Goal: Task Accomplishment & Management: Use online tool/utility

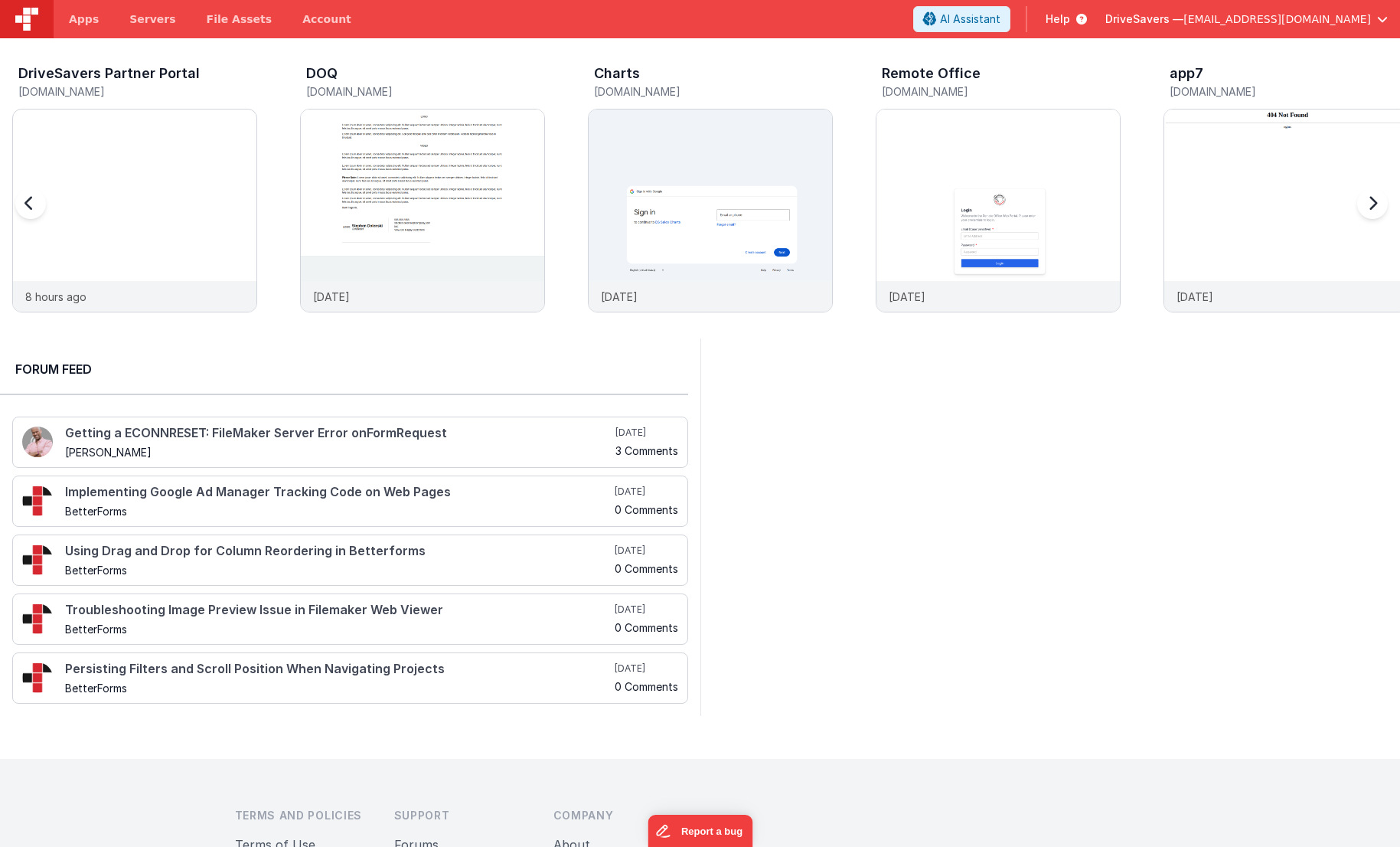
click at [322, 74] on h3 "DOQ" at bounding box center [322, 73] width 32 height 15
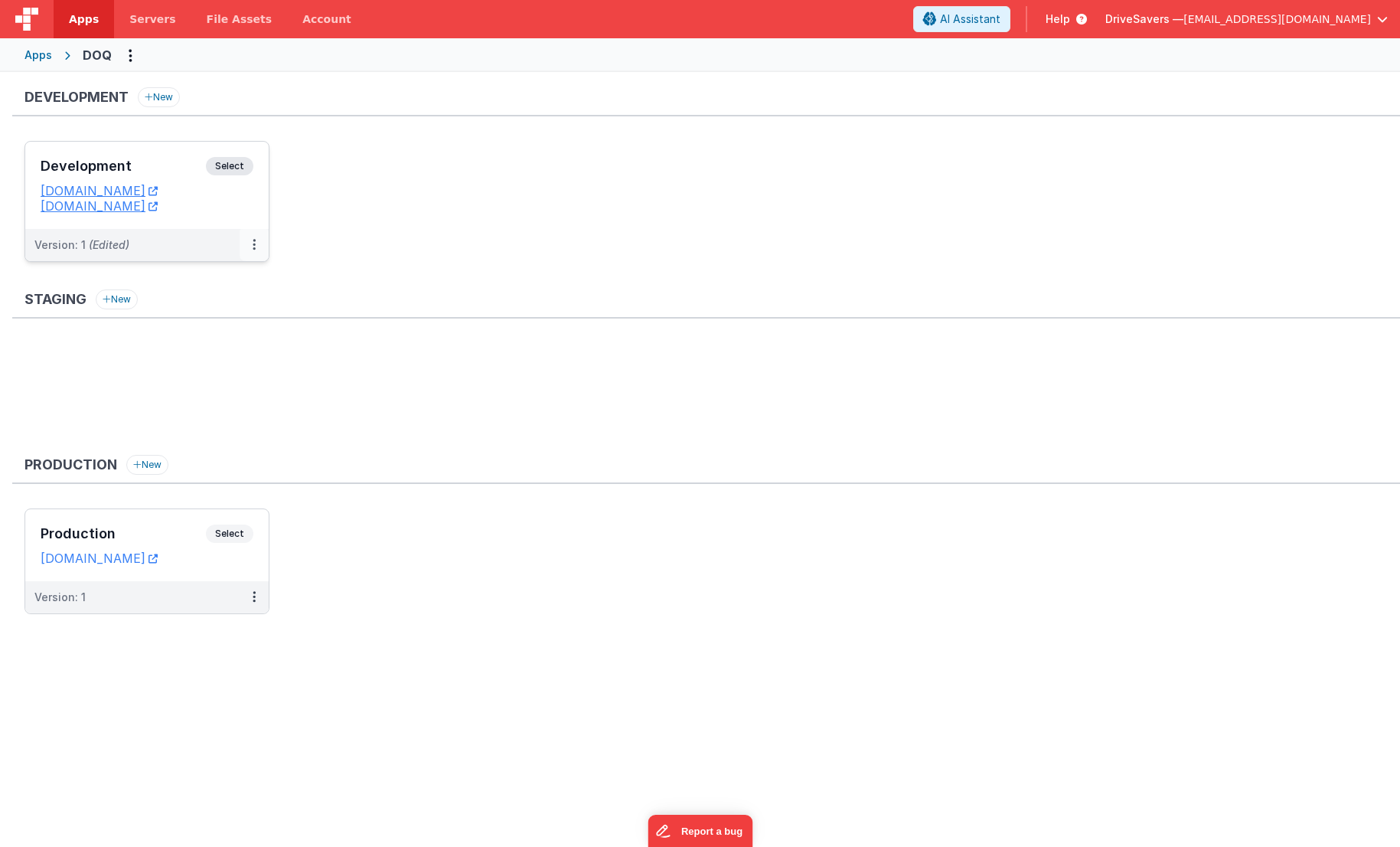
click at [251, 240] on button at bounding box center [254, 245] width 29 height 33
click at [240, 278] on link "Edit" at bounding box center [201, 280] width 135 height 27
click at [244, 162] on span "Select" at bounding box center [230, 167] width 47 height 18
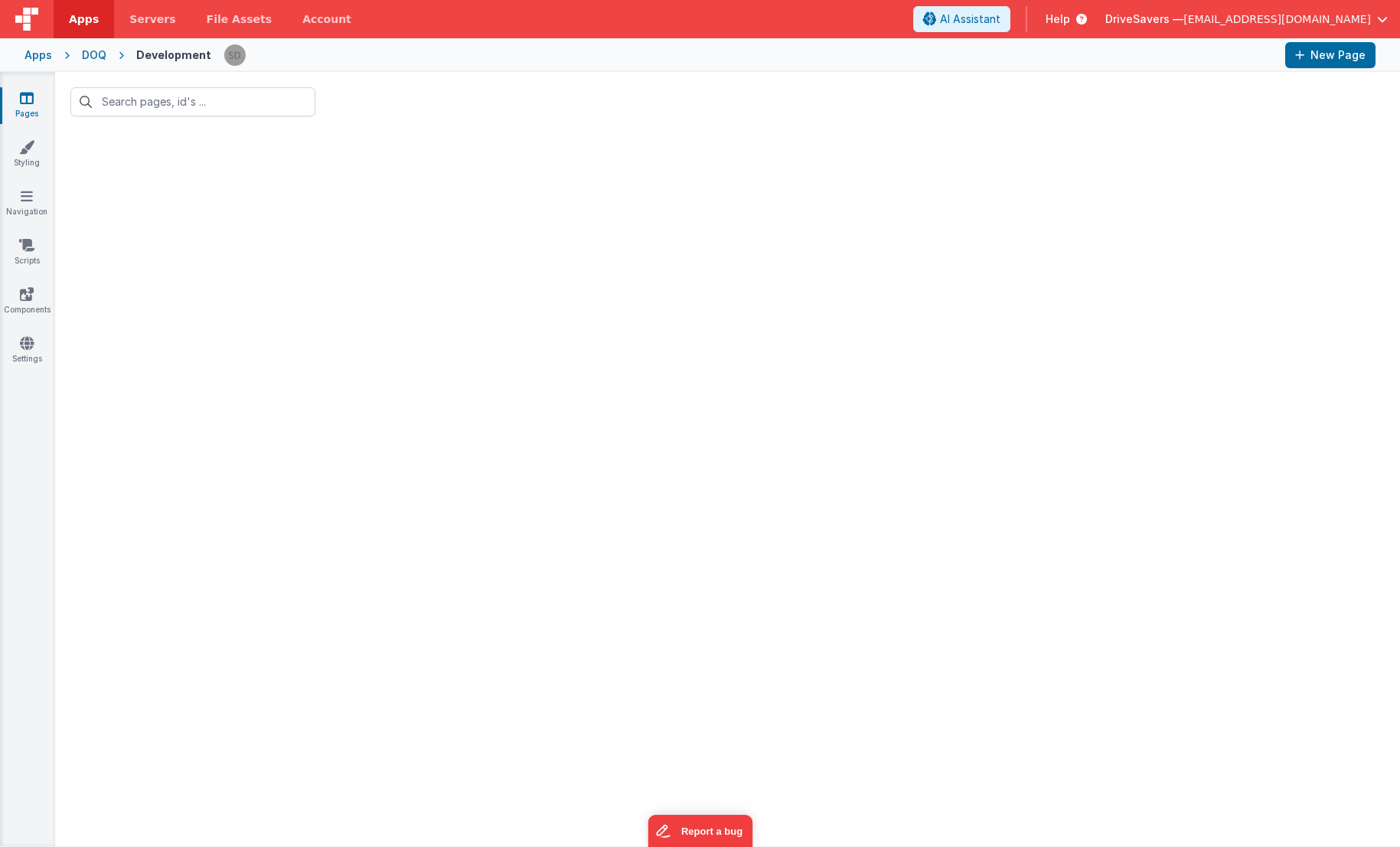
click at [392, 193] on div at bounding box center [727, 490] width 1345 height 715
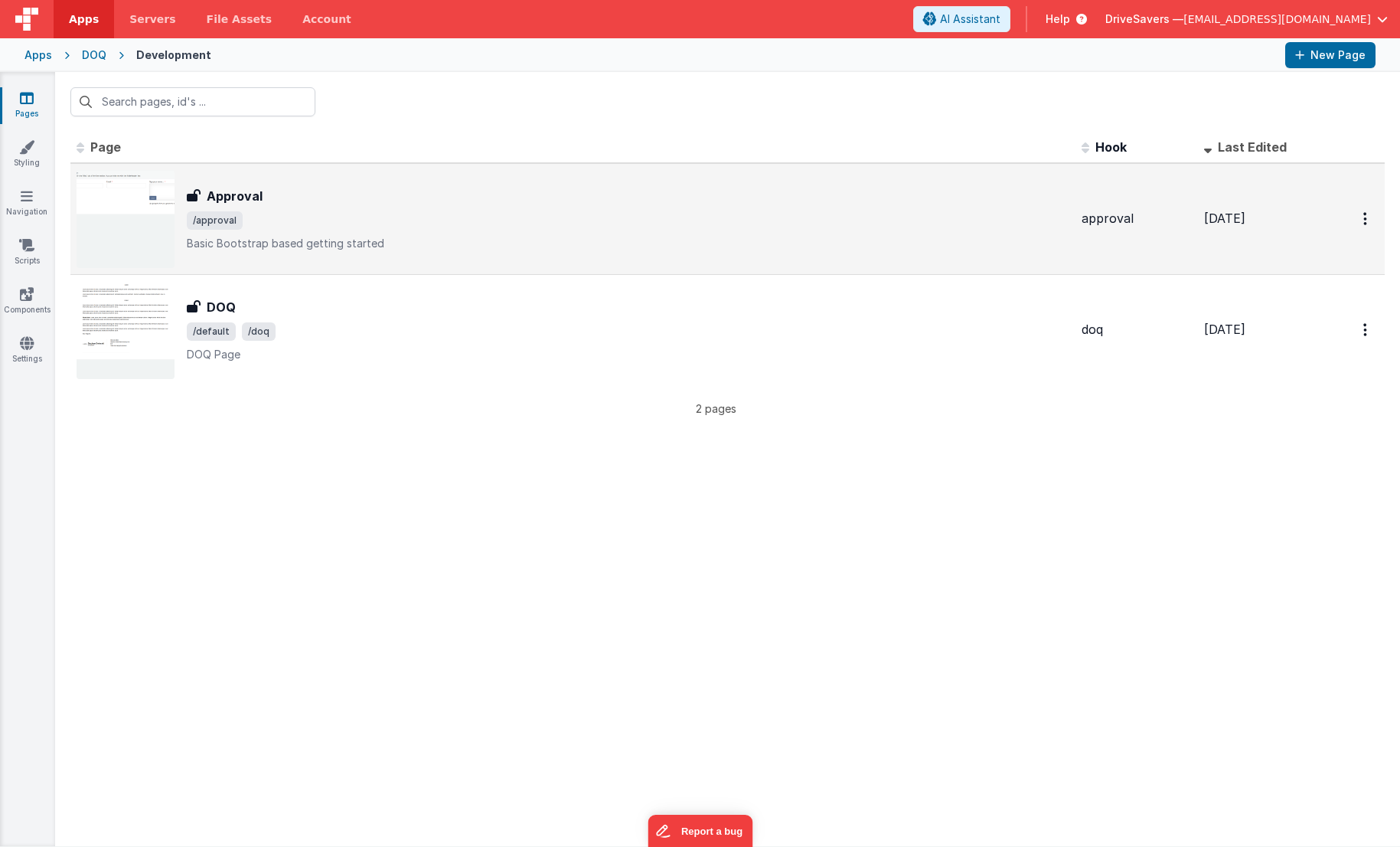
click at [241, 195] on h3 "Approval" at bounding box center [235, 196] width 56 height 18
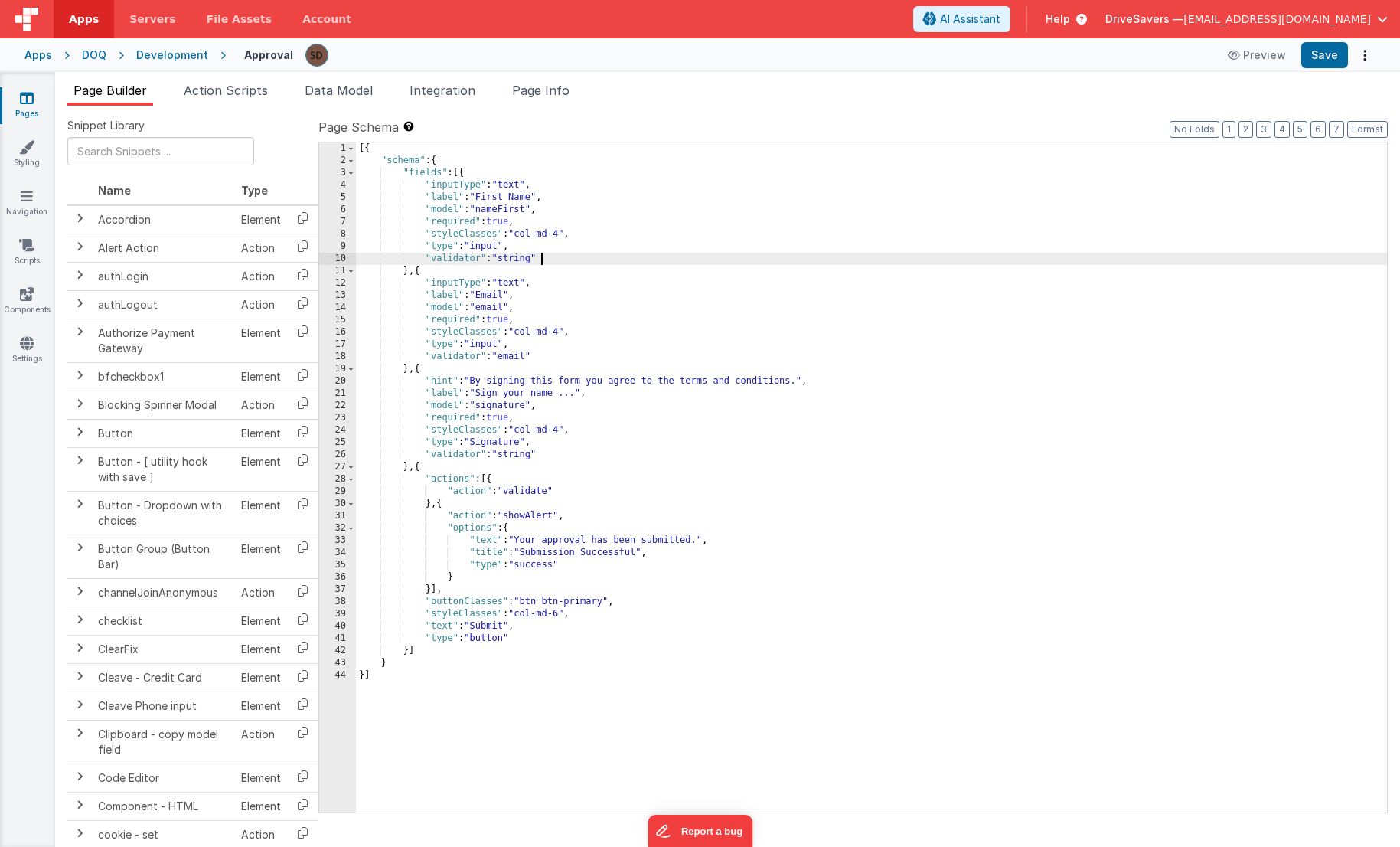
click at [633, 261] on div "[{ "schema" : { "fields" : [{ "inputType" : "text" , "label" : "First Name" , "…" at bounding box center [872, 490] width 1031 height 695
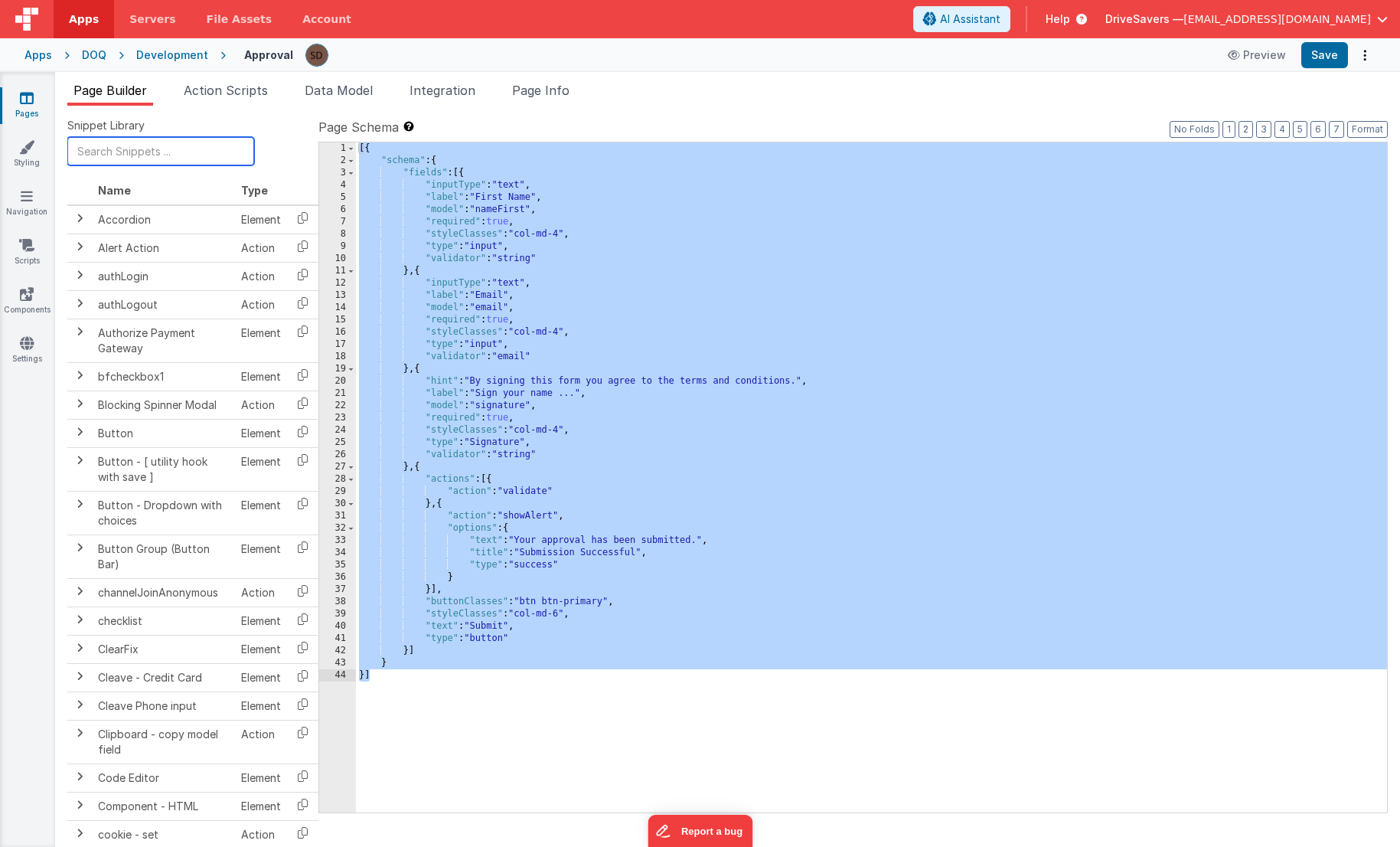
click at [165, 150] on input "text" at bounding box center [161, 151] width 187 height 28
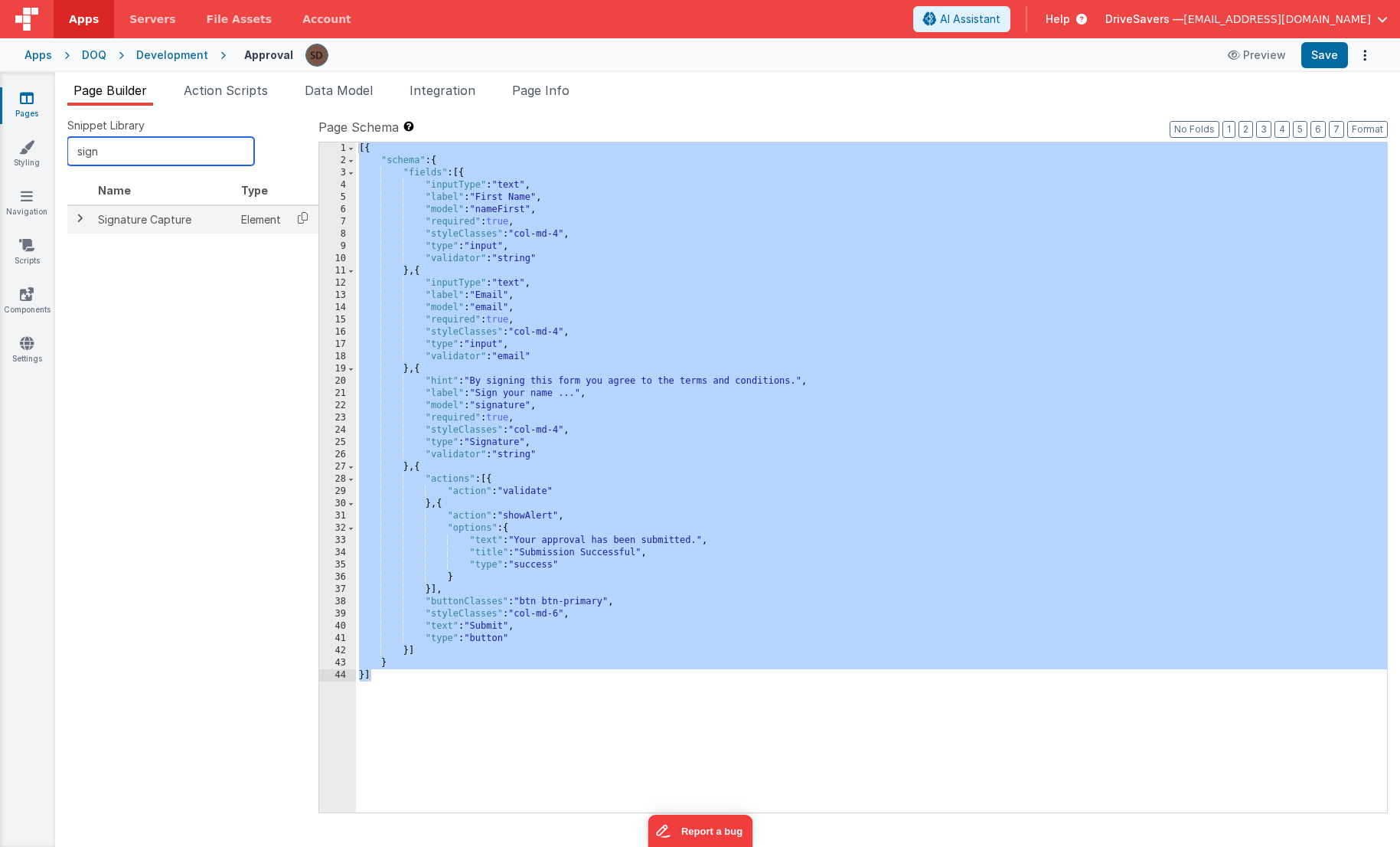
type input "sign"
click at [82, 227] on td at bounding box center [80, 219] width 24 height 28
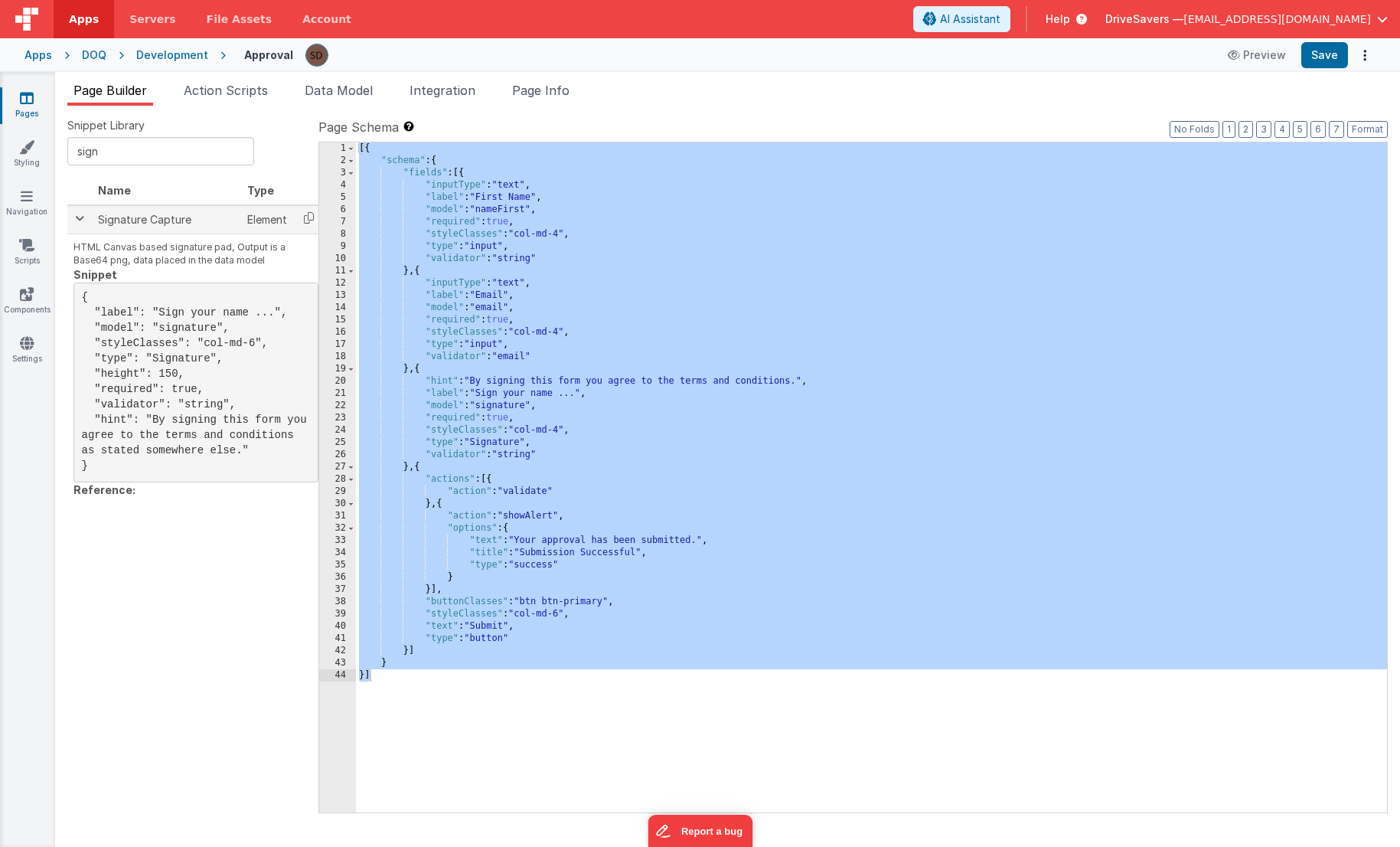
click at [78, 224] on span at bounding box center [80, 219] width 13 height 13
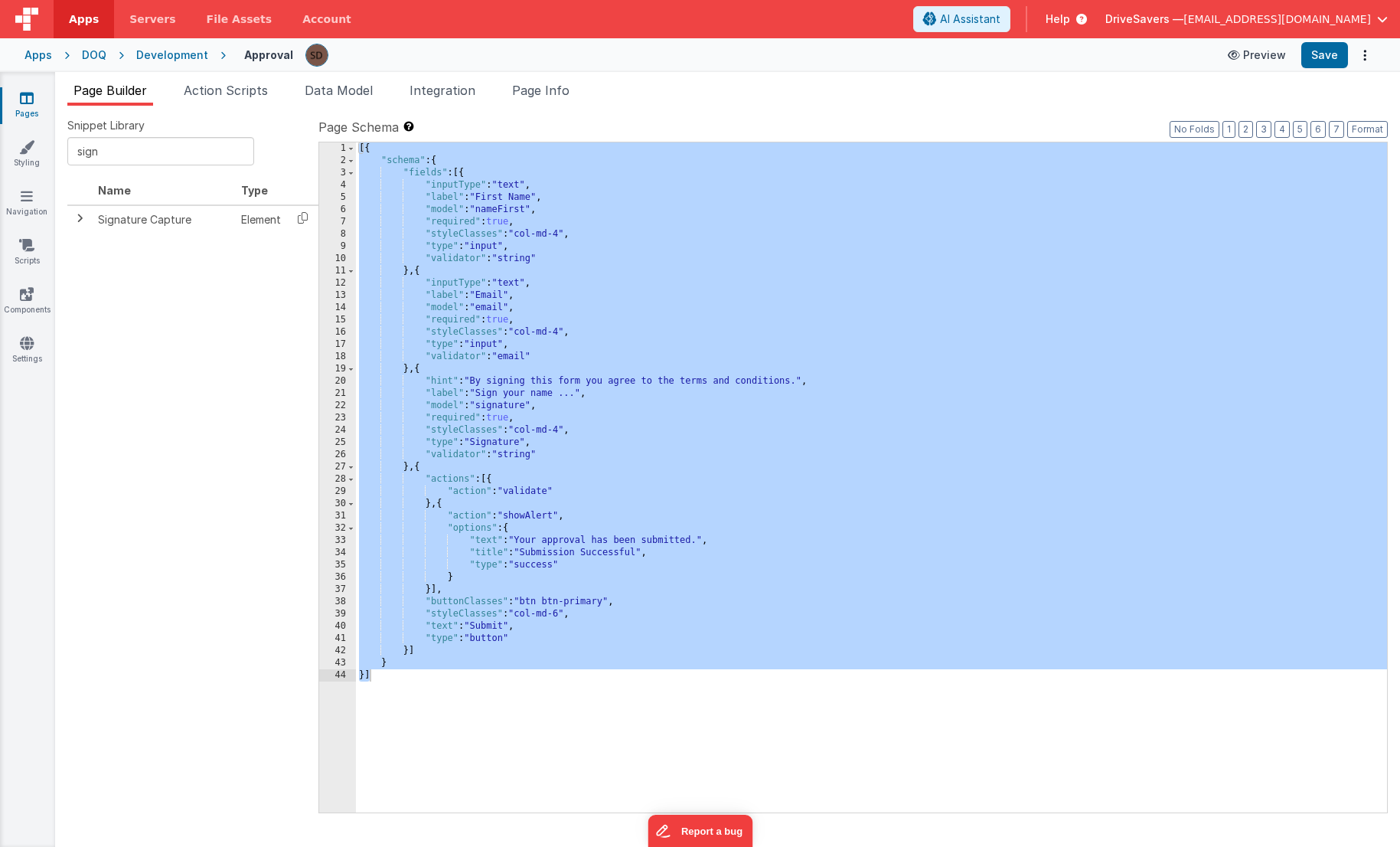
click at [1256, 59] on button "Preview" at bounding box center [1257, 54] width 77 height 24
click at [1011, 27] on button "AI Assistant" at bounding box center [962, 19] width 98 height 26
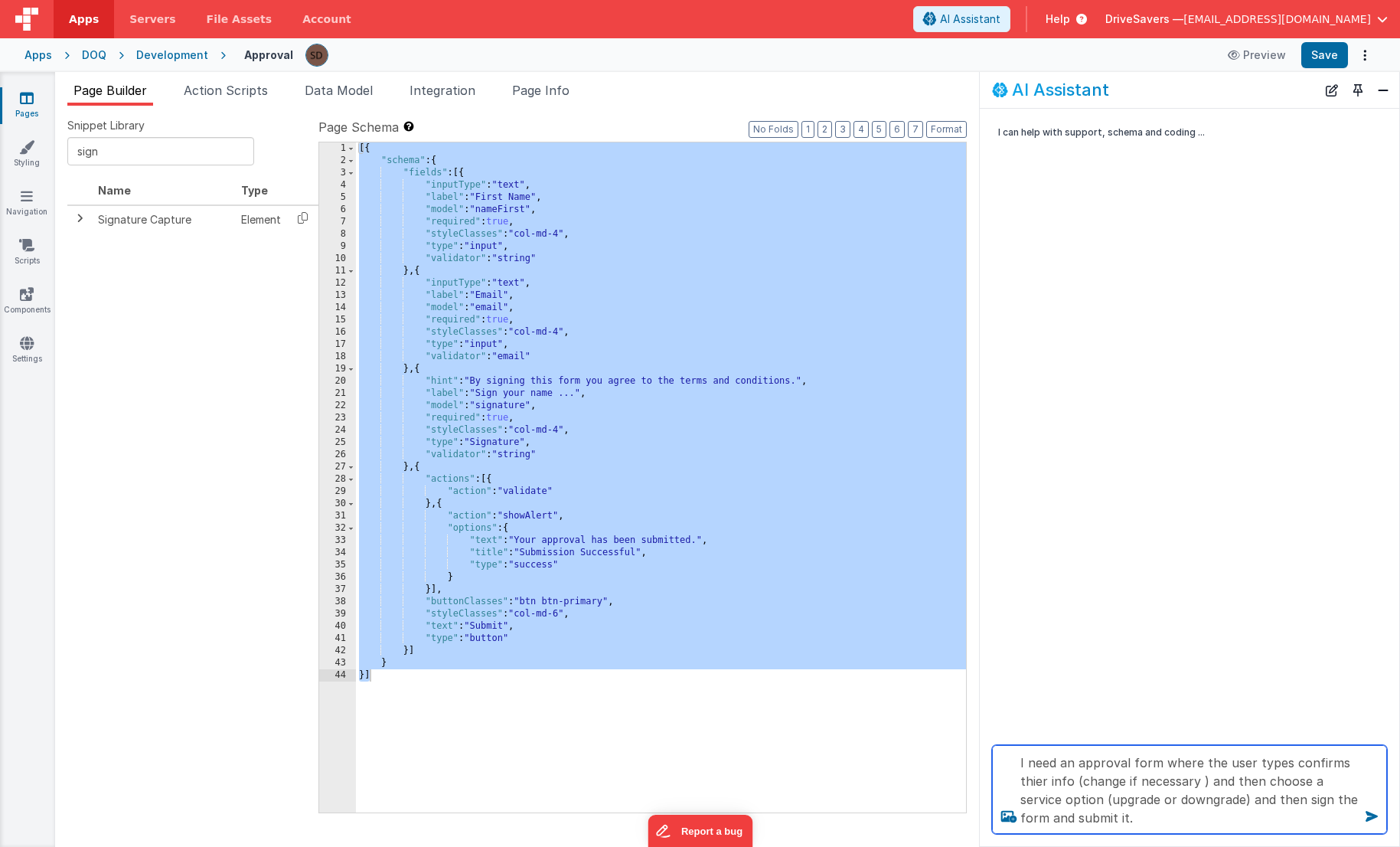
type textarea "I need an approval form where the user types confirms thier info (change if nec…"
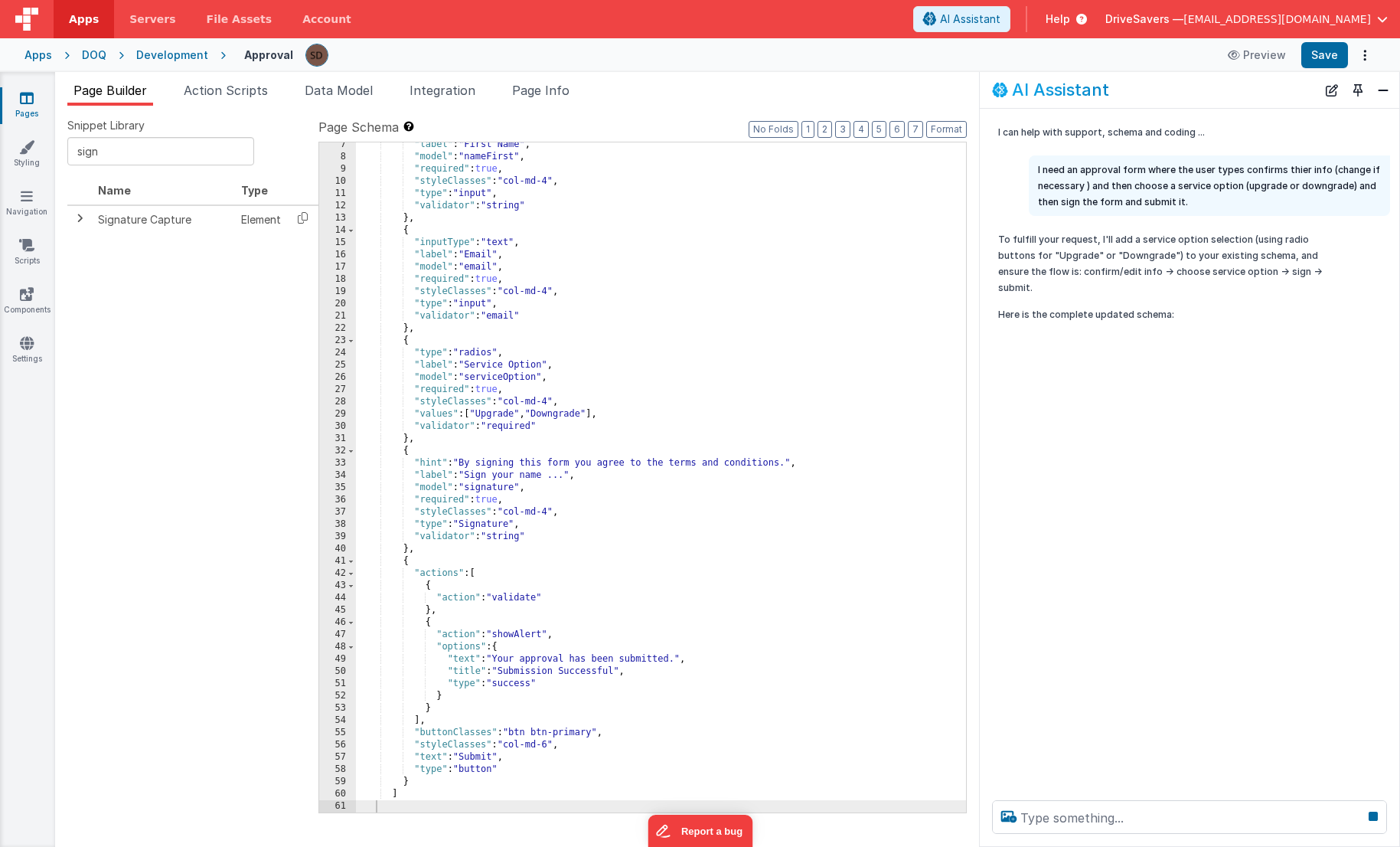
scroll to position [114, 0]
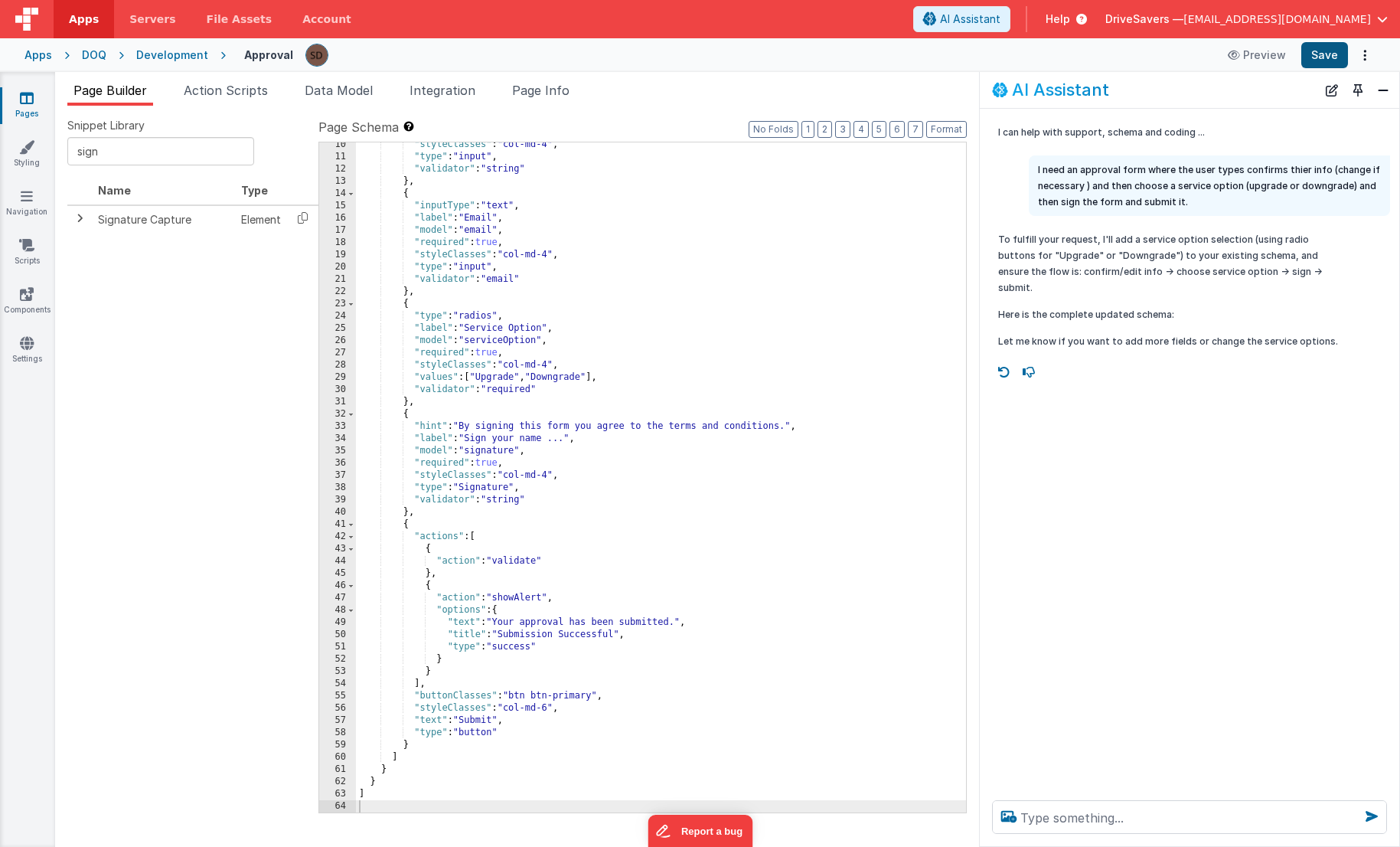
click at [1316, 53] on button "Save" at bounding box center [1325, 55] width 47 height 26
click at [1224, 52] on button "Preview" at bounding box center [1257, 54] width 77 height 24
click at [532, 97] on span "Page Info" at bounding box center [540, 90] width 57 height 15
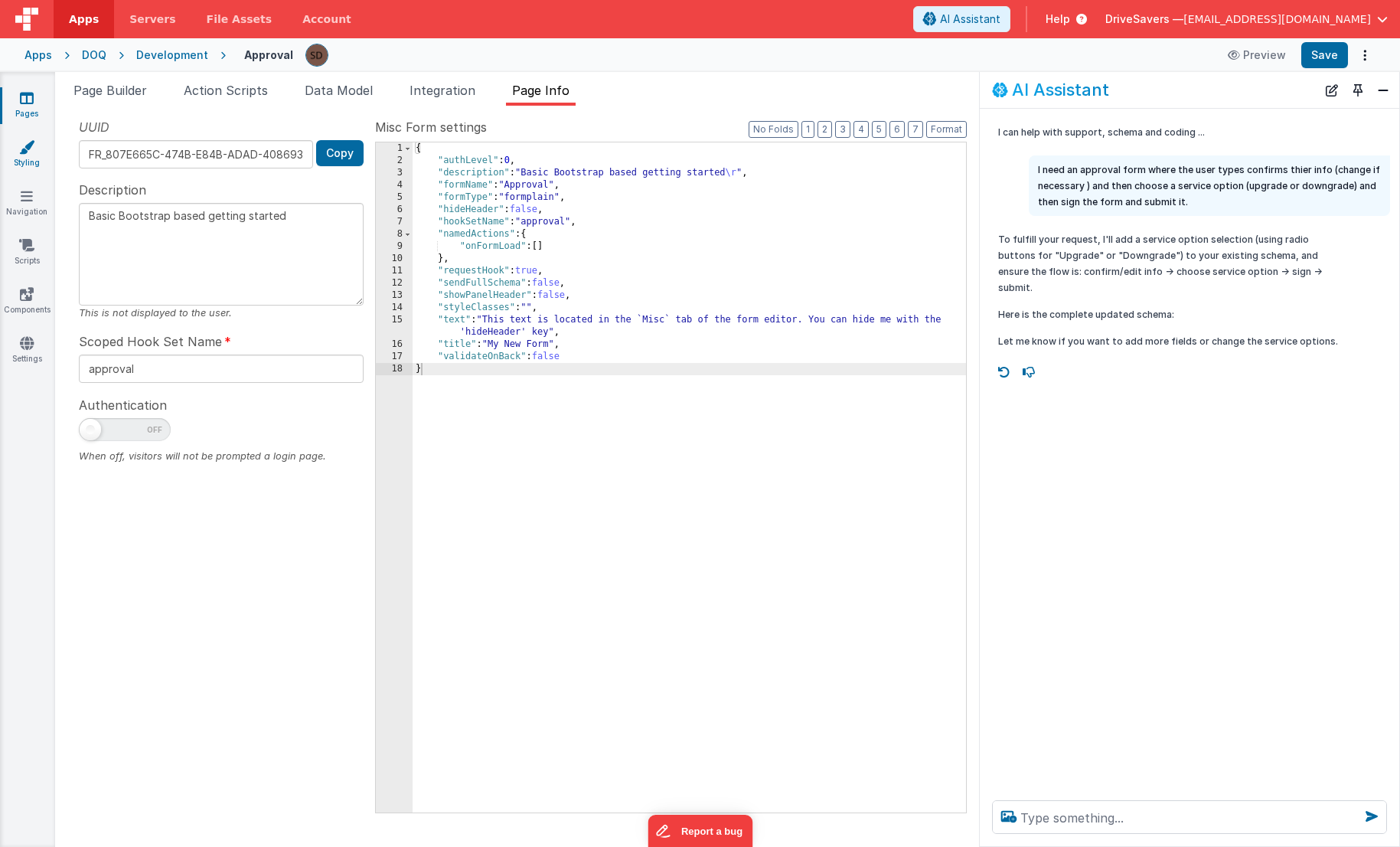
click at [27, 148] on icon at bounding box center [26, 147] width 15 height 15
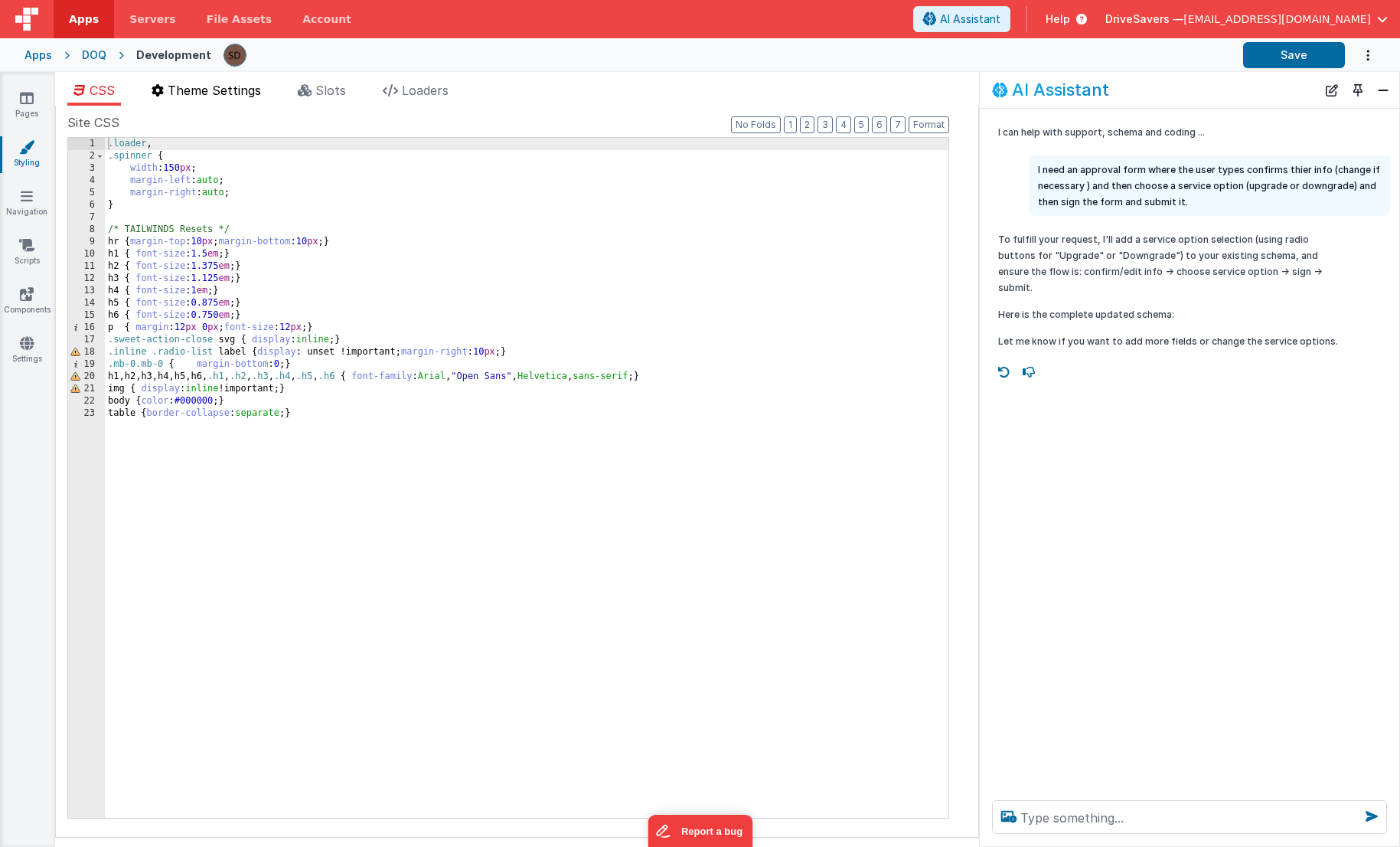
click at [167, 94] on li "Theme Settings" at bounding box center [206, 93] width 122 height 24
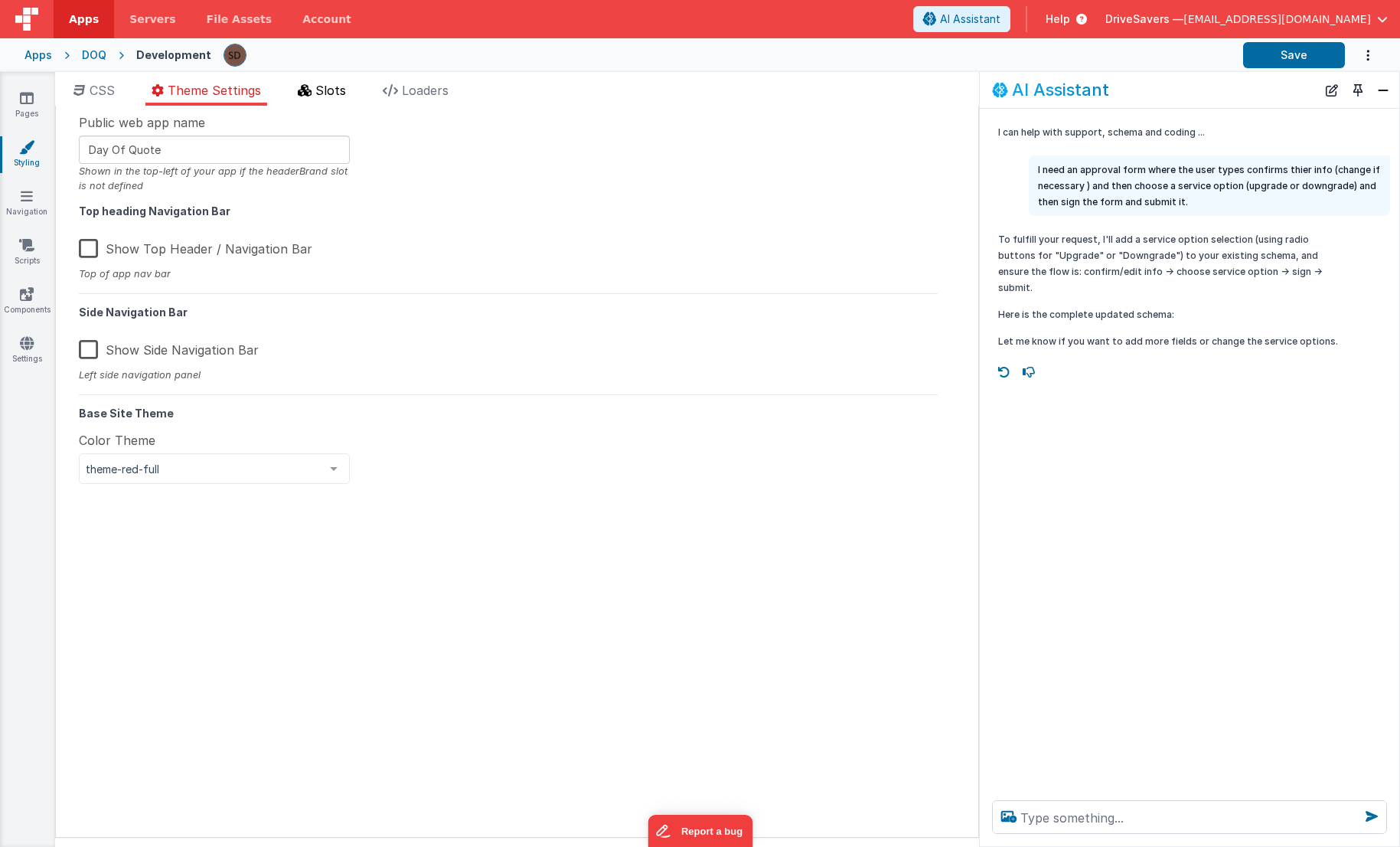
click at [298, 92] on li "Slots" at bounding box center [322, 93] width 61 height 24
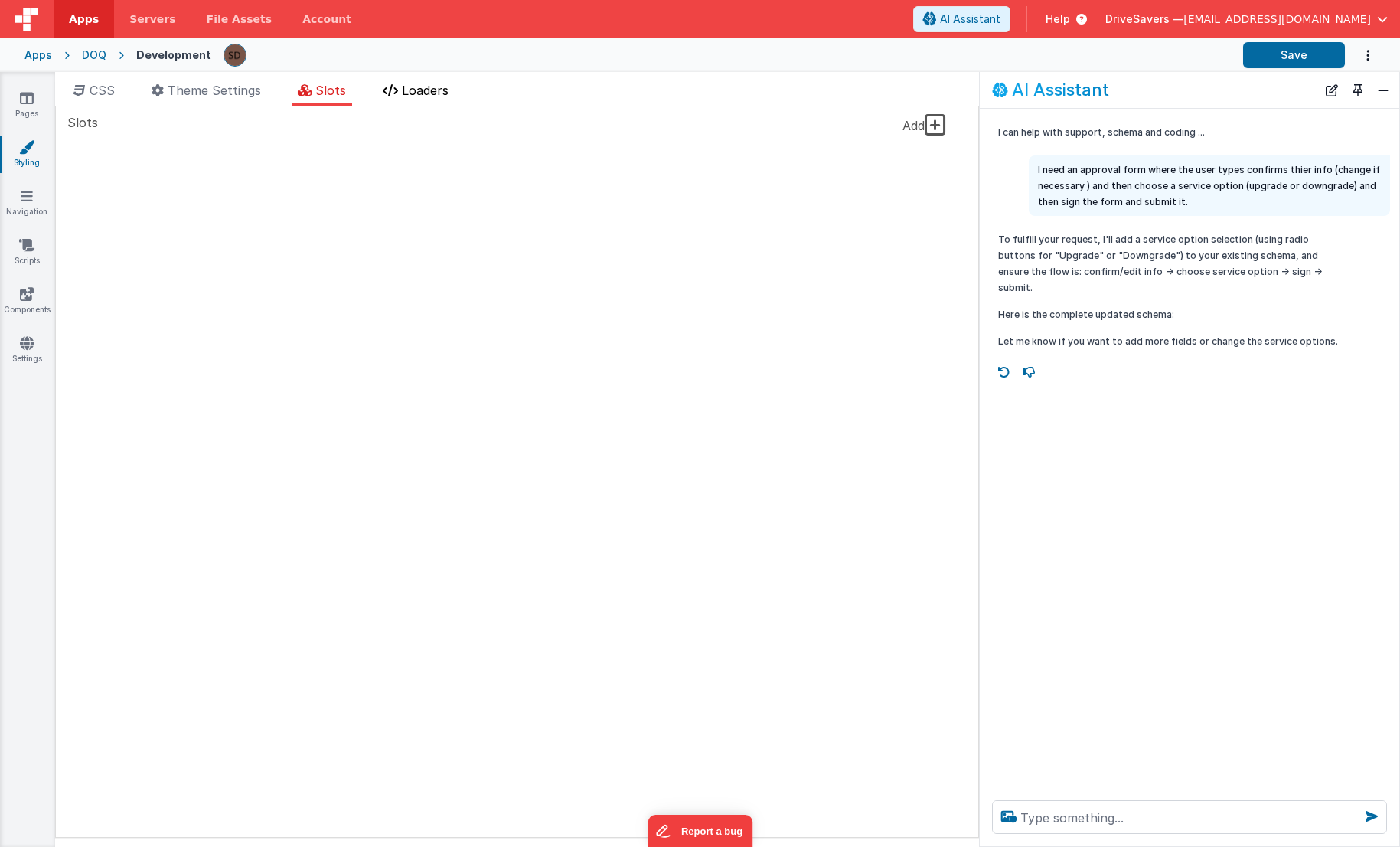
click at [431, 98] on span "Loaders" at bounding box center [425, 90] width 47 height 15
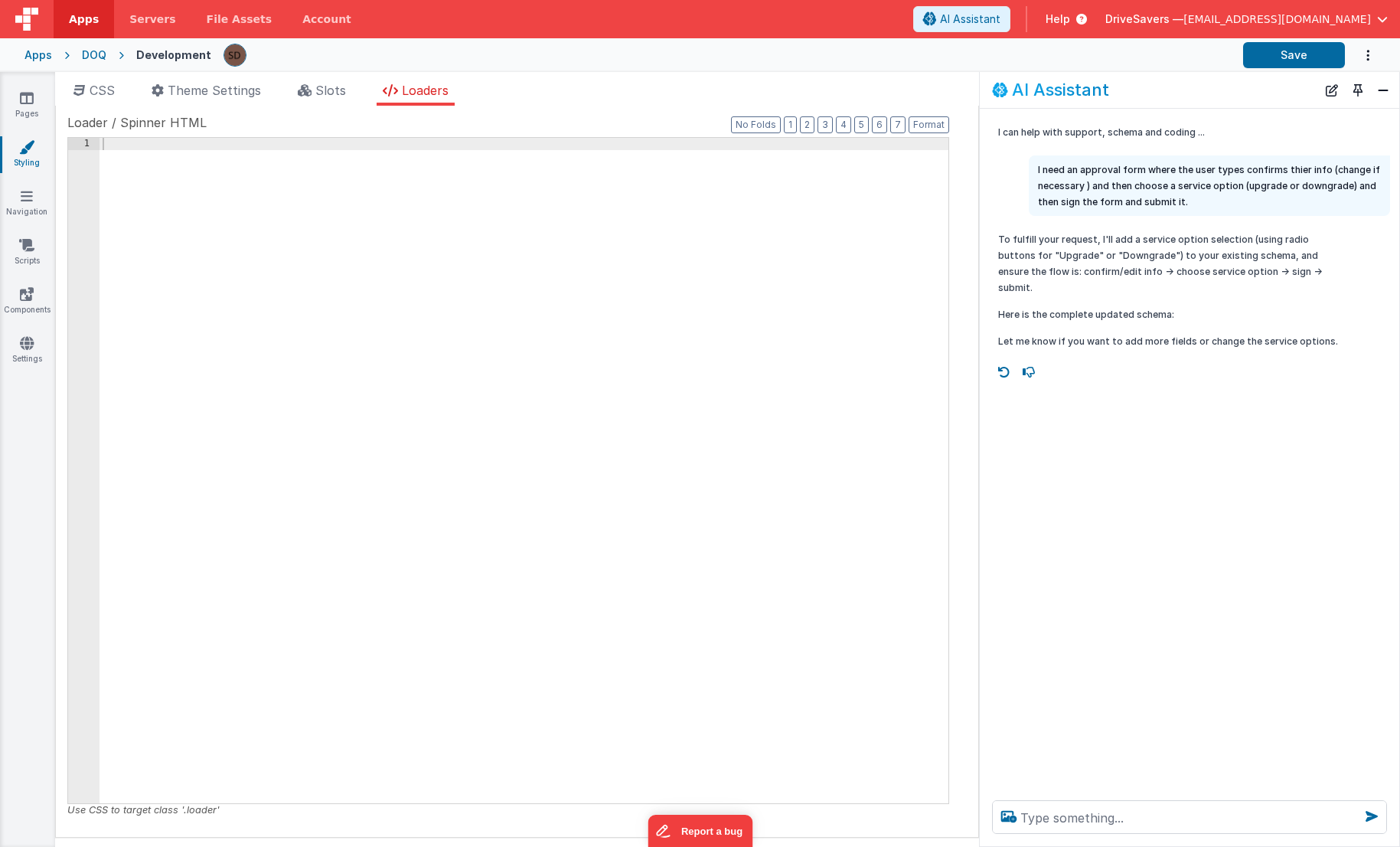
click at [19, 186] on div "Pages Styling Navigation Scripts Components Settings" at bounding box center [27, 460] width 55 height 776
click at [25, 203] on icon at bounding box center [27, 195] width 13 height 15
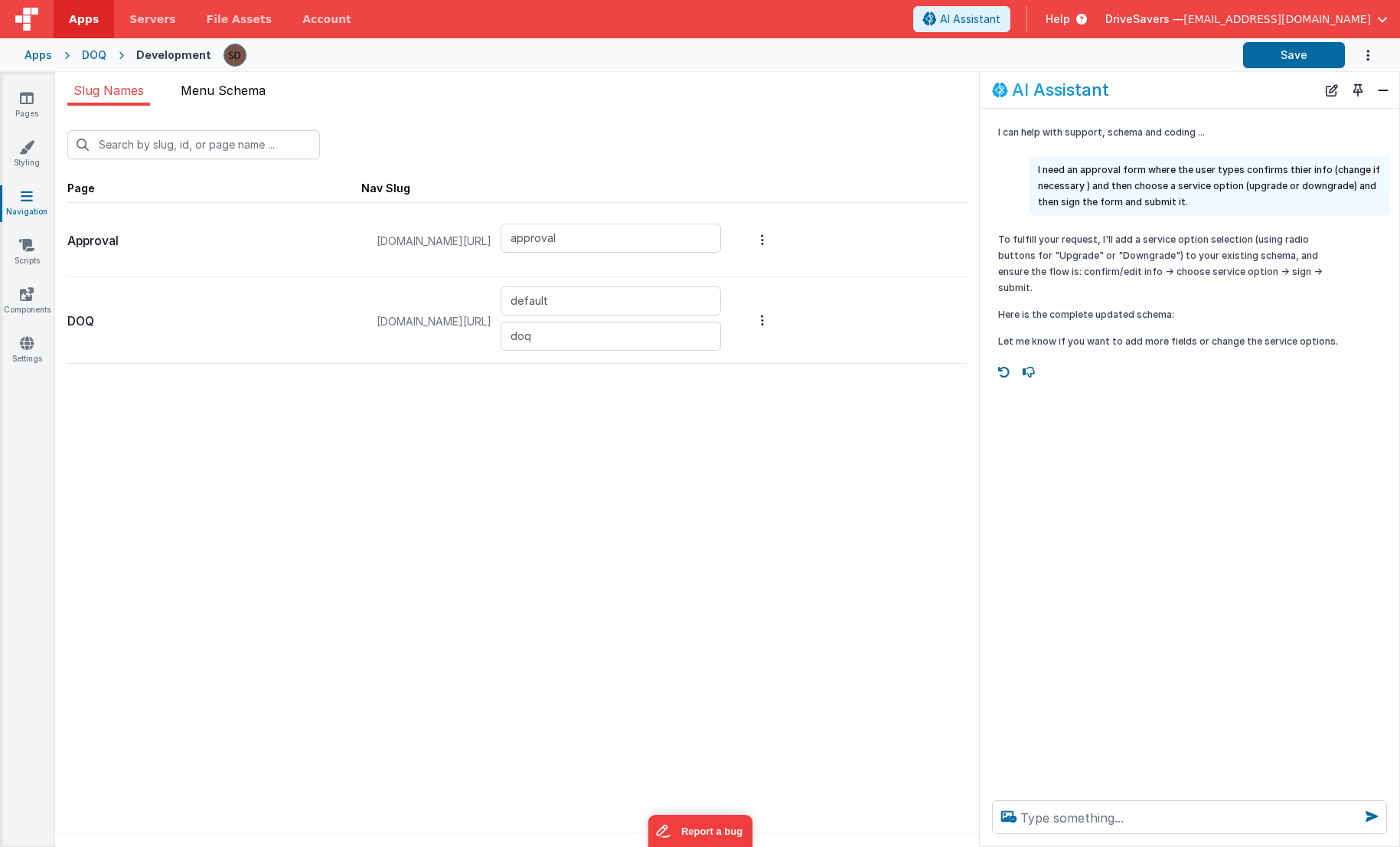
click at [227, 100] on li "Menu Schema" at bounding box center [223, 93] width 98 height 24
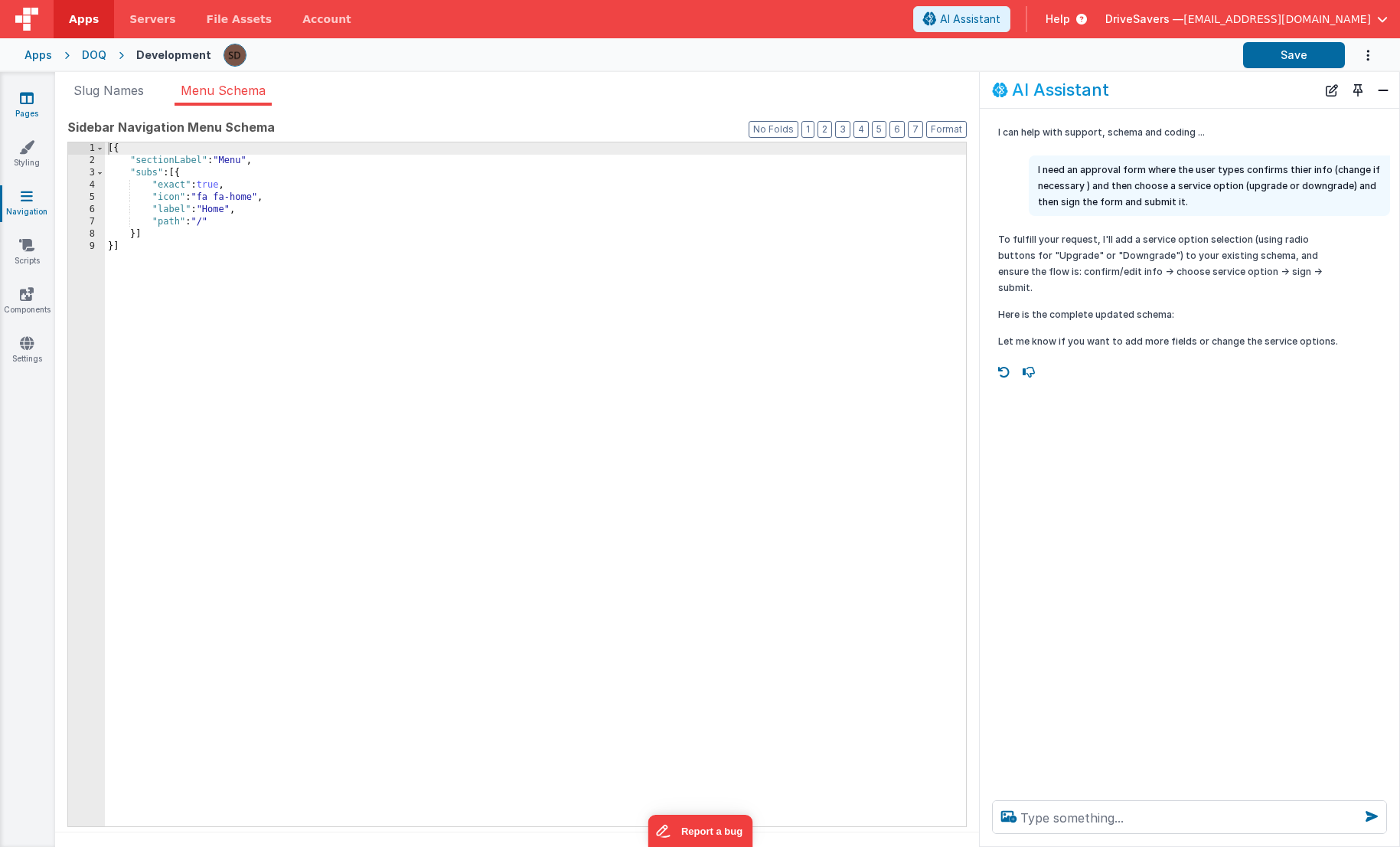
click at [27, 107] on link "Pages" at bounding box center [26, 106] width 55 height 31
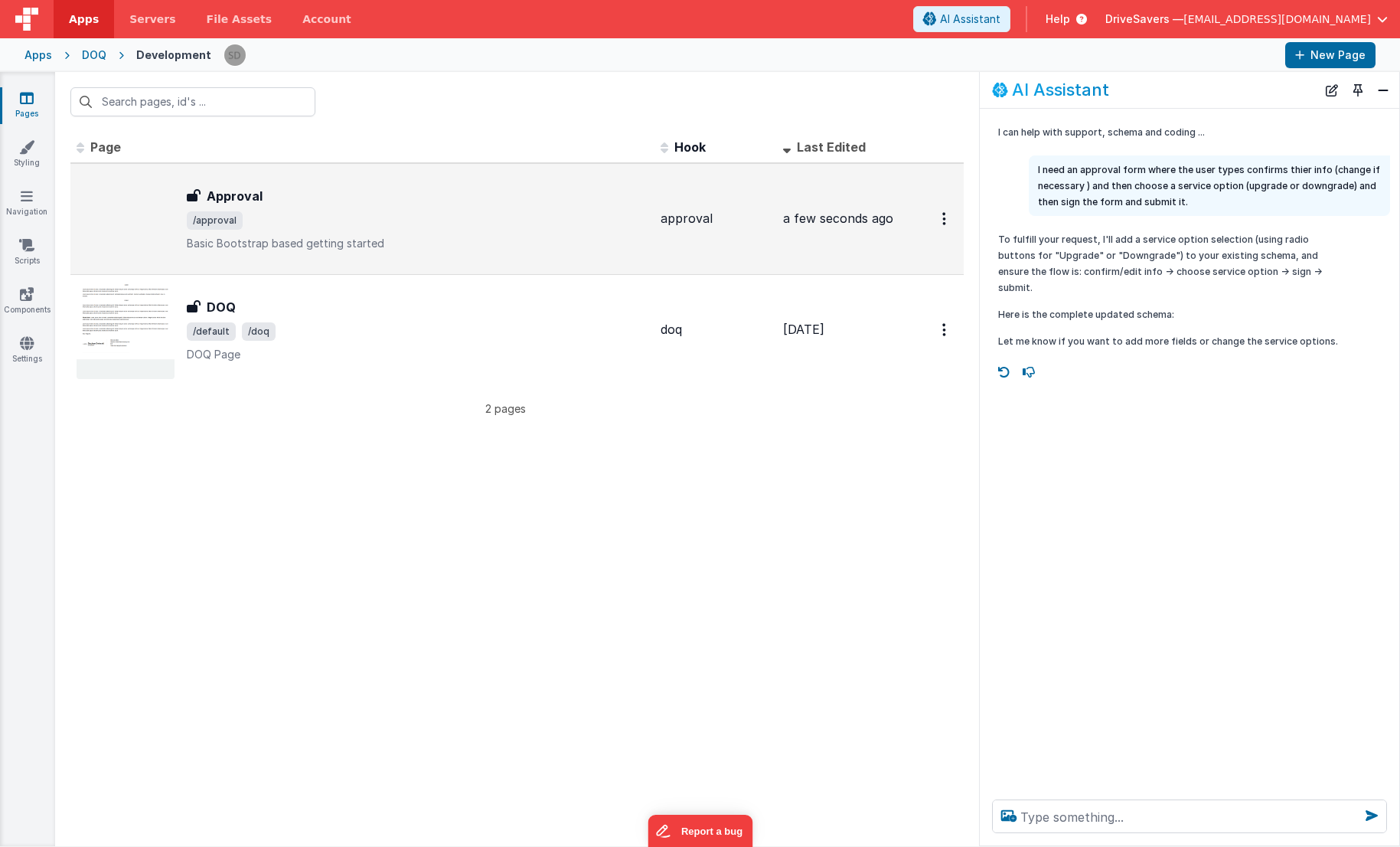
click at [226, 187] on h3 "Approval" at bounding box center [235, 196] width 56 height 18
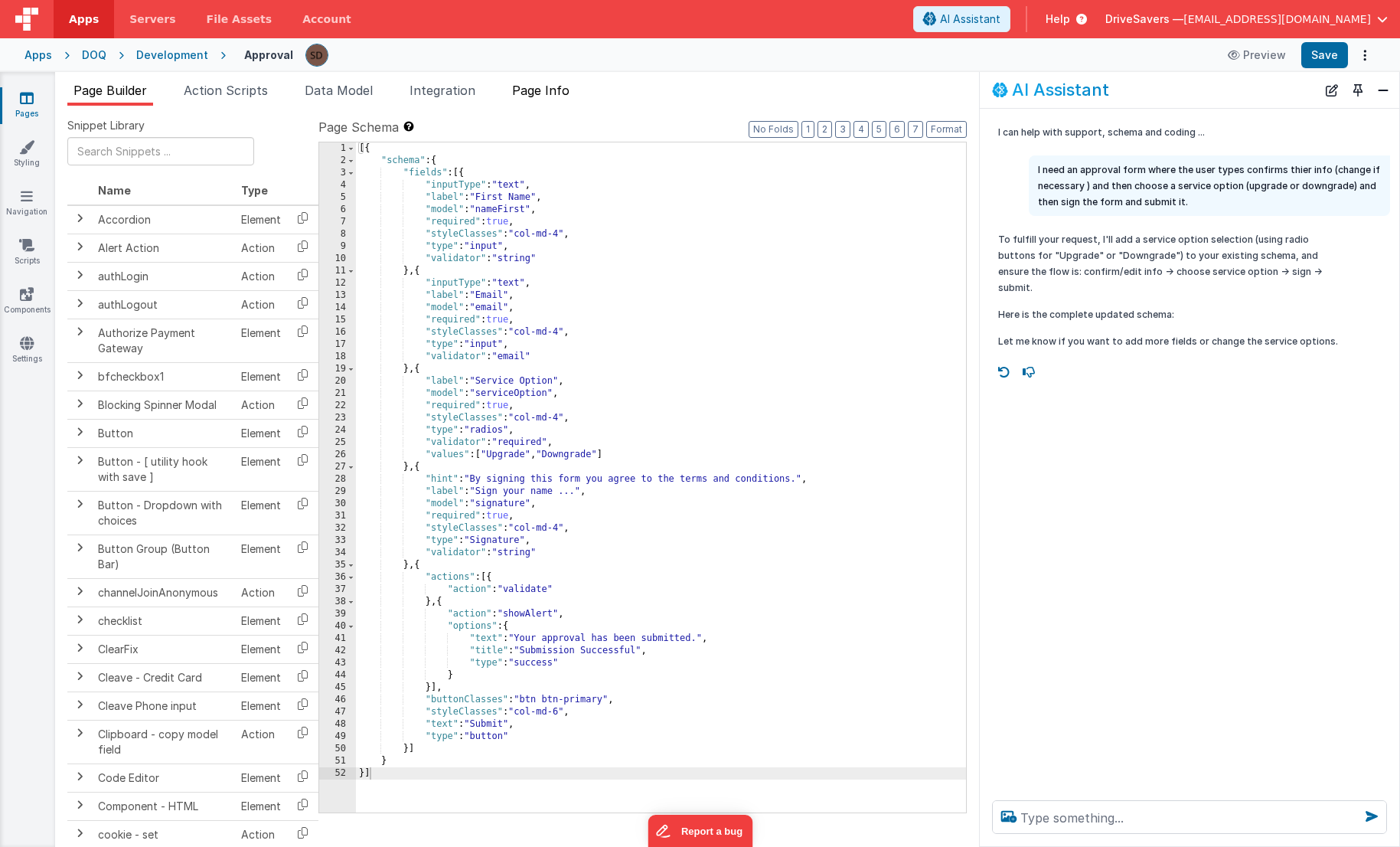
click at [570, 98] on li "Page Info" at bounding box center [541, 93] width 70 height 24
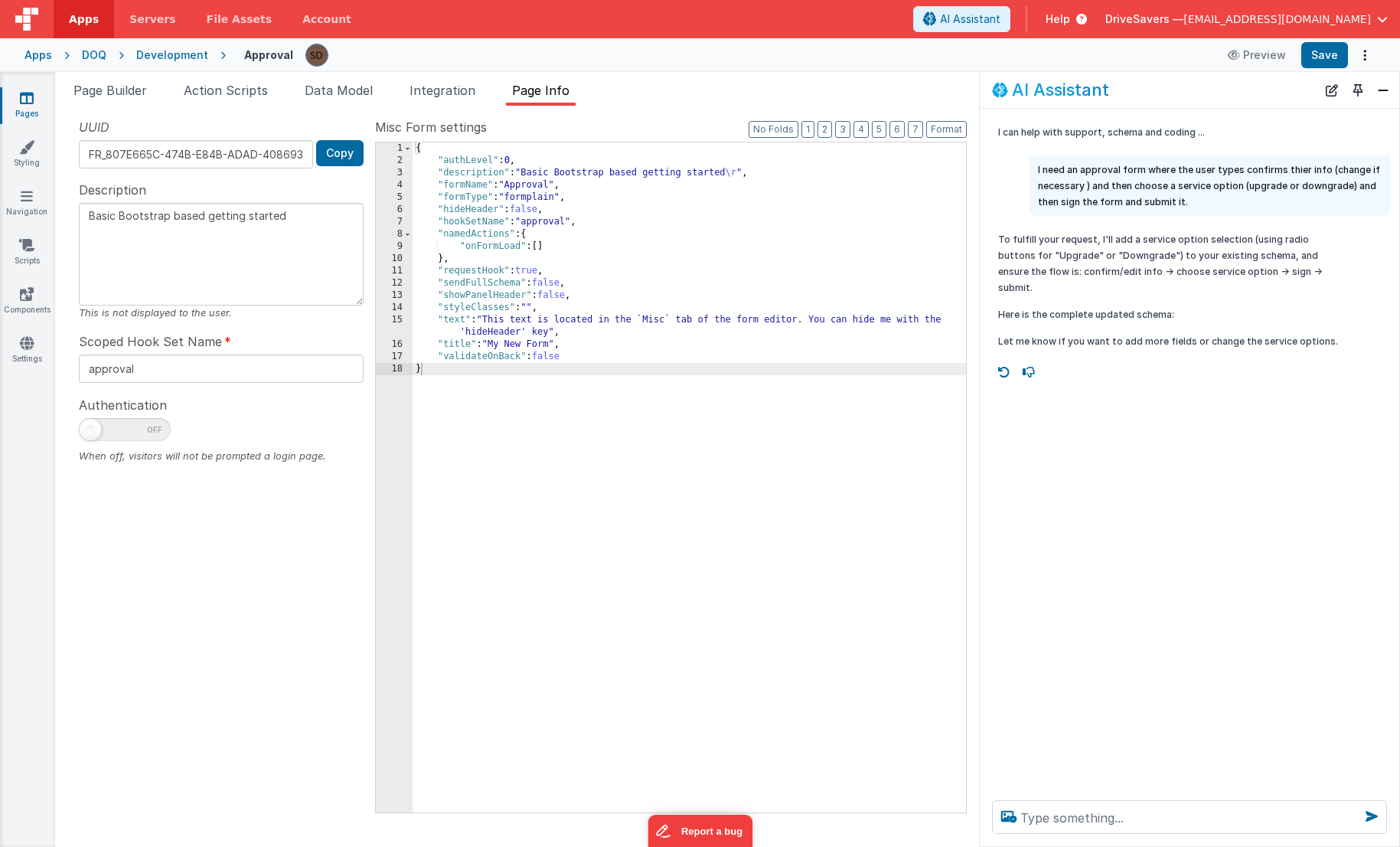
click at [527, 211] on div "{ "authLevel" : 0 , "description" : "Basic Bootstrap based getting started \r "…" at bounding box center [689, 490] width 553 height 695
type textarea "Basic Bootstrap based getting started"
click at [1323, 57] on button "Save" at bounding box center [1325, 55] width 47 height 26
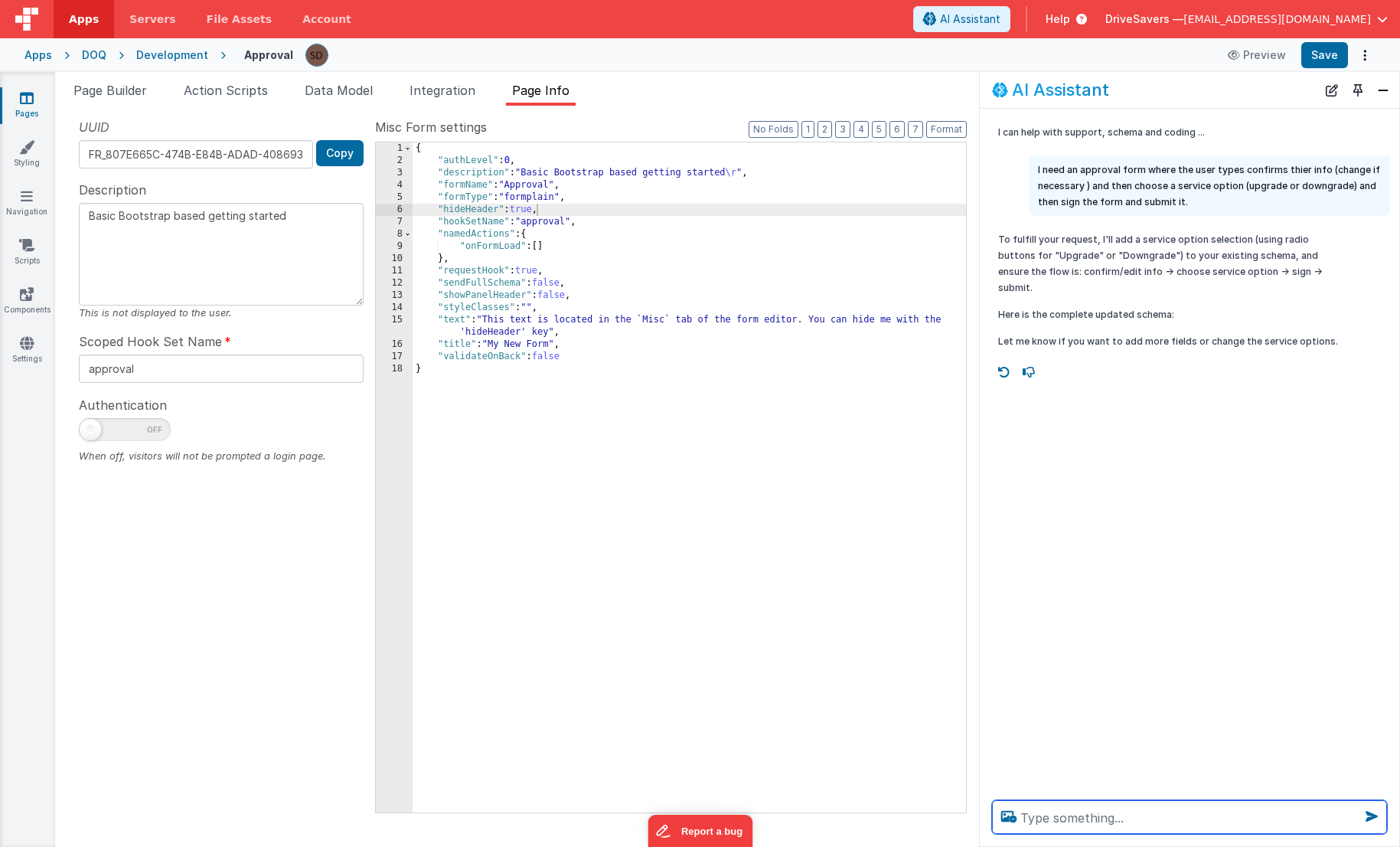
click at [1090, 821] on textarea at bounding box center [1189, 817] width 395 height 33
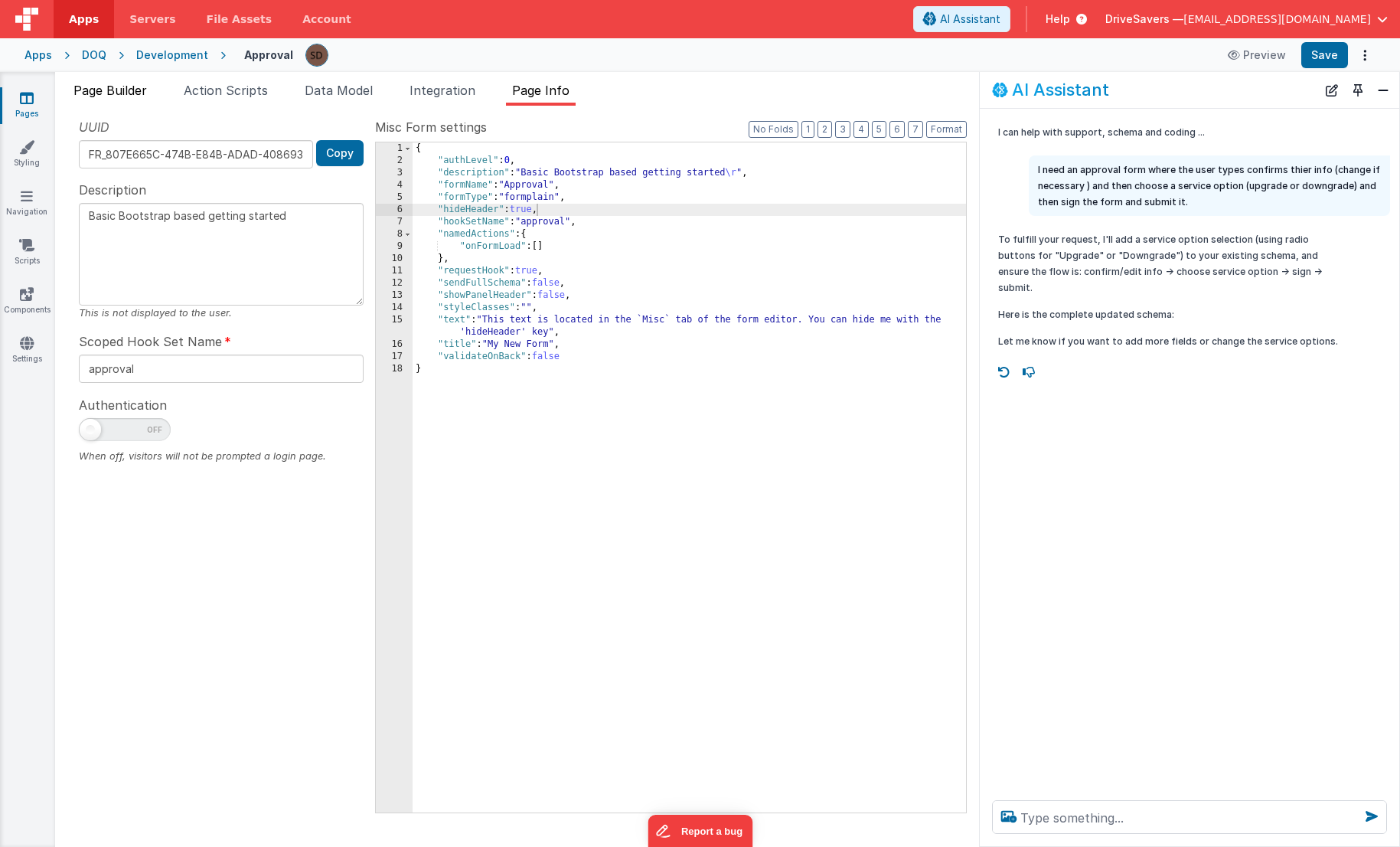
click at [132, 90] on span "Page Builder" at bounding box center [109, 90] width 73 height 15
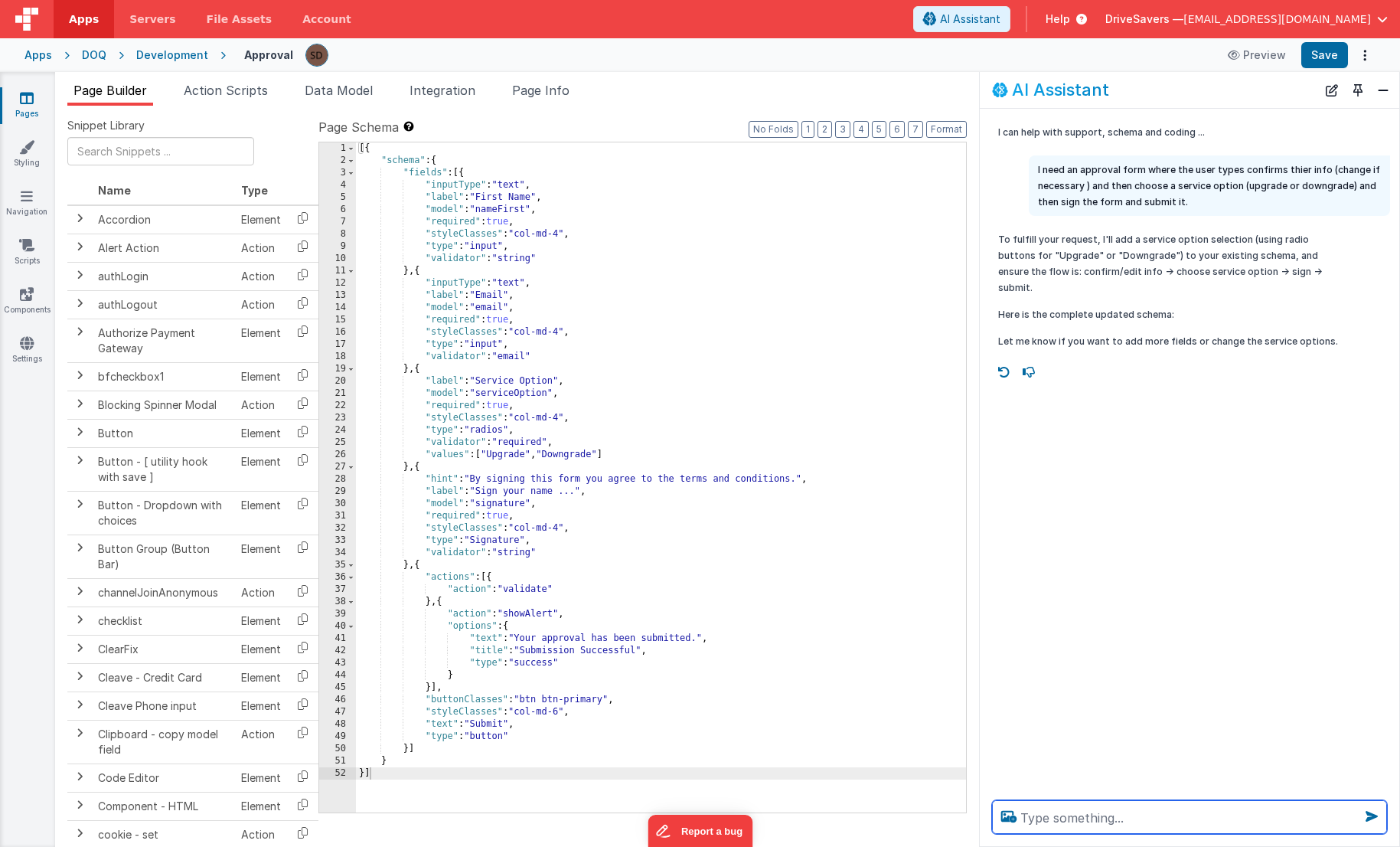
click at [1071, 828] on textarea at bounding box center [1189, 817] width 395 height 33
type textarea "make the page reactive and centered"
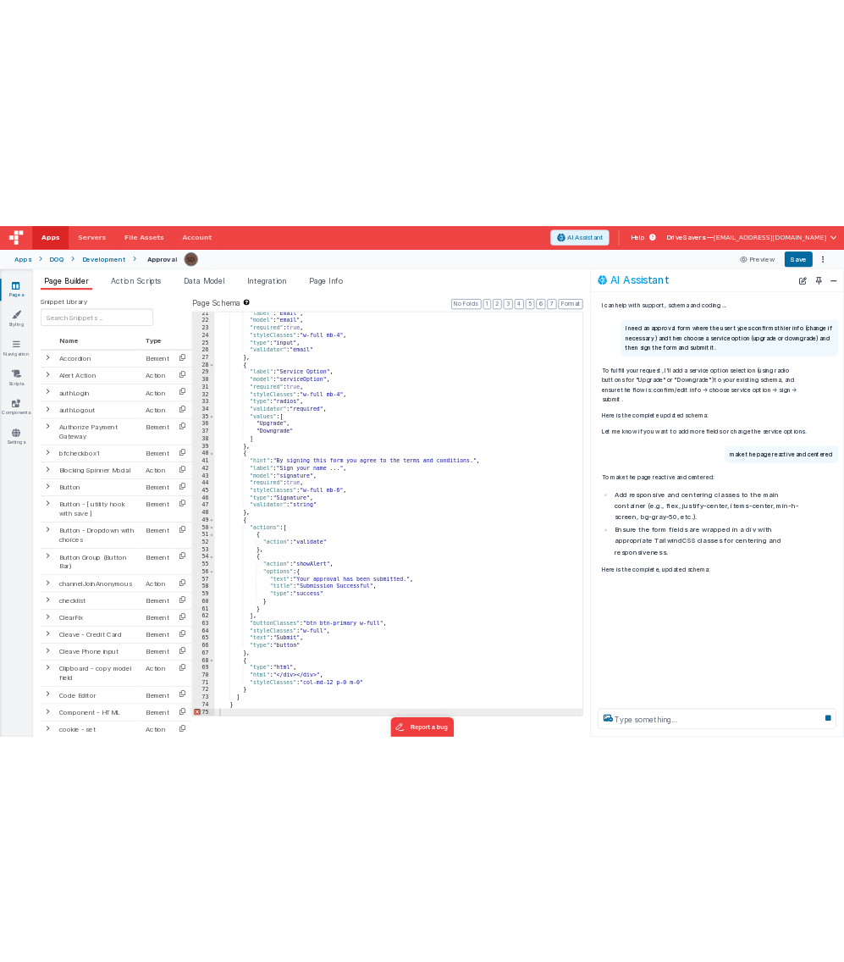
scroll to position [316, 0]
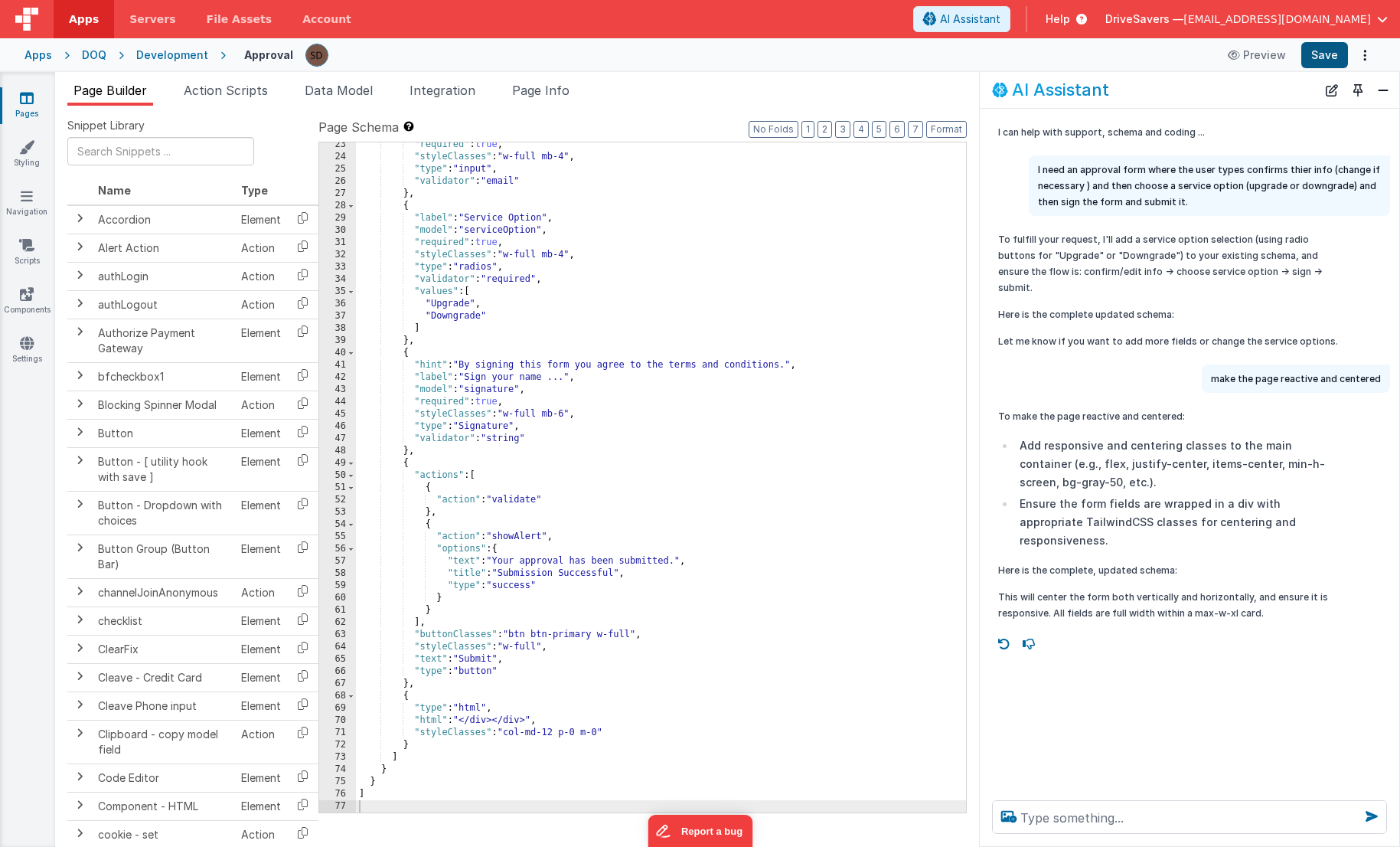
click at [1322, 57] on button "Save" at bounding box center [1325, 55] width 47 height 26
click at [1240, 57] on icon at bounding box center [1235, 55] width 15 height 11
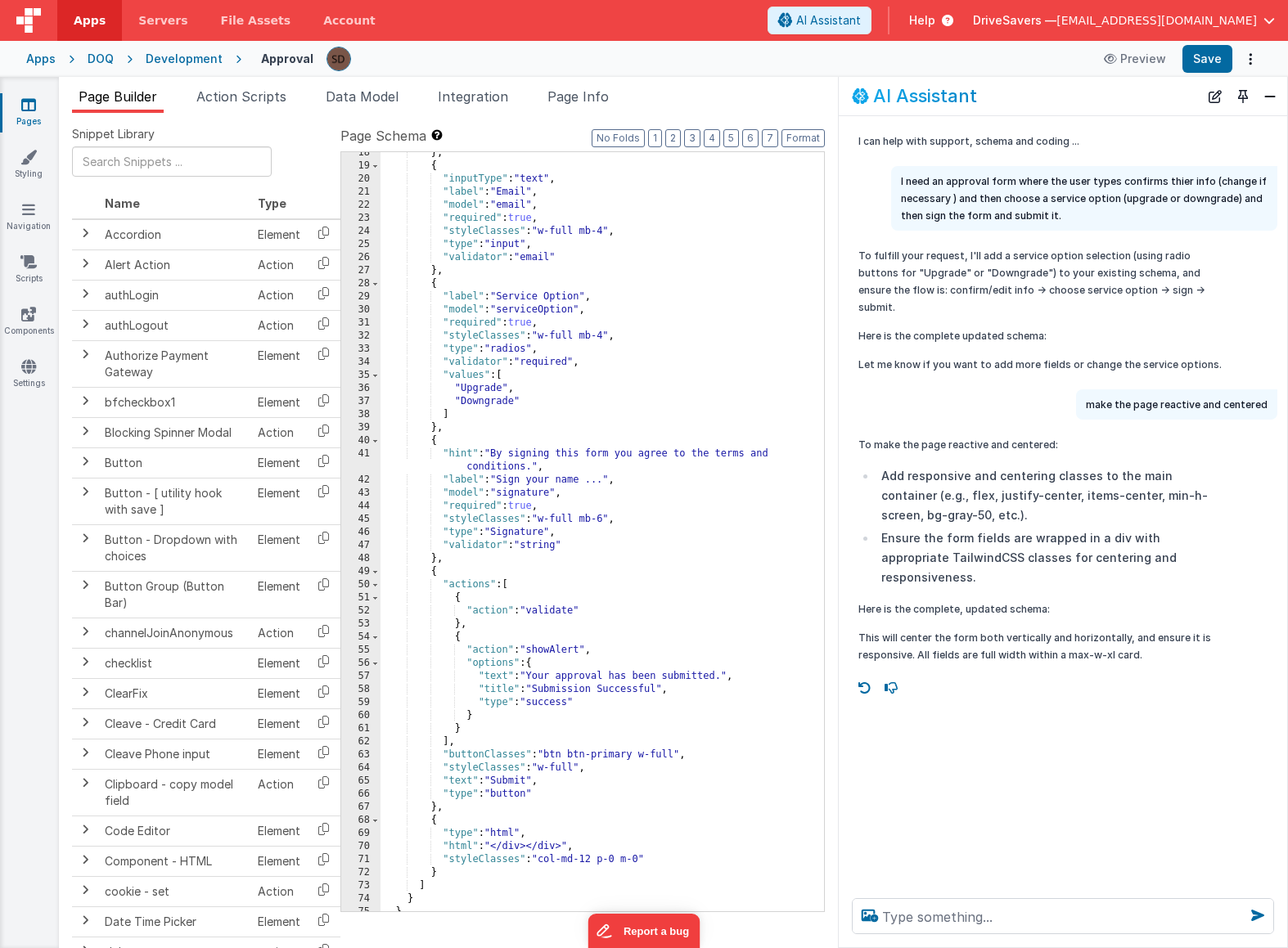
scroll to position [254, 0]
click at [968, 904] on textarea at bounding box center [1062, 916] width 422 height 36
type textarea "this needs to be mobile friendly"
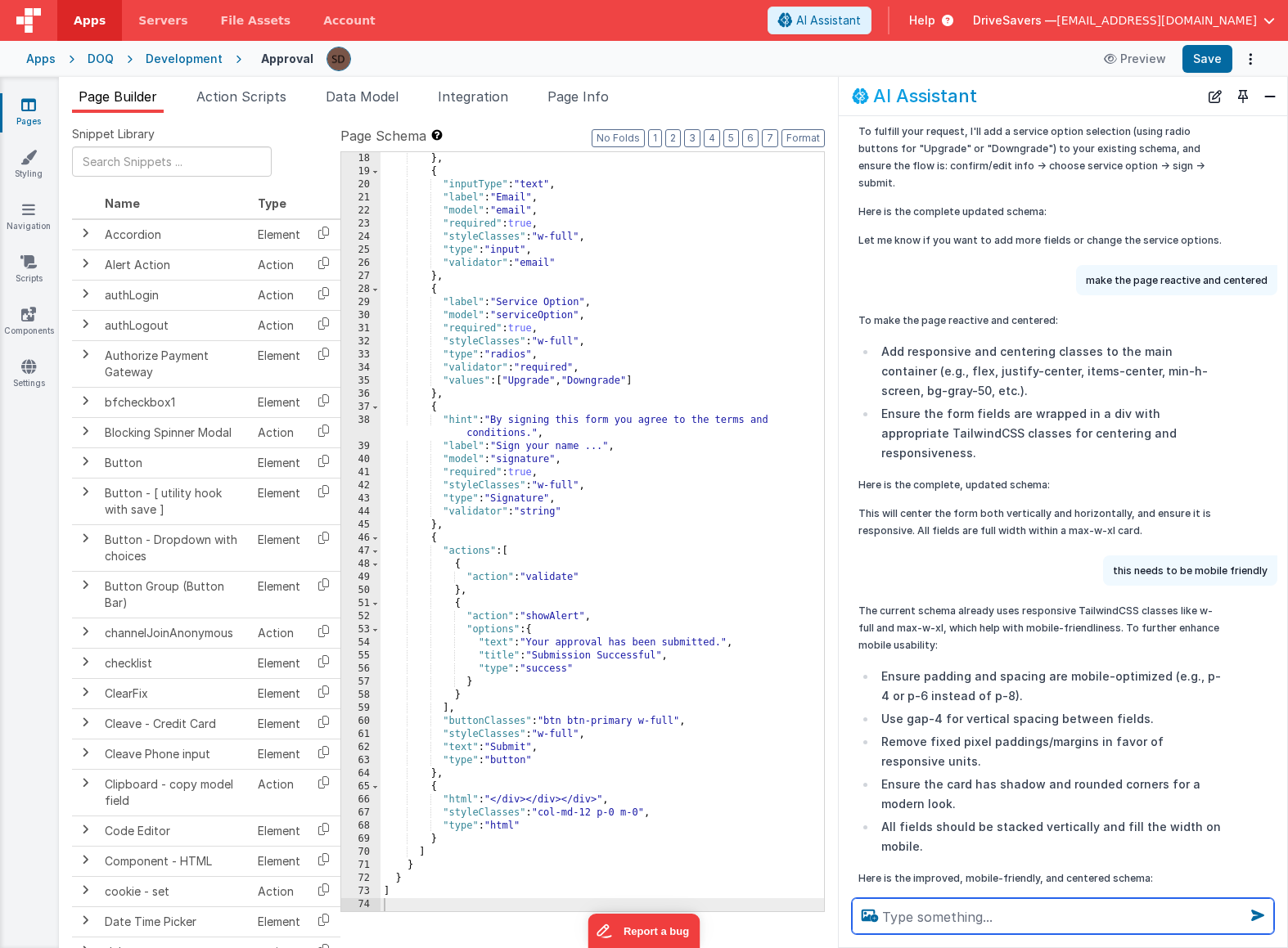
scroll to position [156, 0]
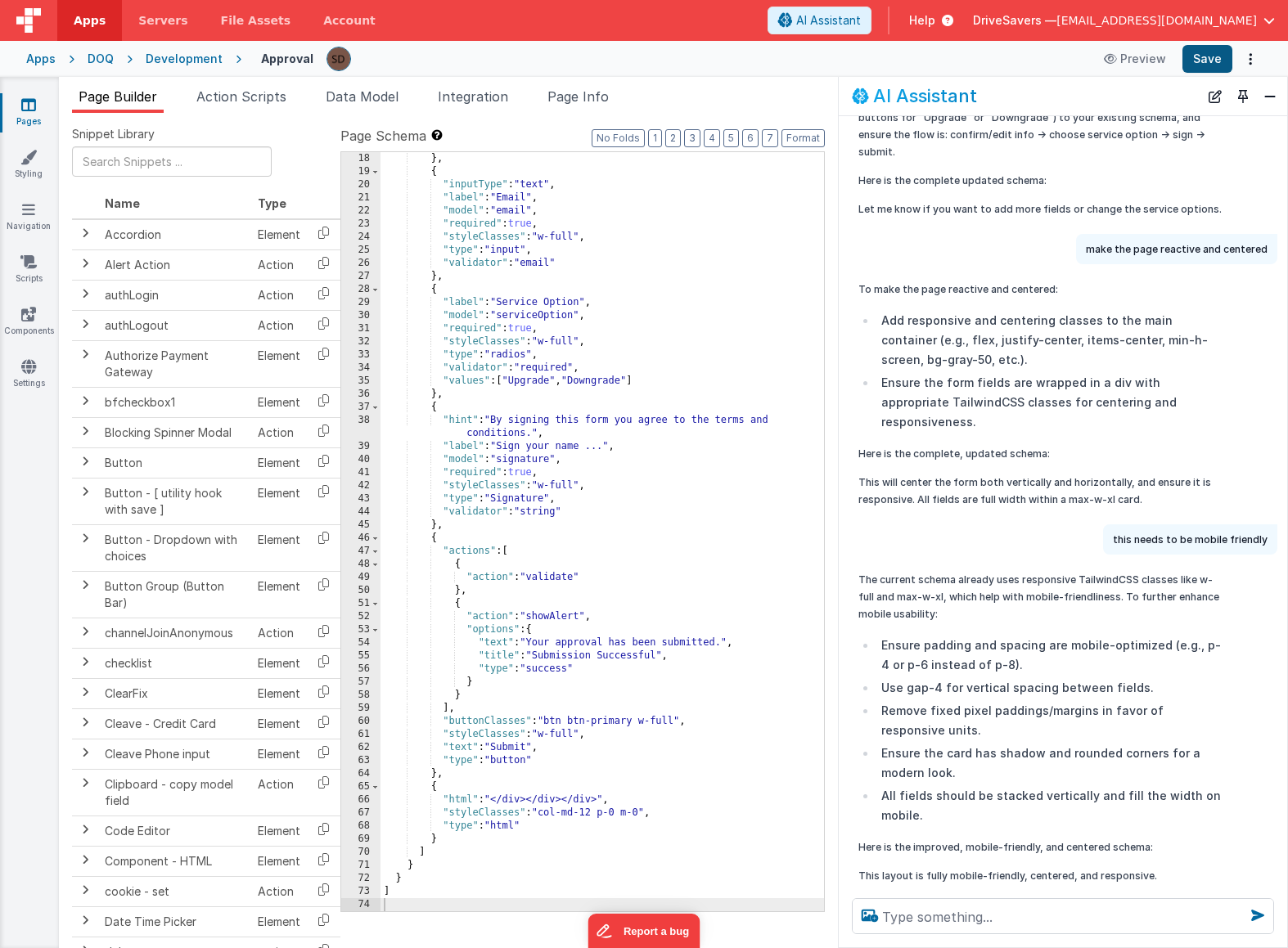
click at [1211, 50] on button "Save" at bounding box center [1207, 59] width 50 height 28
click at [1134, 59] on button "Preview" at bounding box center [1134, 58] width 82 height 26
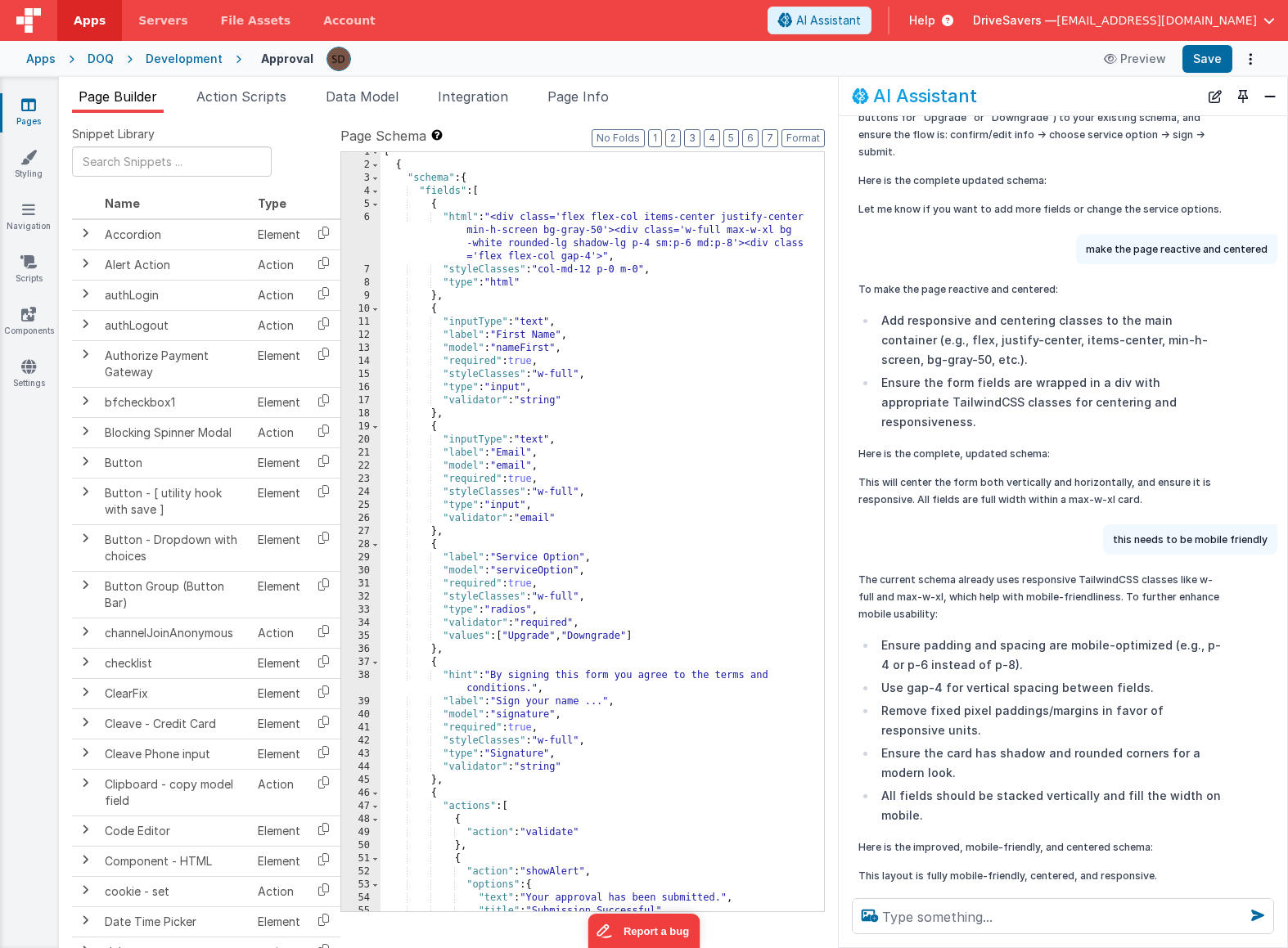
scroll to position [0, 0]
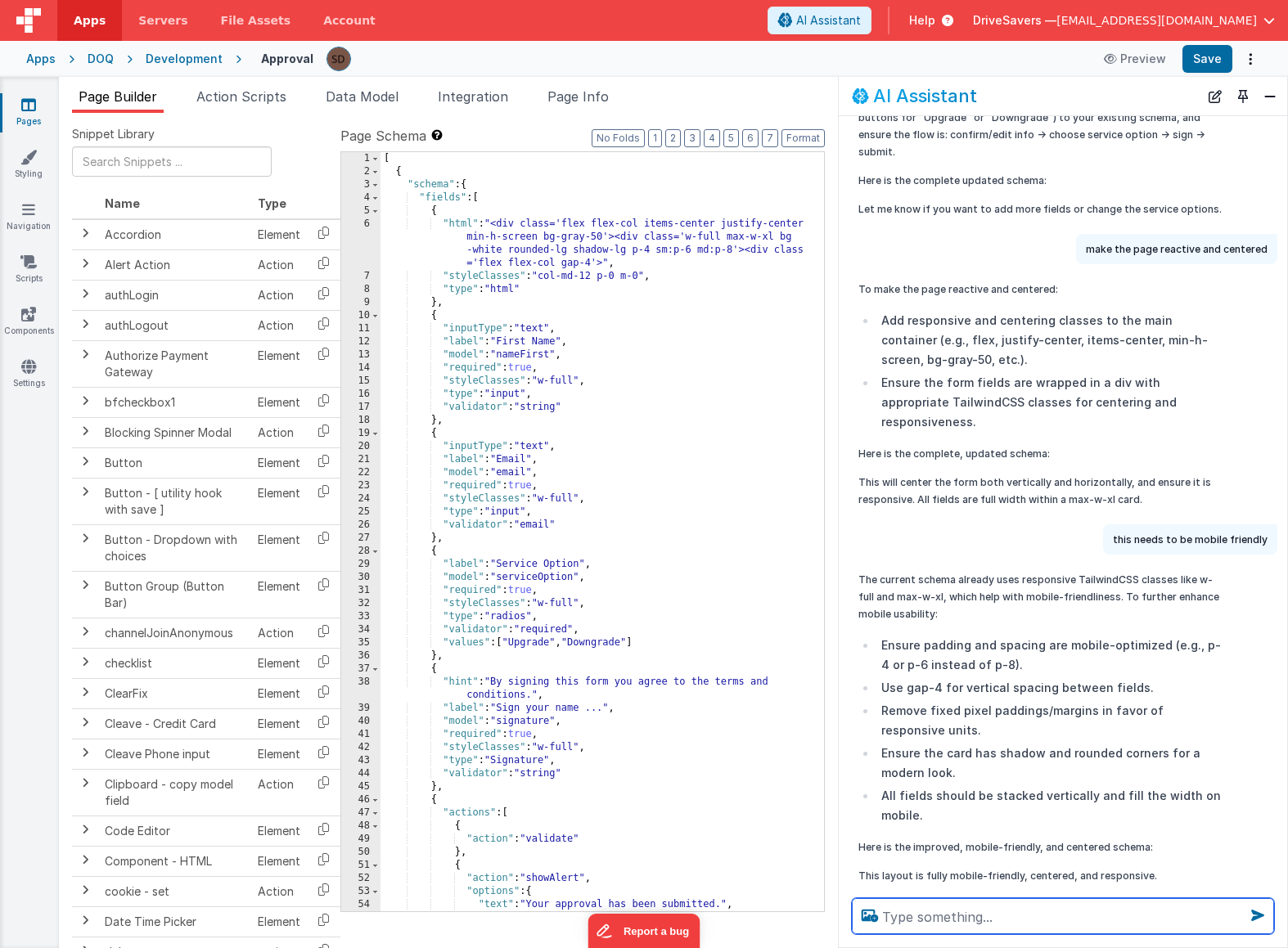
click at [957, 904] on textarea at bounding box center [1062, 916] width 422 height 36
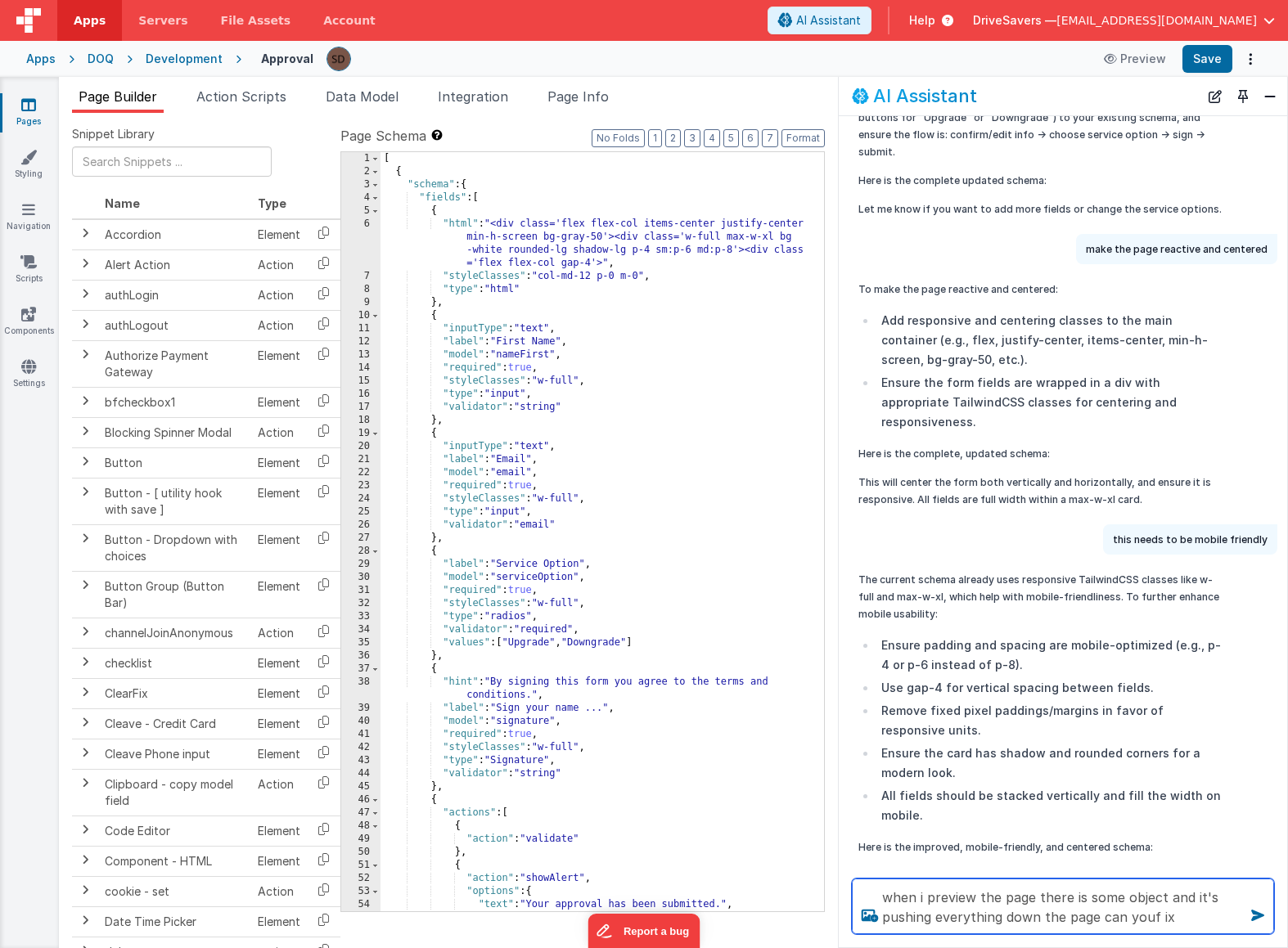
type textarea "when i preview the page there is some object and it's pushing everything down t…"
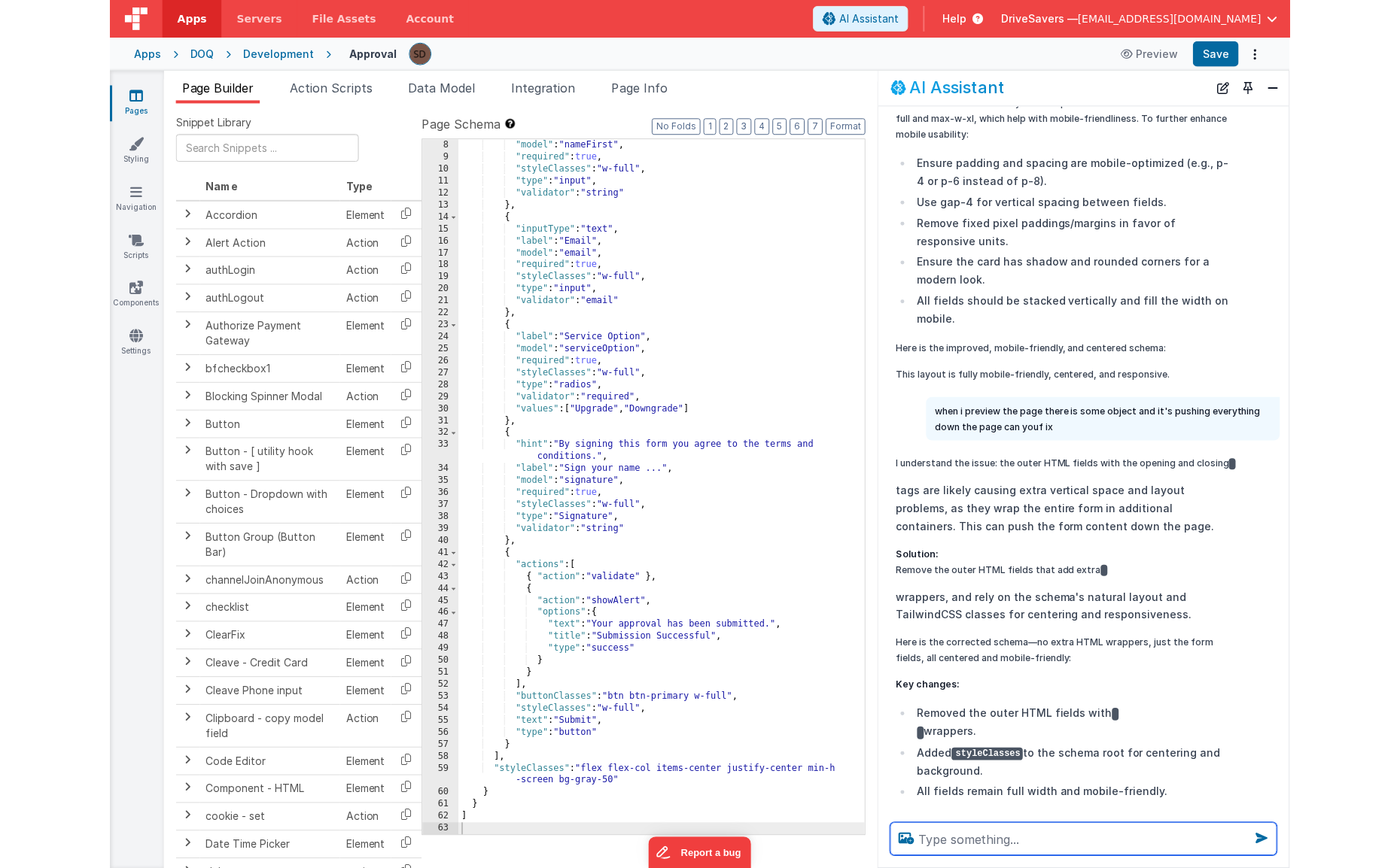
scroll to position [601, 0]
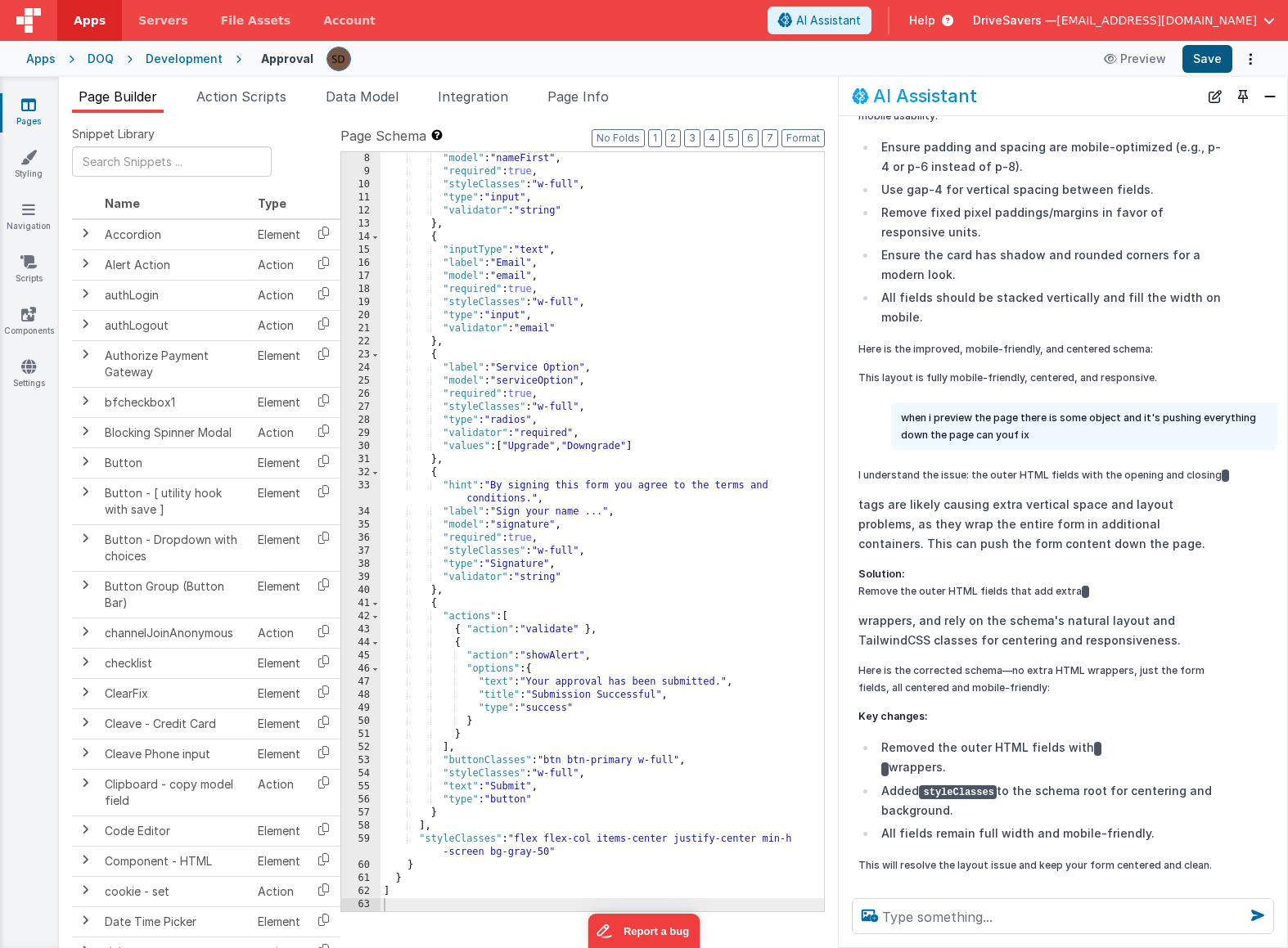
click at [1203, 63] on button "Save" at bounding box center [1207, 59] width 50 height 28
click at [1120, 56] on icon at bounding box center [1111, 59] width 16 height 12
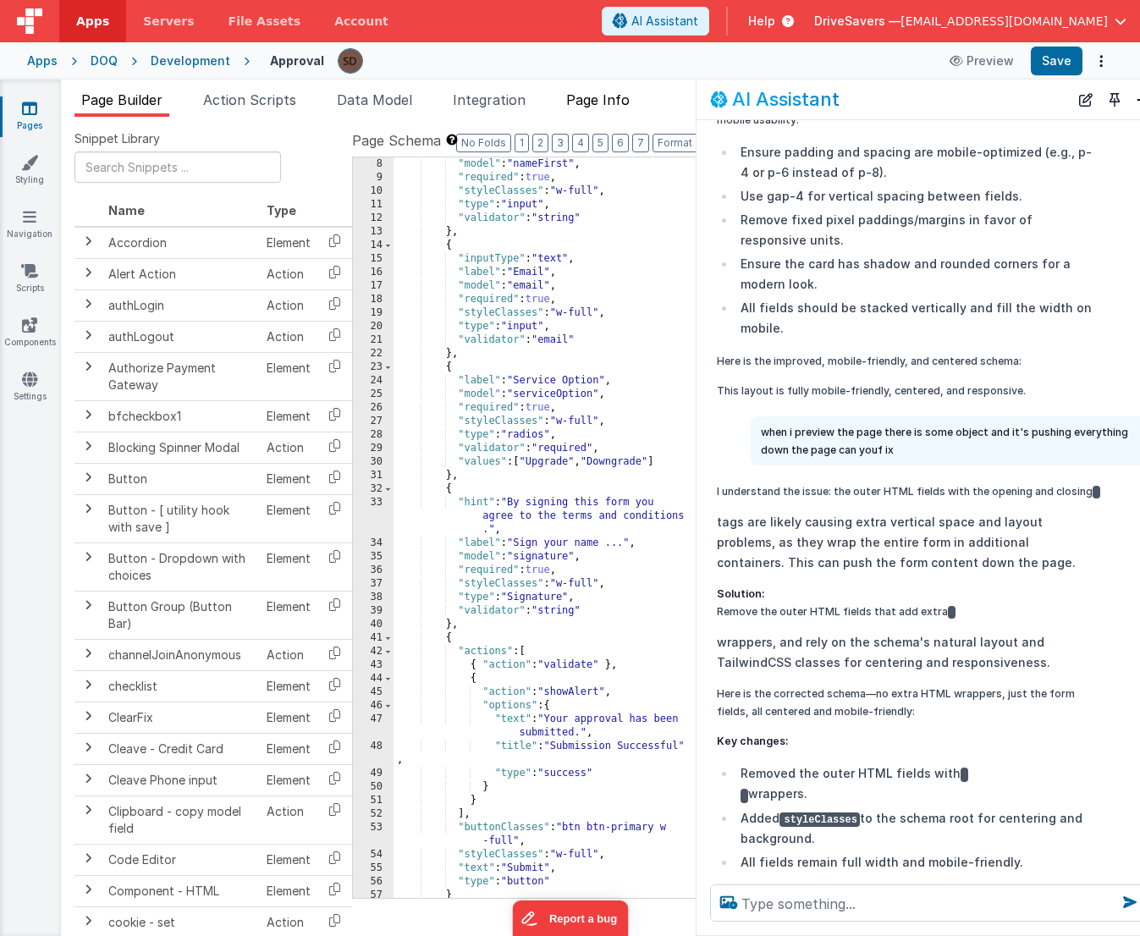
click at [604, 99] on span "Page Info" at bounding box center [597, 99] width 63 height 17
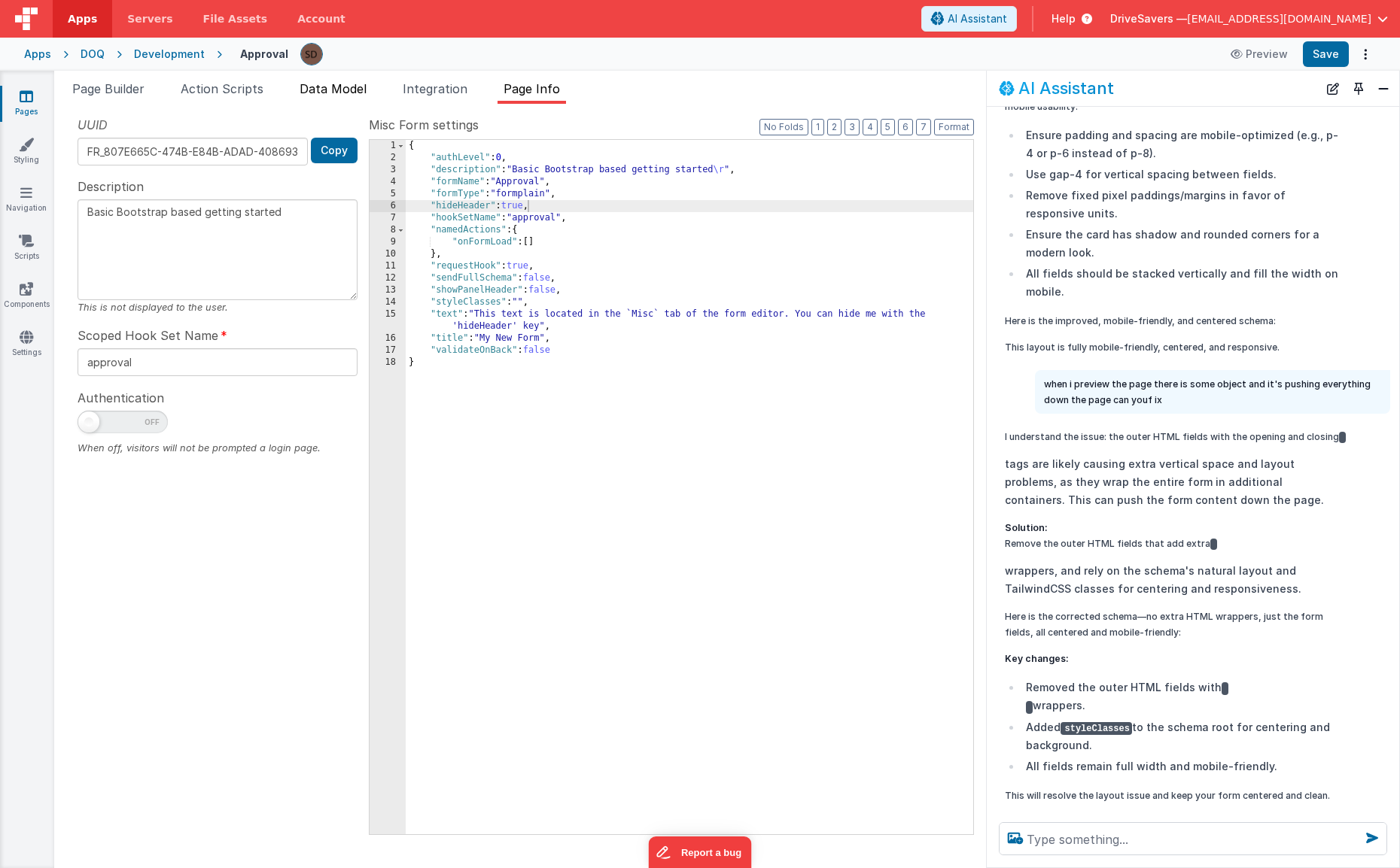
click at [315, 91] on span "Data Model" at bounding box center [332, 88] width 67 height 15
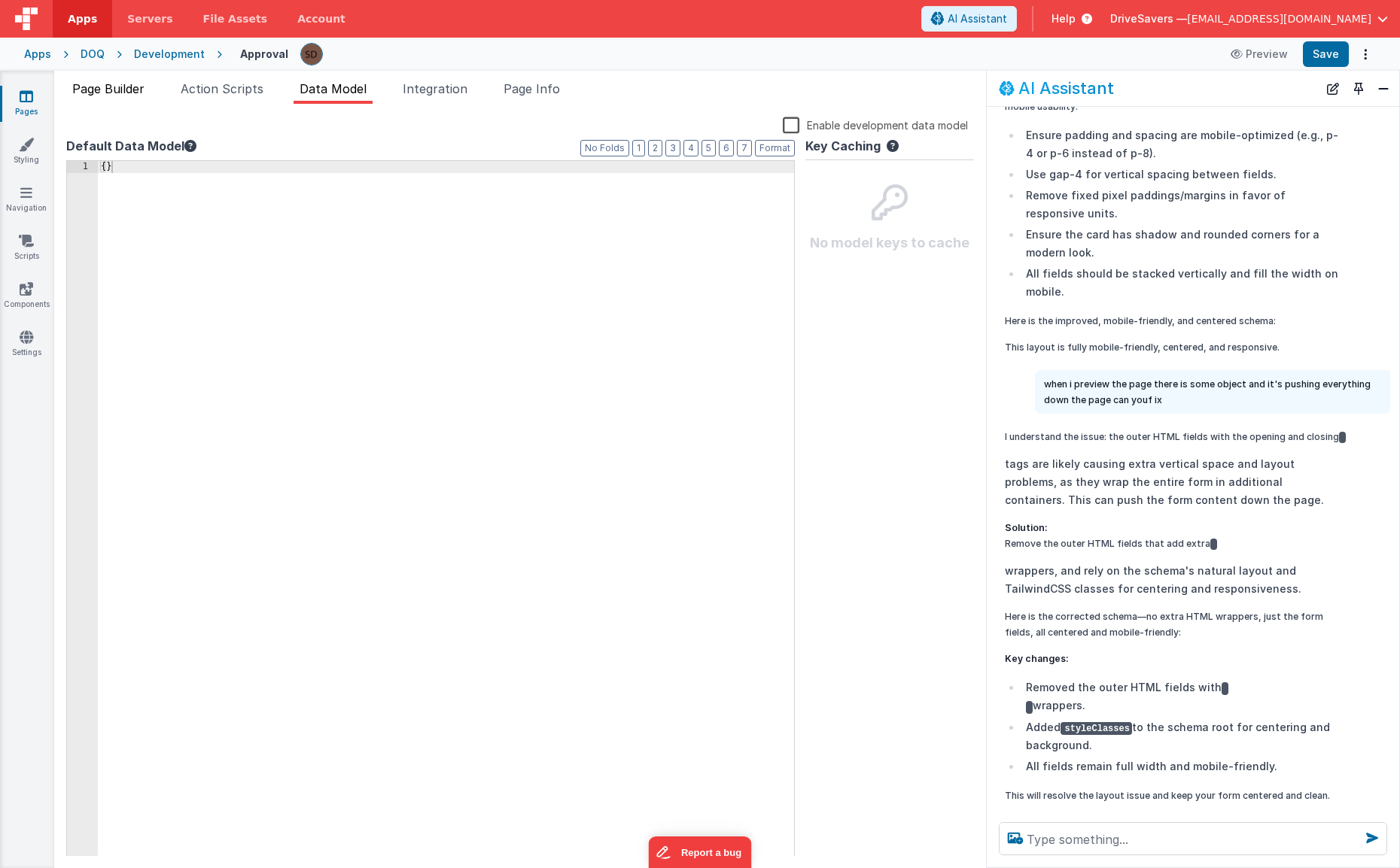
click at [125, 84] on span "Page Builder" at bounding box center [108, 88] width 72 height 15
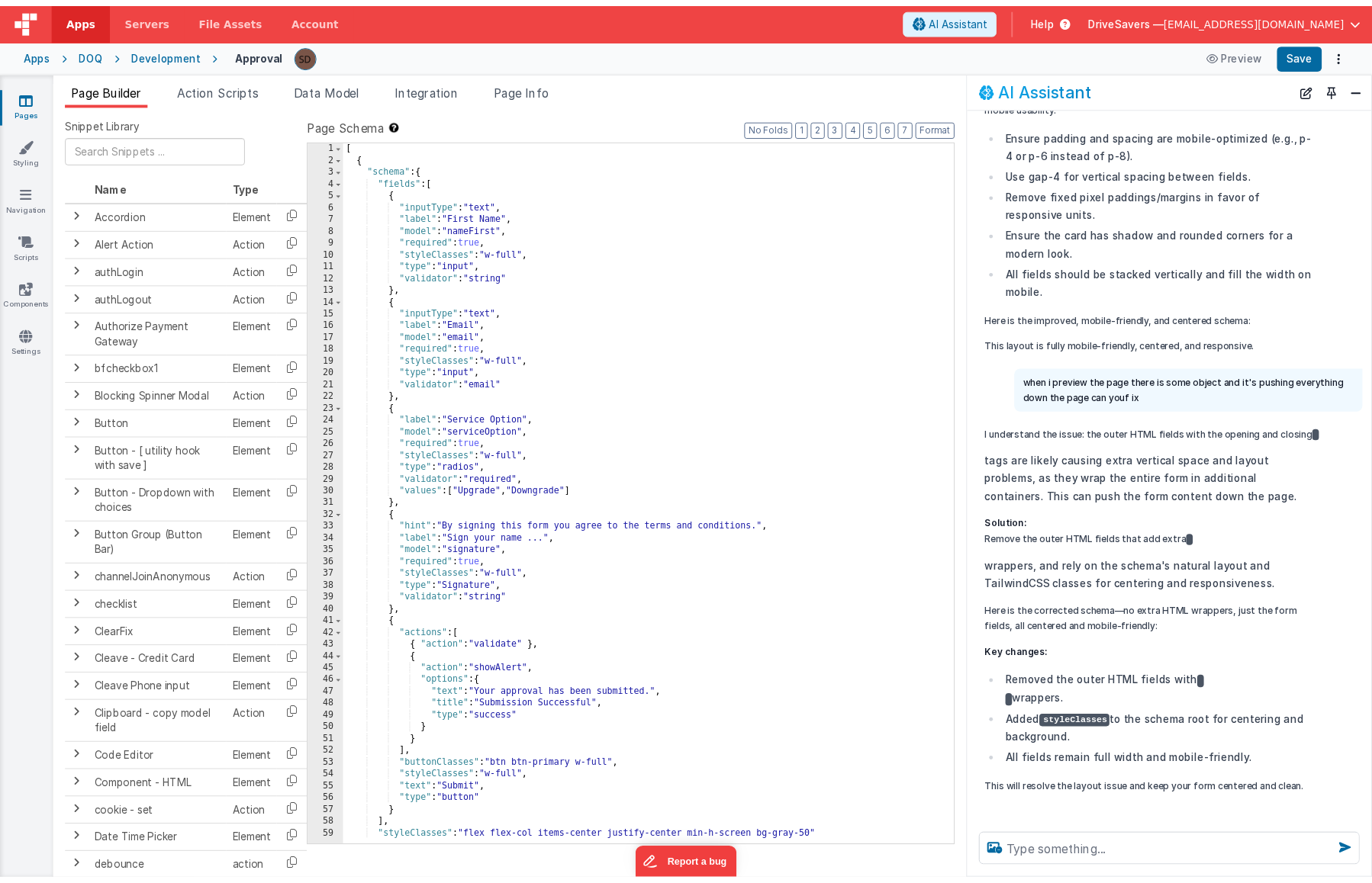
scroll to position [593, 0]
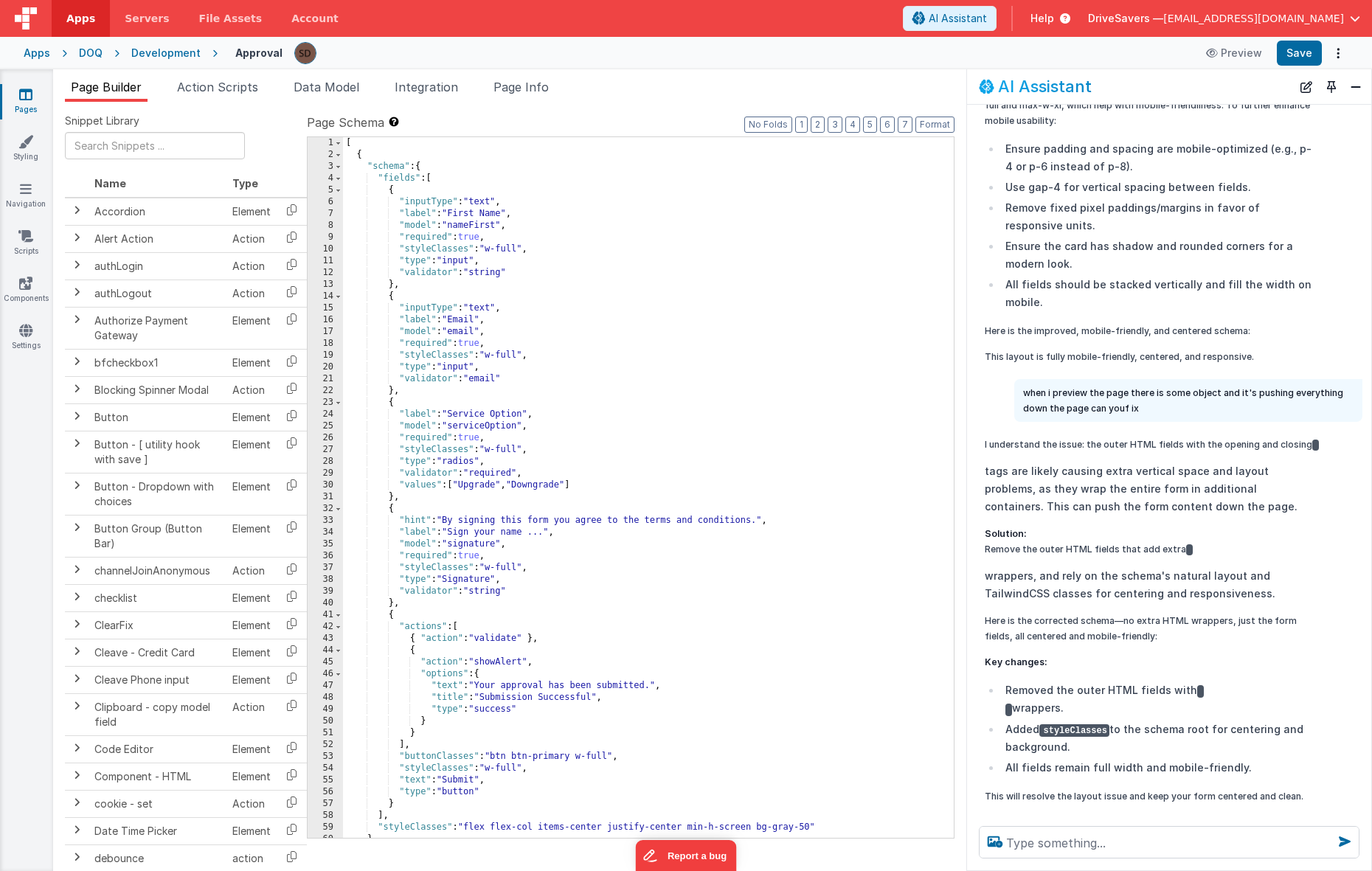
click at [50, 53] on div "Apps DOQ Development Approval Preview Save" at bounding box center [686, 52] width 1372 height 32
click at [36, 54] on div "Apps" at bounding box center [37, 52] width 26 height 15
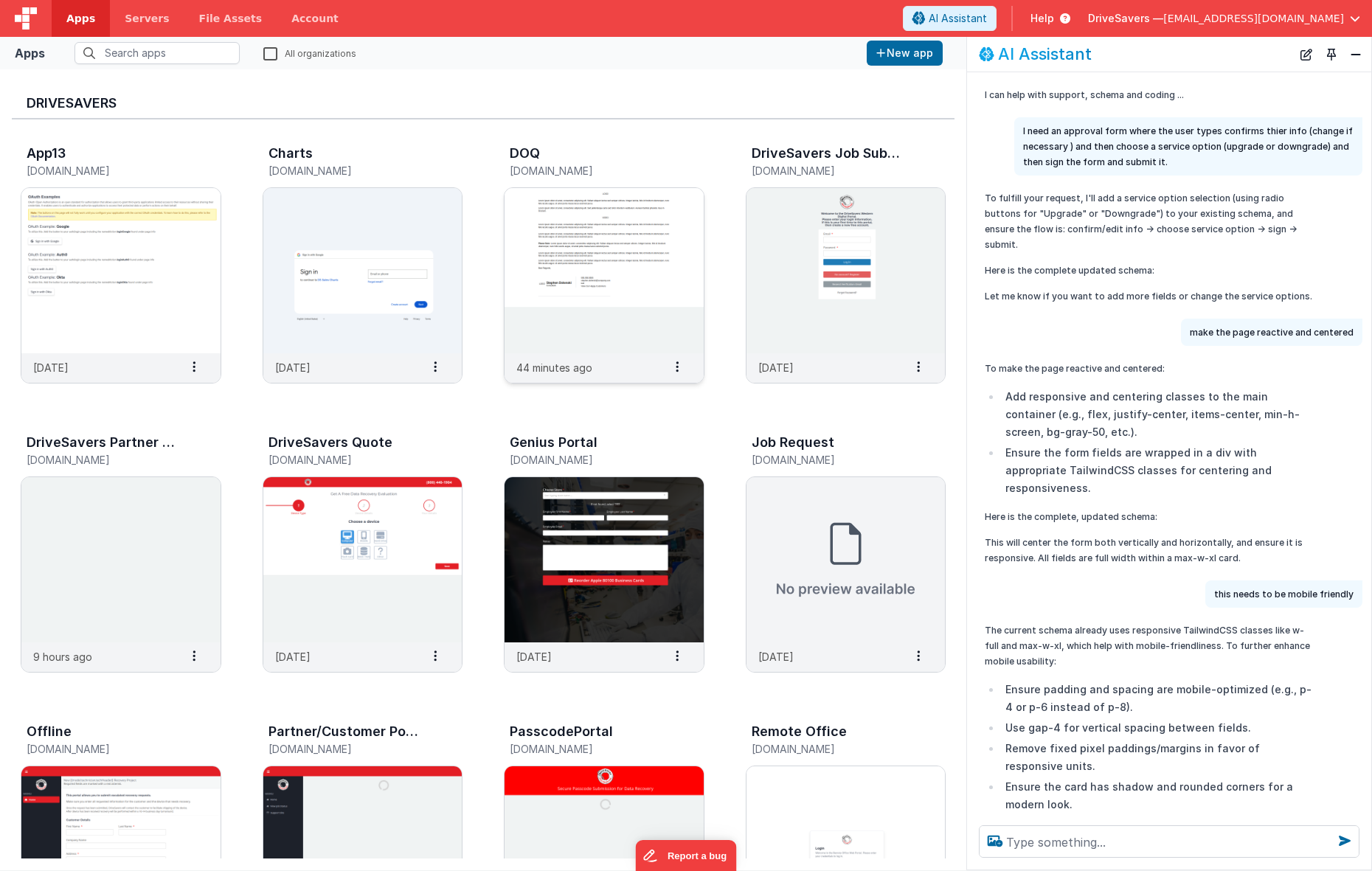
click at [507, 153] on div "DOQ doq.fmbetterforms.com" at bounding box center [604, 164] width 200 height 47
click at [514, 153] on h3 "DOQ" at bounding box center [524, 153] width 30 height 15
drag, startPoint x: 538, startPoint y: 180, endPoint x: 558, endPoint y: 218, distance: 42.9
click at [538, 180] on div "DOQ doq.fmbetterforms.com" at bounding box center [604, 164] width 200 height 47
click at [558, 219] on img at bounding box center [604, 271] width 199 height 165
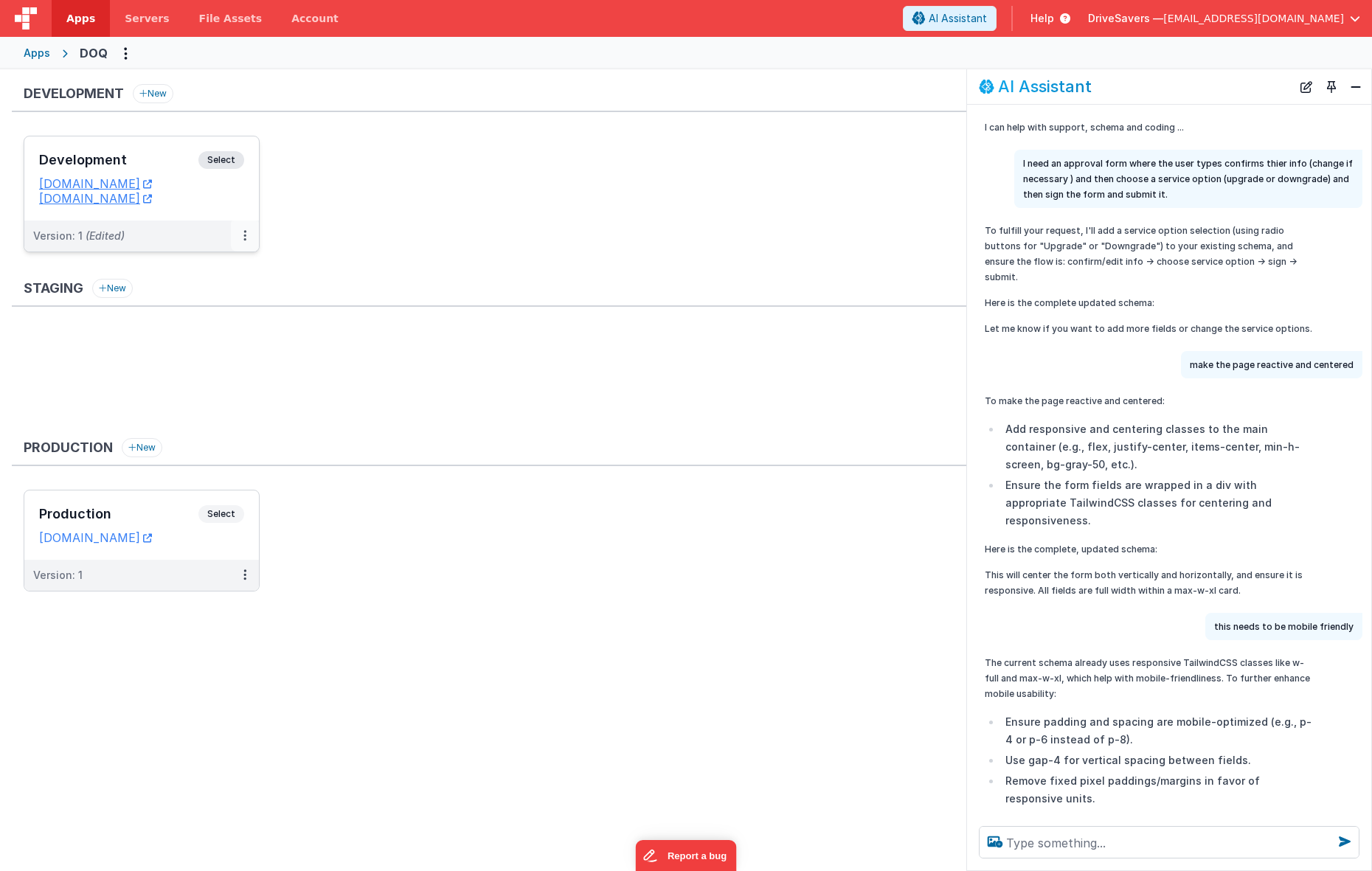
click at [243, 236] on icon at bounding box center [244, 235] width 3 height 1
click at [238, 267] on link "Edit" at bounding box center [193, 269] width 130 height 26
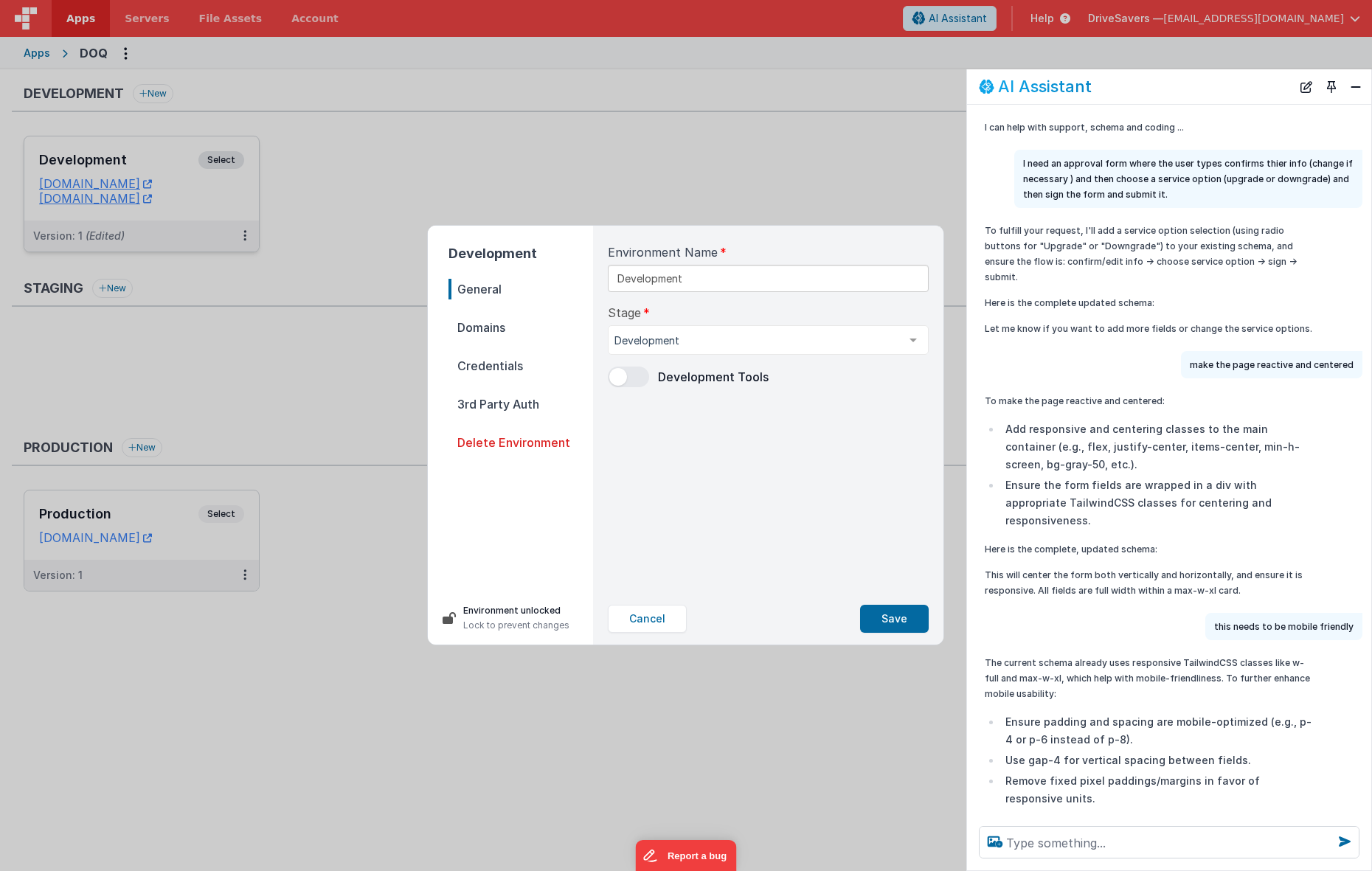
click at [642, 388] on div "Environment Name Development Stage Development Development Staging Production L…" at bounding box center [767, 409] width 344 height 368
click at [623, 377] on span at bounding box center [618, 376] width 17 height 17
click at [887, 611] on button "Save" at bounding box center [894, 618] width 69 height 28
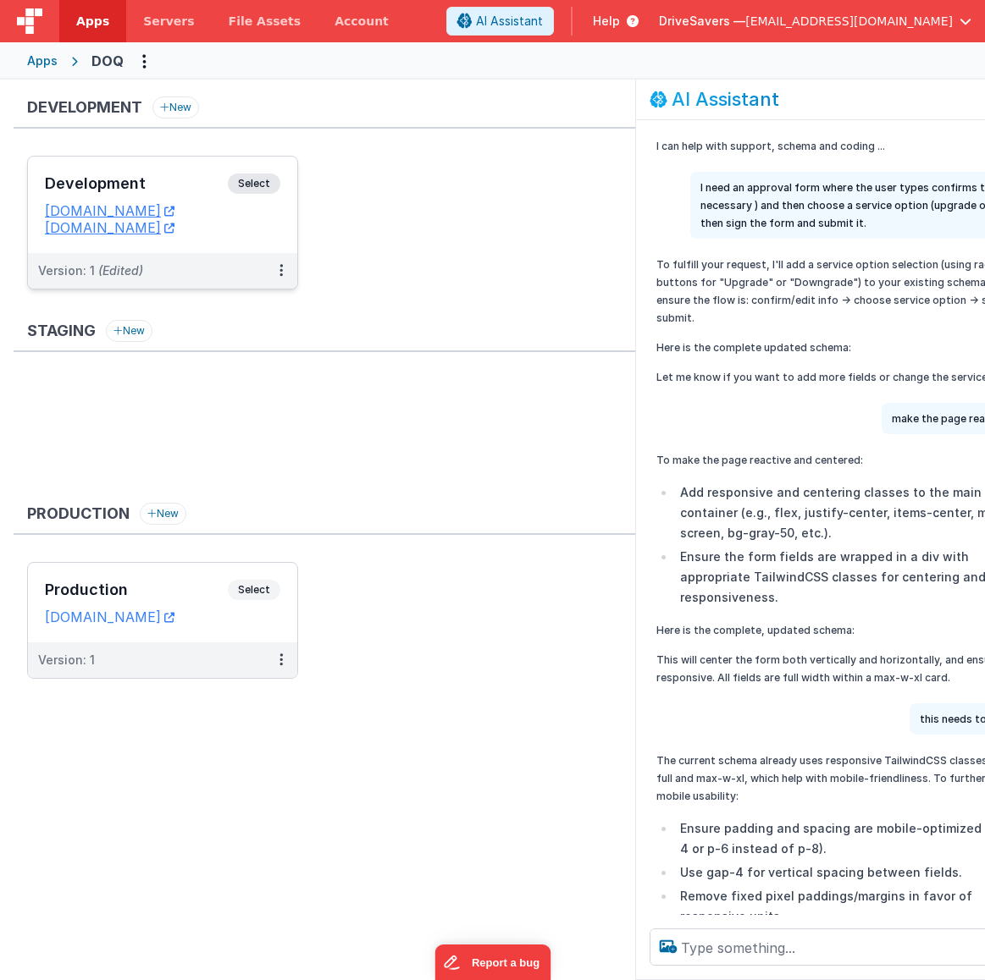
click at [264, 188] on span "Select" at bounding box center [254, 184] width 52 height 20
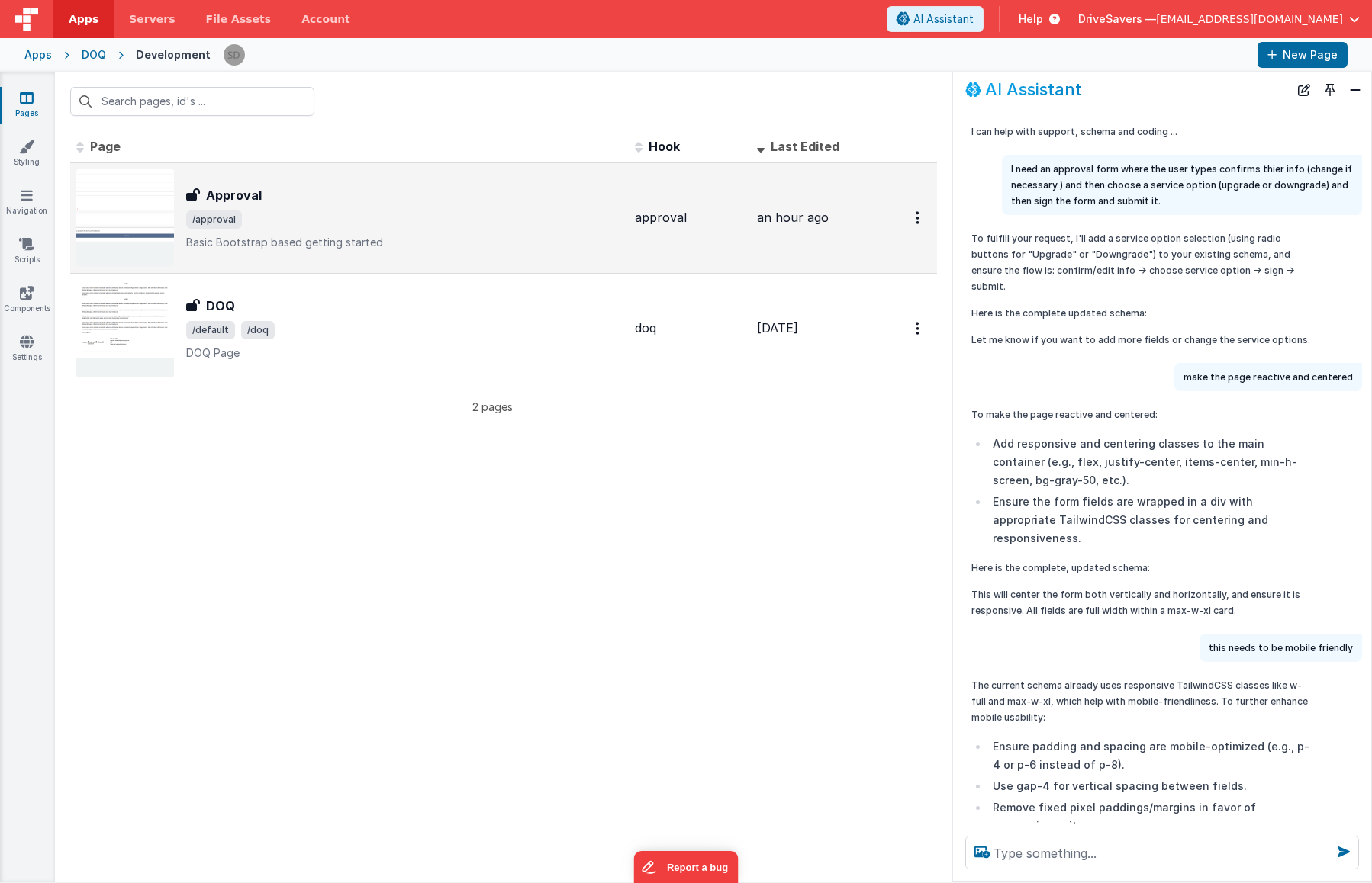
click at [151, 204] on img at bounding box center [125, 218] width 97 height 97
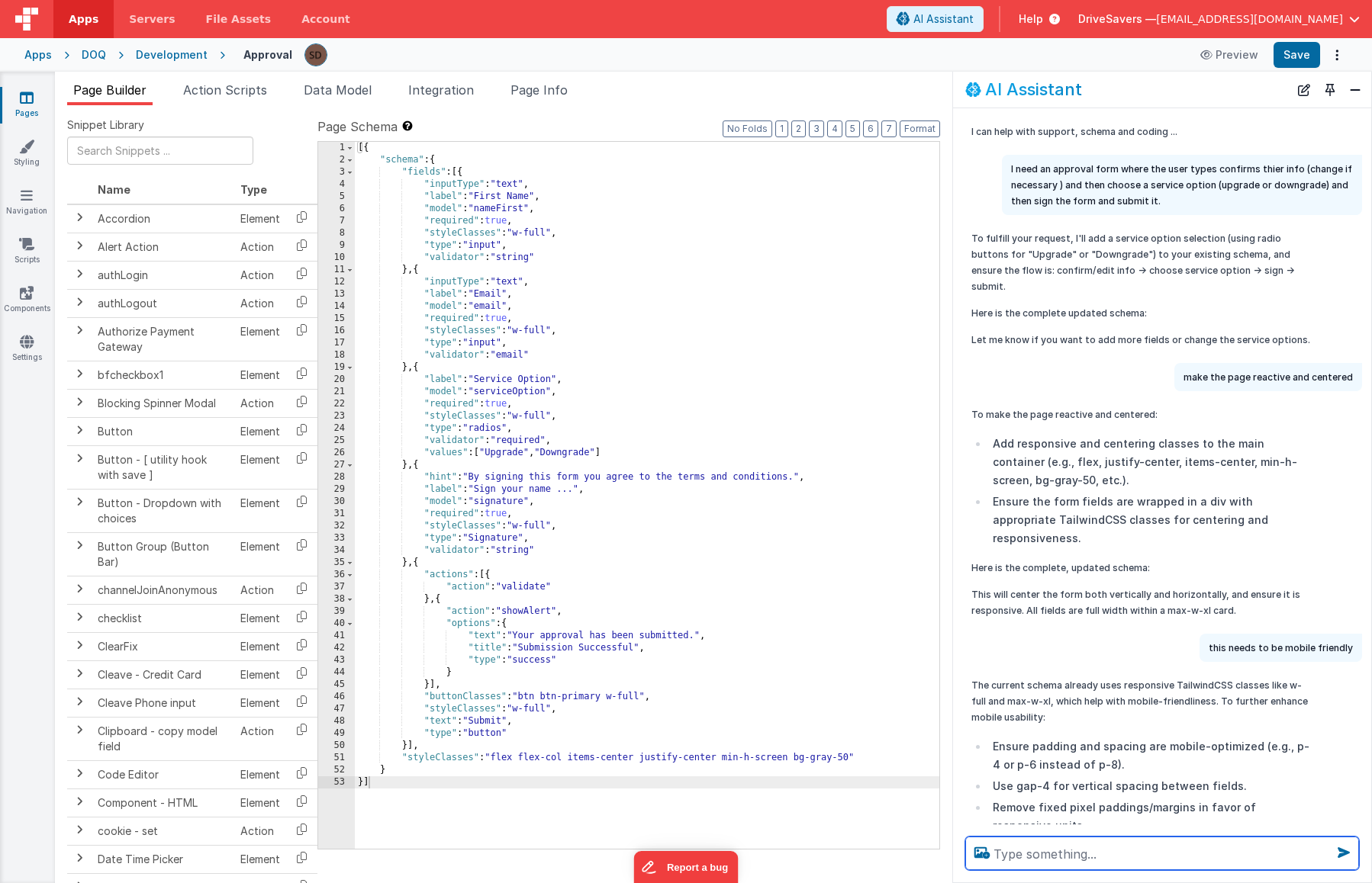
click at [1080, 842] on textarea at bounding box center [1162, 853] width 394 height 33
type textarea "make sure we have first name last name and email"
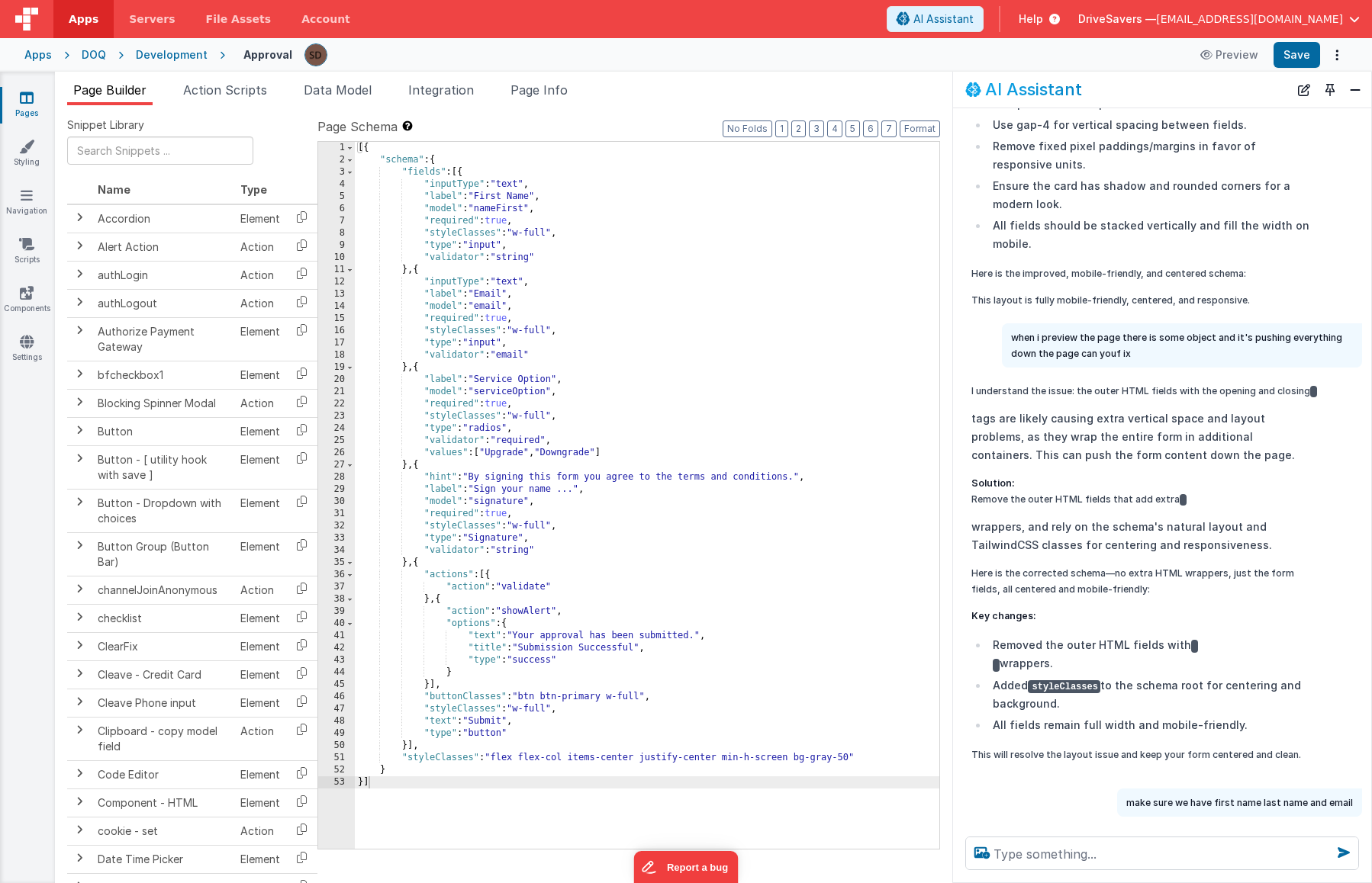
scroll to position [652, 0]
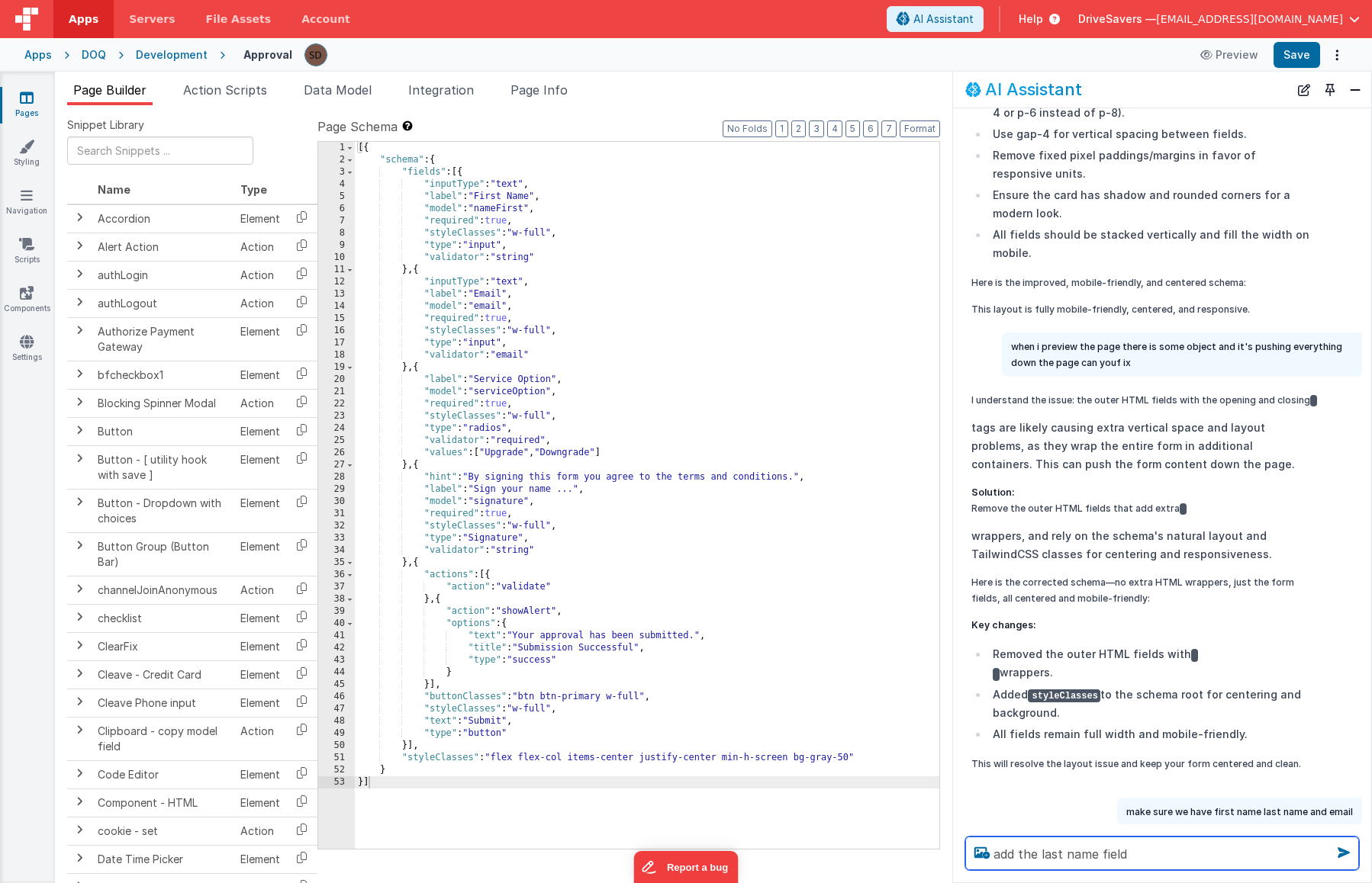
type textarea "add the last name field"
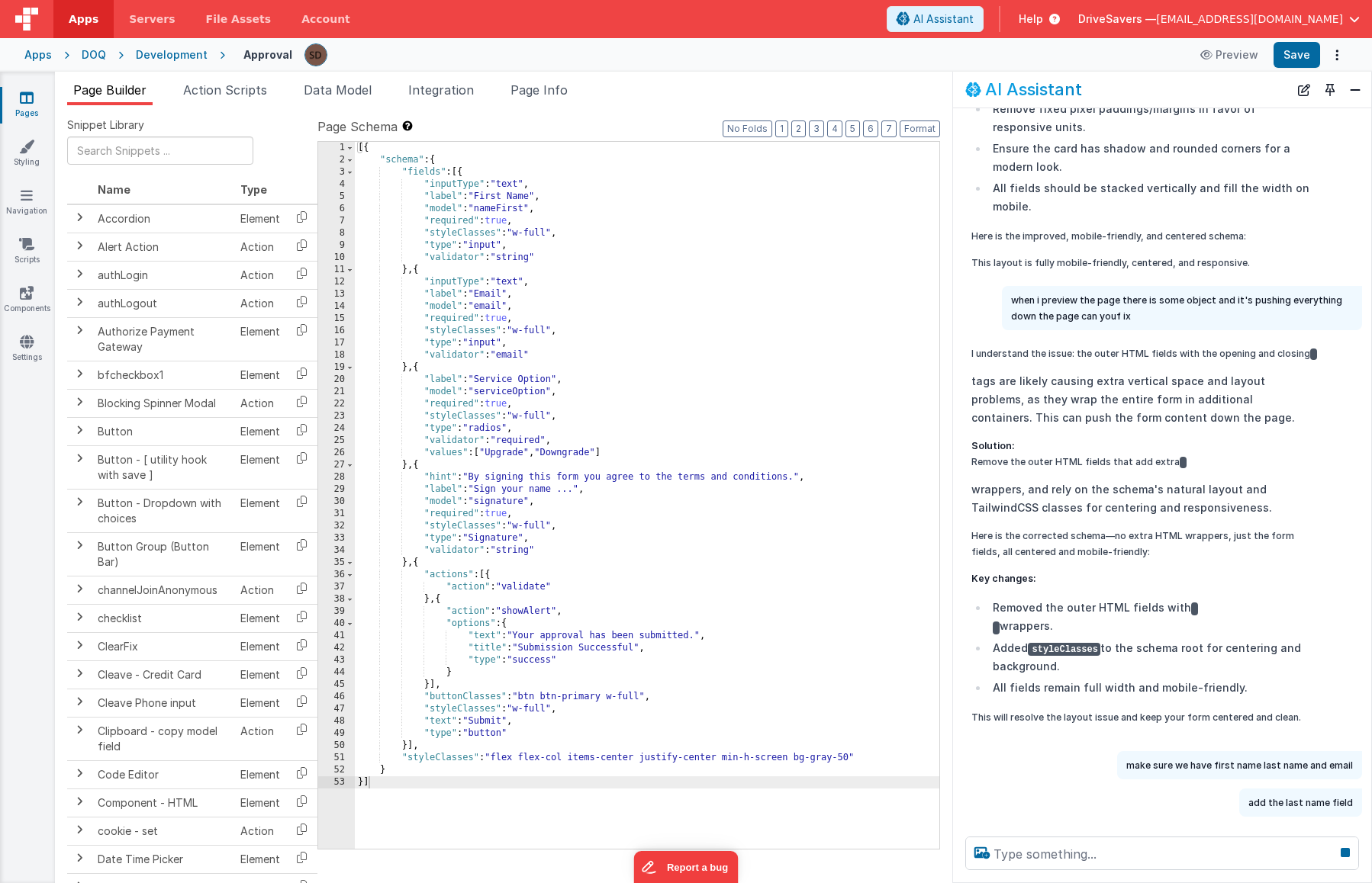
scroll to position [689, 0]
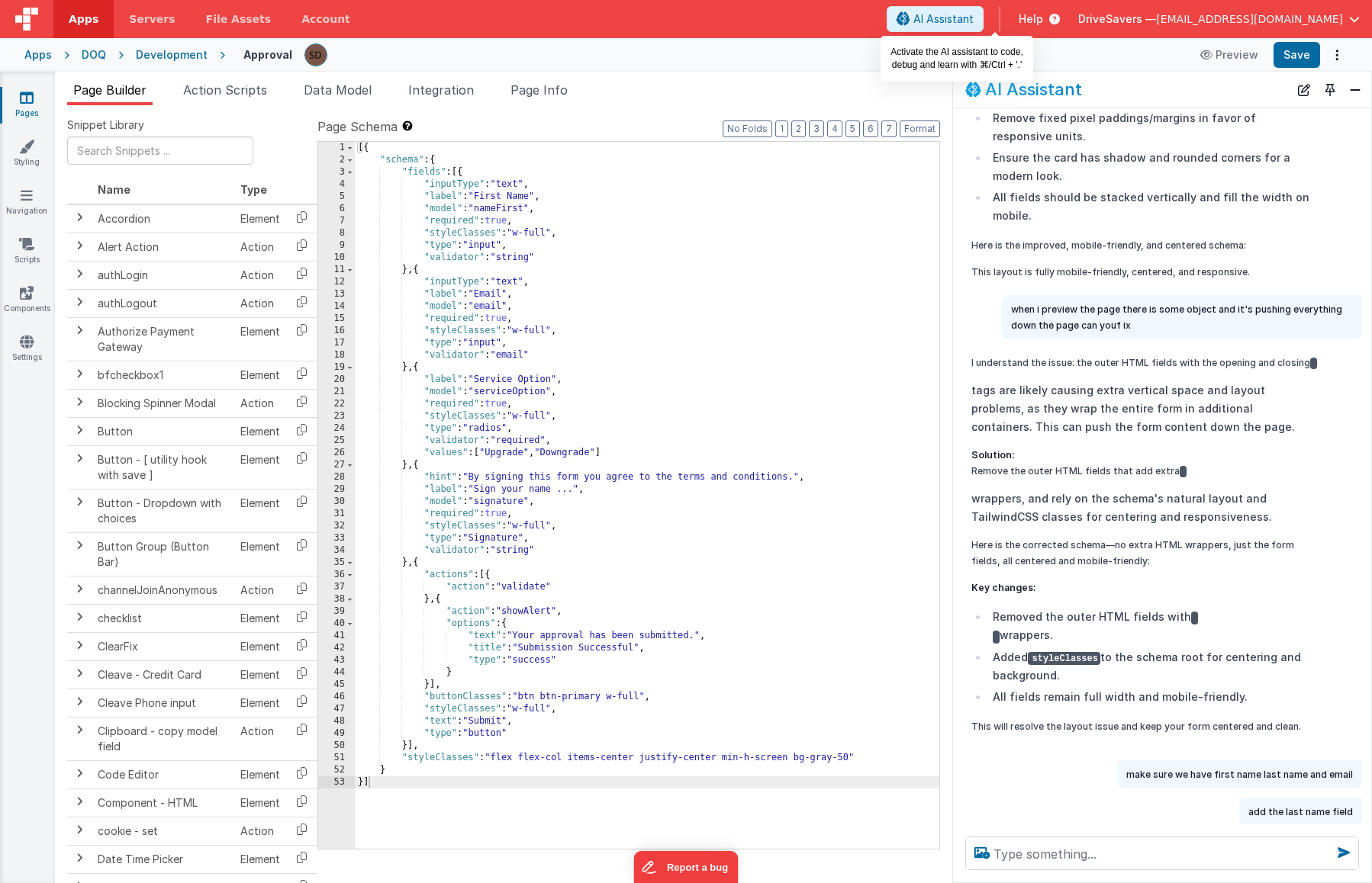
click at [910, 19] on icon at bounding box center [903, 19] width 14 height 1
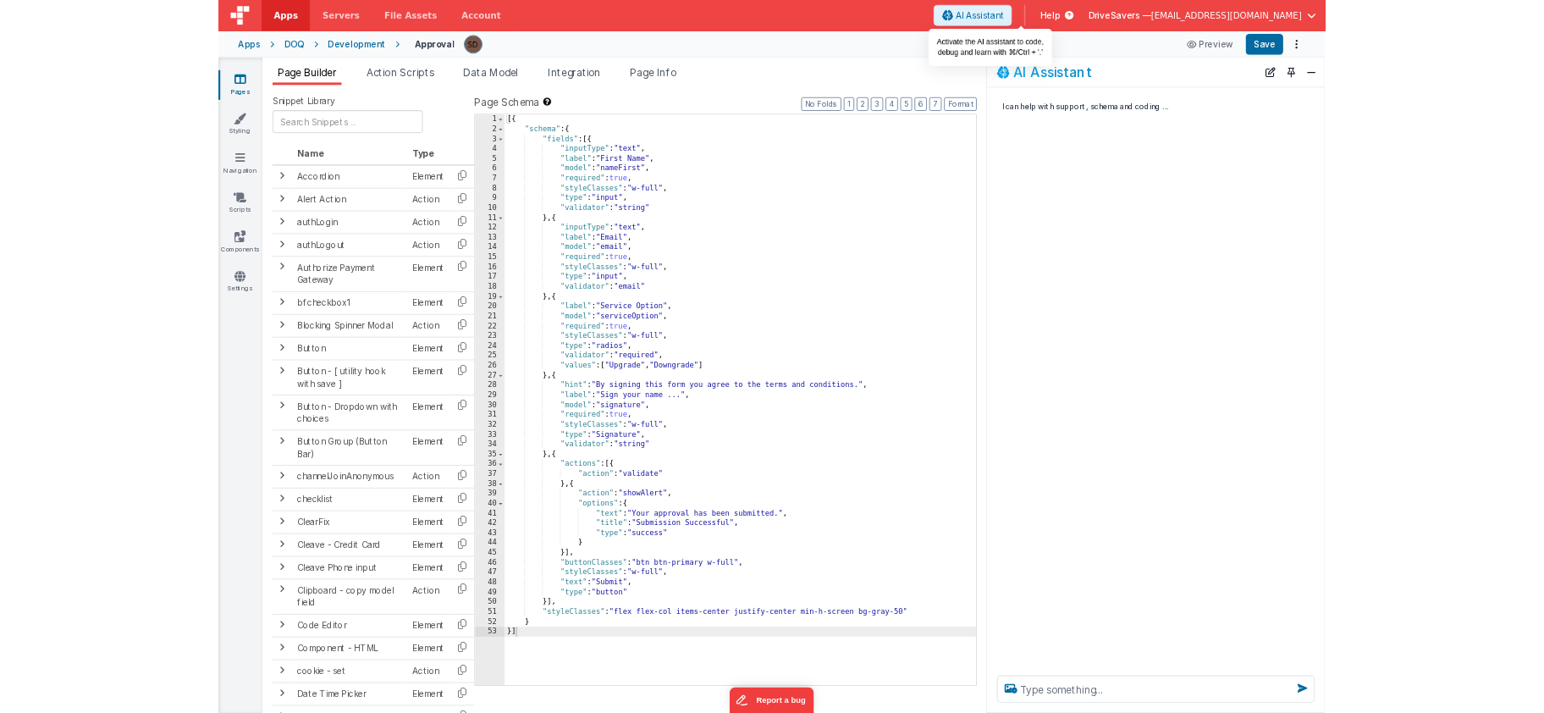
scroll to position [0, 0]
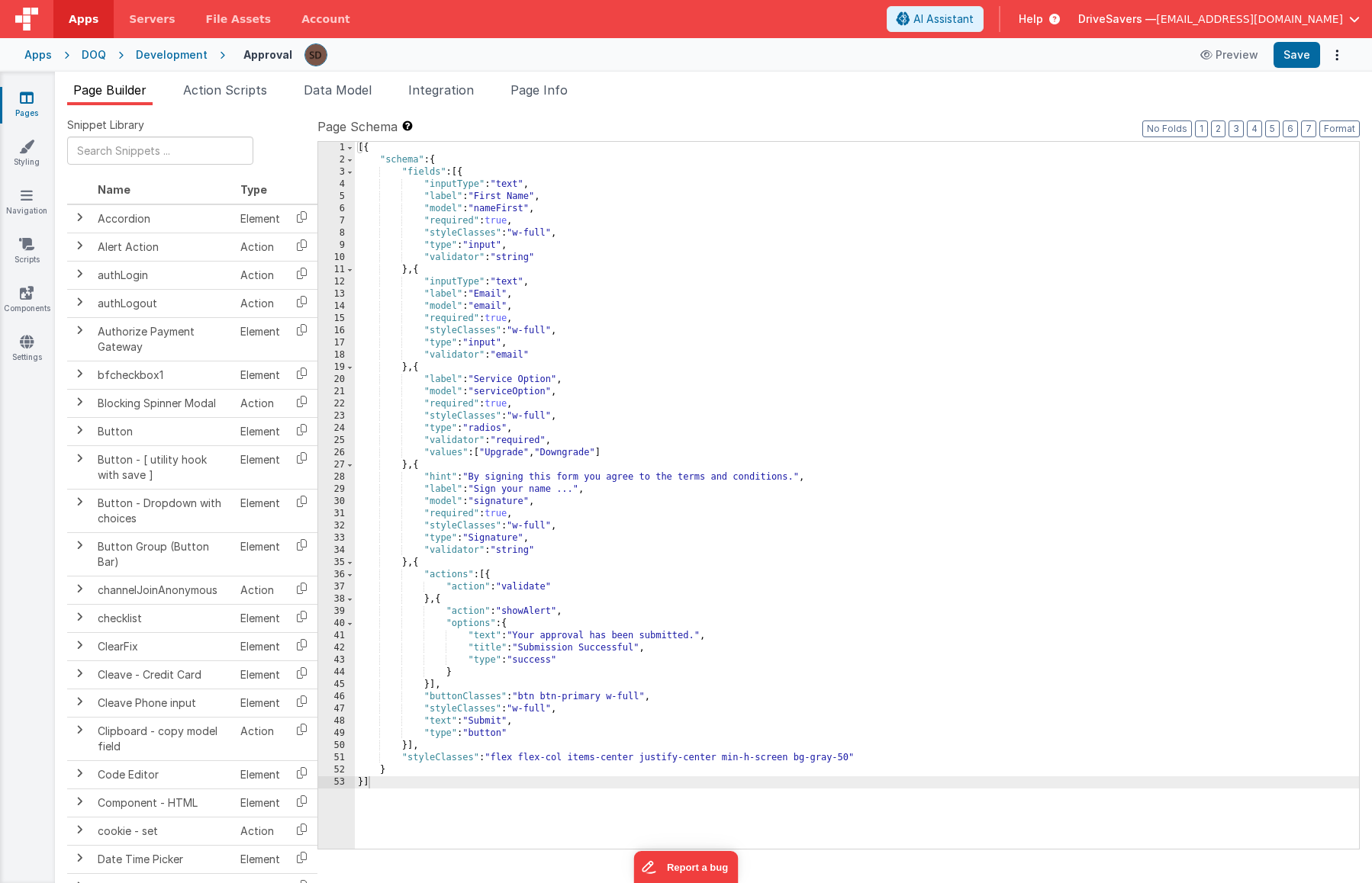
click at [974, 22] on span "AI Assistant" at bounding box center [943, 19] width 60 height 15
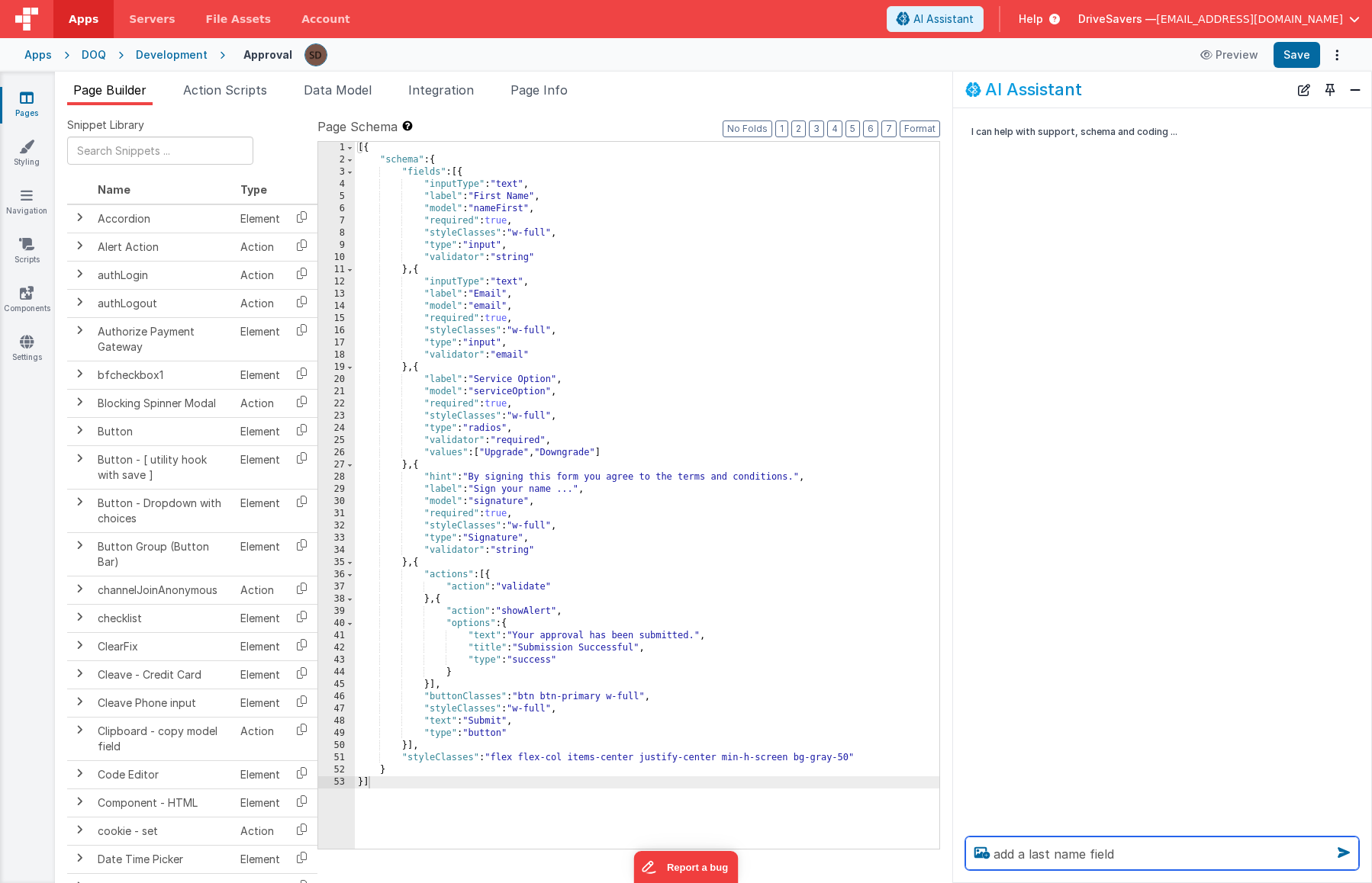
type textarea "add a last name field"
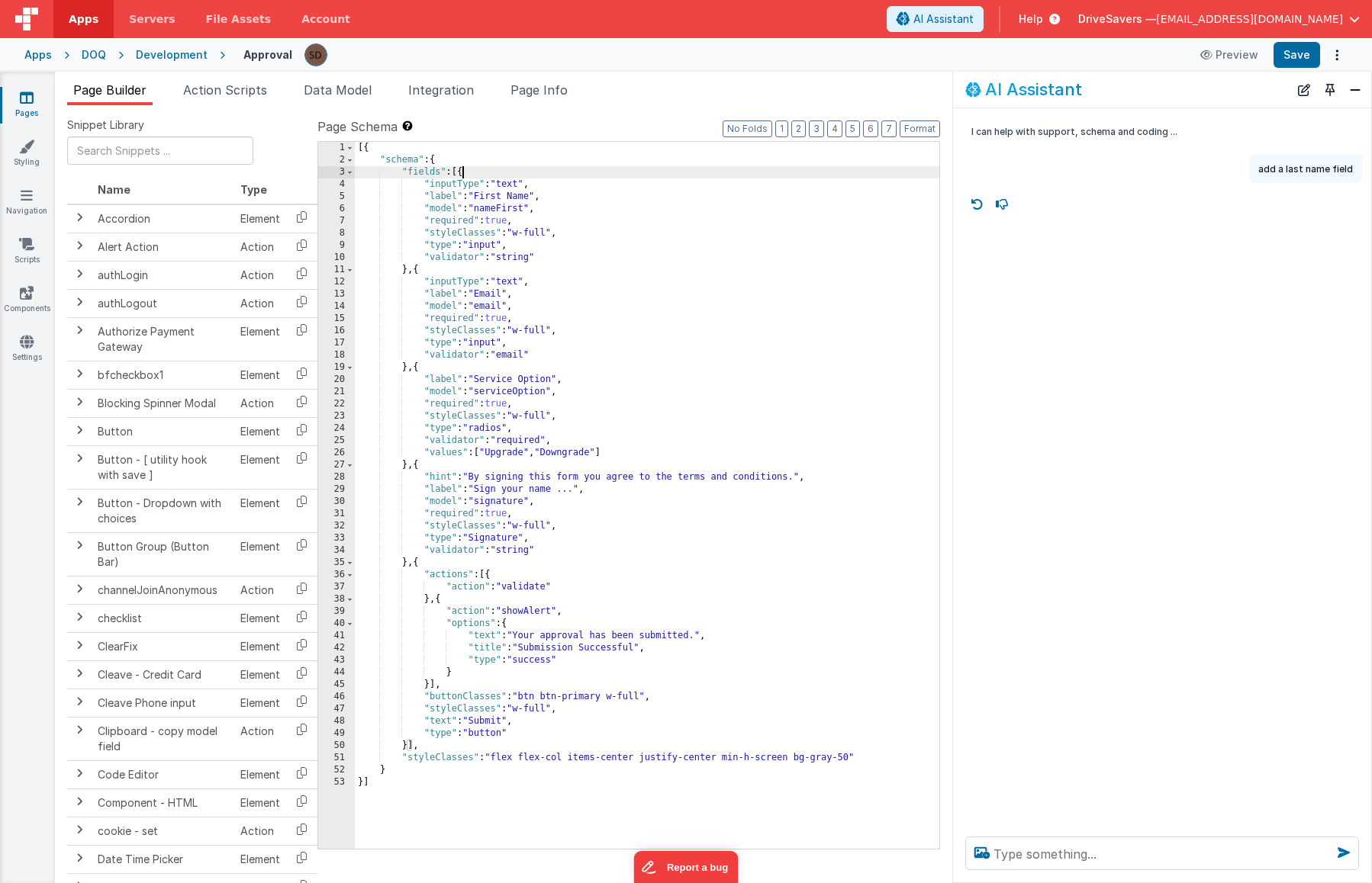
click at [462, 173] on div "[{ "schema" : { "fields" : [{ "inputType" : "text" , "label" : "First Name" , "…" at bounding box center [647, 507] width 584 height 732
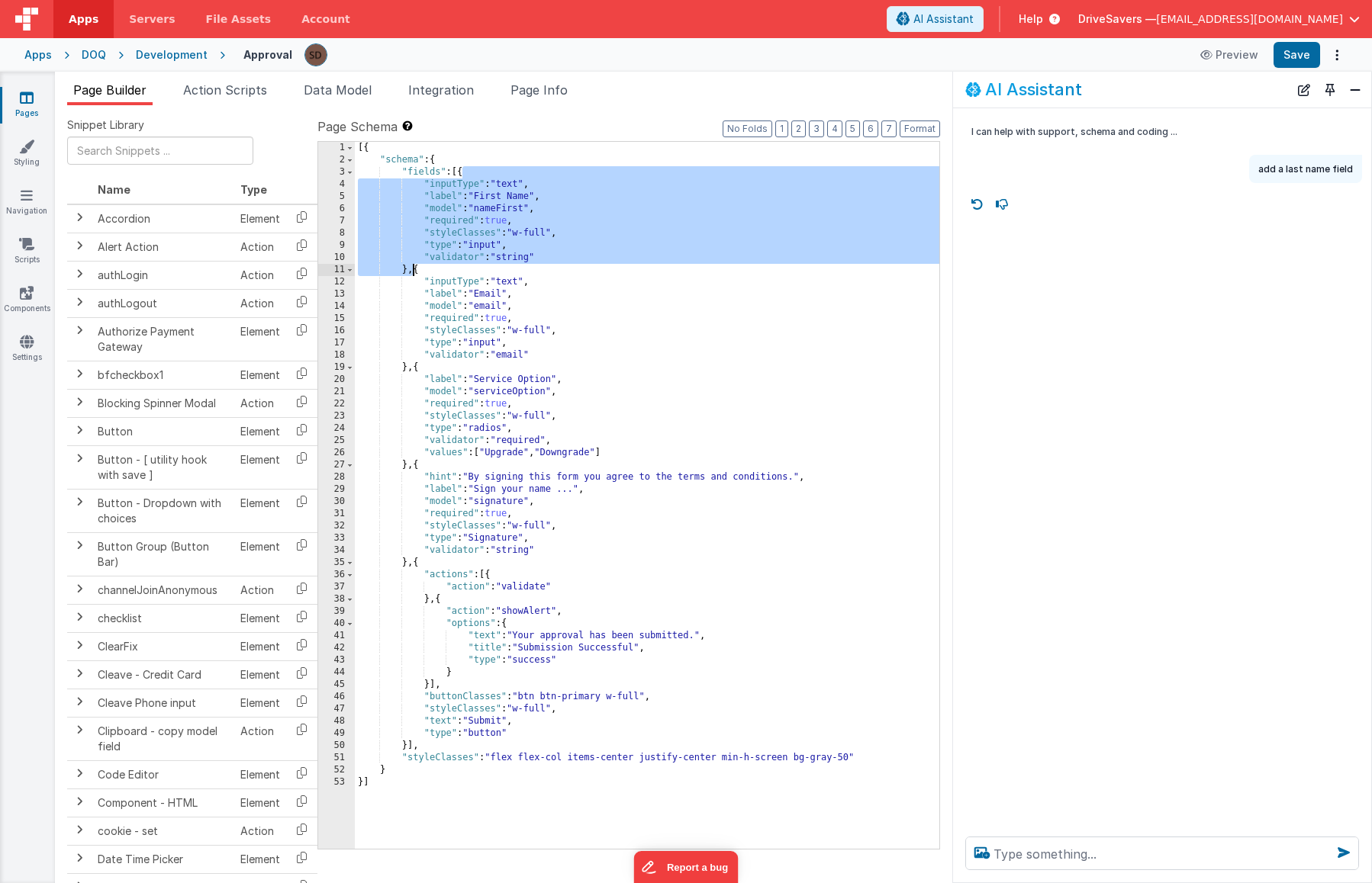
drag, startPoint x: 462, startPoint y: 173, endPoint x: 411, endPoint y: 271, distance: 110.5
click at [411, 271] on div "[{ "schema" : { "fields" : [{ "inputType" : "text" , "label" : "First Name" , "…" at bounding box center [647, 507] width 584 height 732
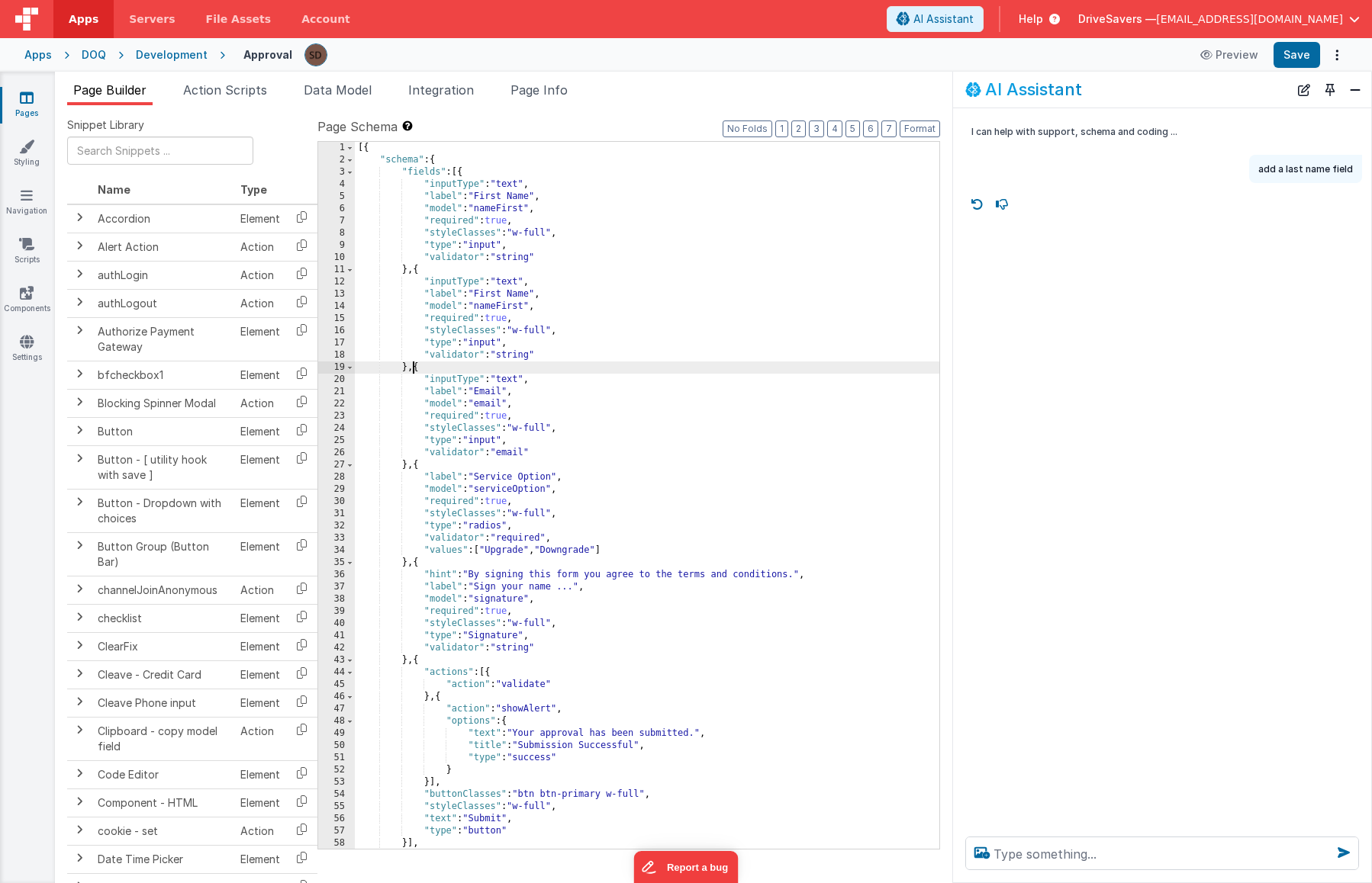
click at [512, 294] on div "[{ "schema" : { "fields" : [{ "inputType" : "text" , "label" : "First Name" , "…" at bounding box center [647, 507] width 584 height 732
click at [500, 296] on div "[{ "schema" : { "fields" : [{ "inputType" : "text" , "label" : "First Name" , "…" at bounding box center [647, 507] width 584 height 732
click at [501, 302] on div "[{ "schema" : { "fields" : [{ "inputType" : "text" , "label" : "First Name" , "…" at bounding box center [647, 507] width 584 height 732
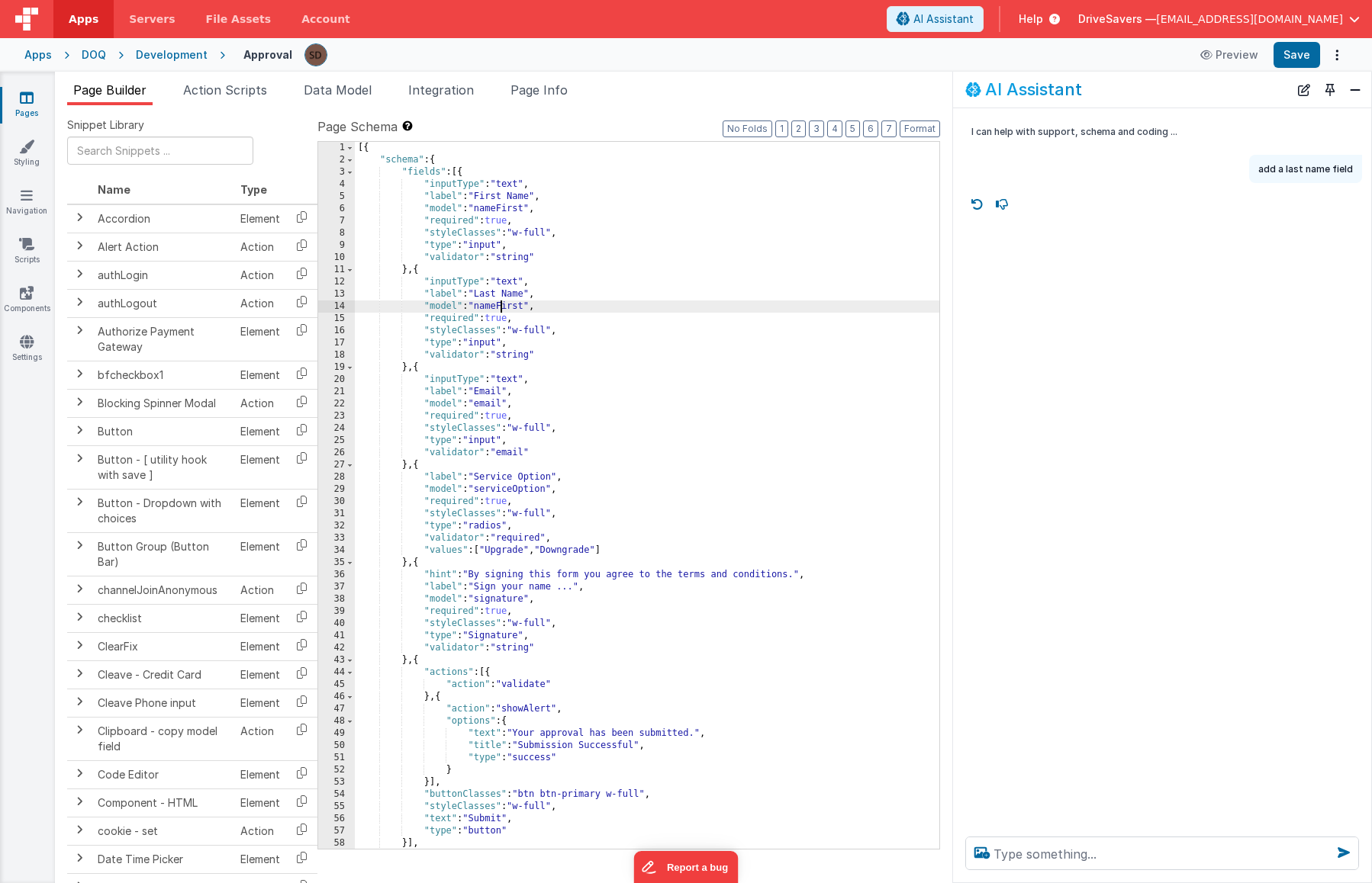
click at [501, 302] on div "[{ "schema" : { "fields" : [{ "inputType" : "text" , "label" : "First Name" , "…" at bounding box center [647, 507] width 584 height 732
click at [1316, 65] on button "Save" at bounding box center [1297, 55] width 47 height 26
click at [501, 211] on div "[{ "schema" : { "fields" : [{ "inputType" : "text" , "label" : "First Name" , "…" at bounding box center [647, 507] width 584 height 732
click at [1306, 56] on button "Save" at bounding box center [1297, 55] width 47 height 26
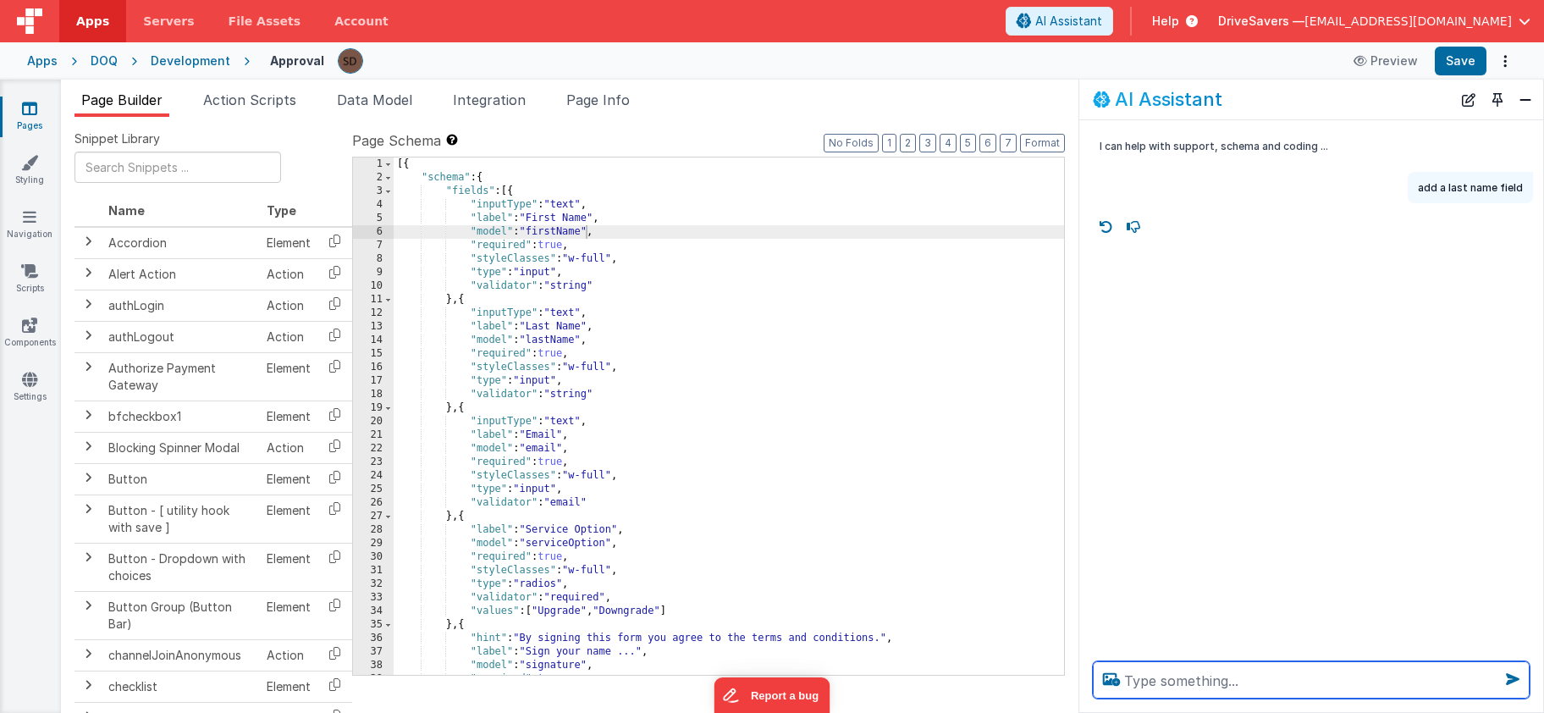
click at [1211, 691] on textarea at bounding box center [1311, 679] width 437 height 37
type textarea "can you do somethign for me"
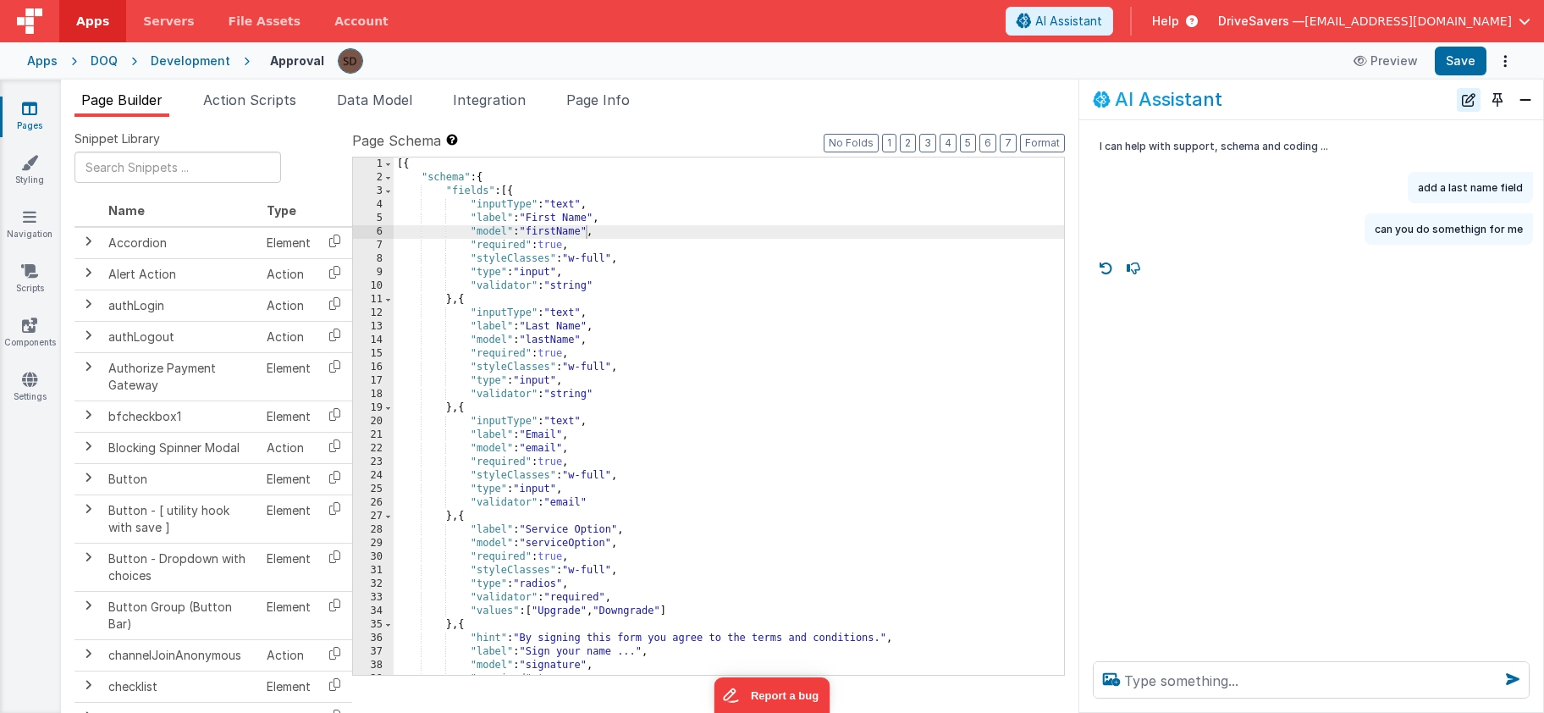
click at [1477, 97] on button "New Chat" at bounding box center [1469, 100] width 24 height 24
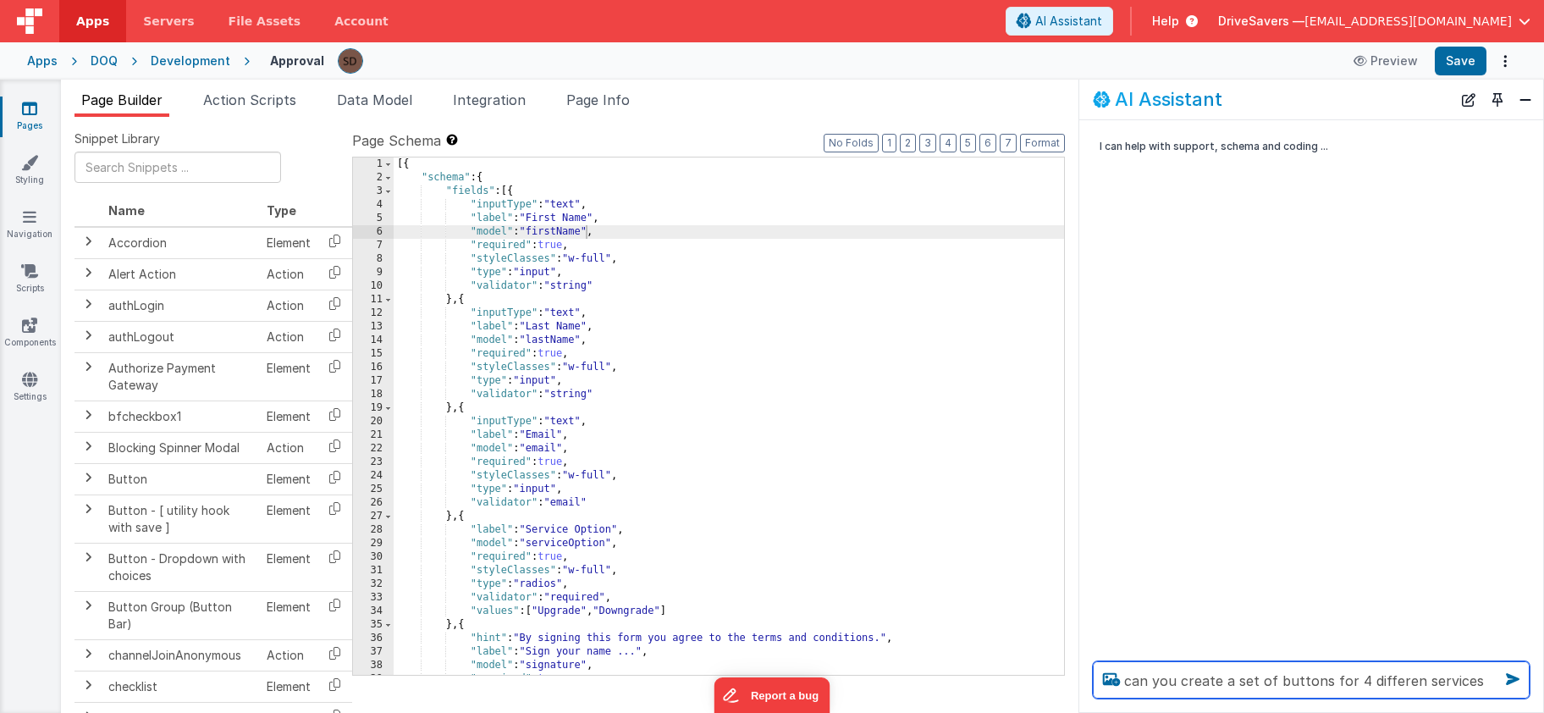
type textarea "can you create a set of buttons for 4 differen services"
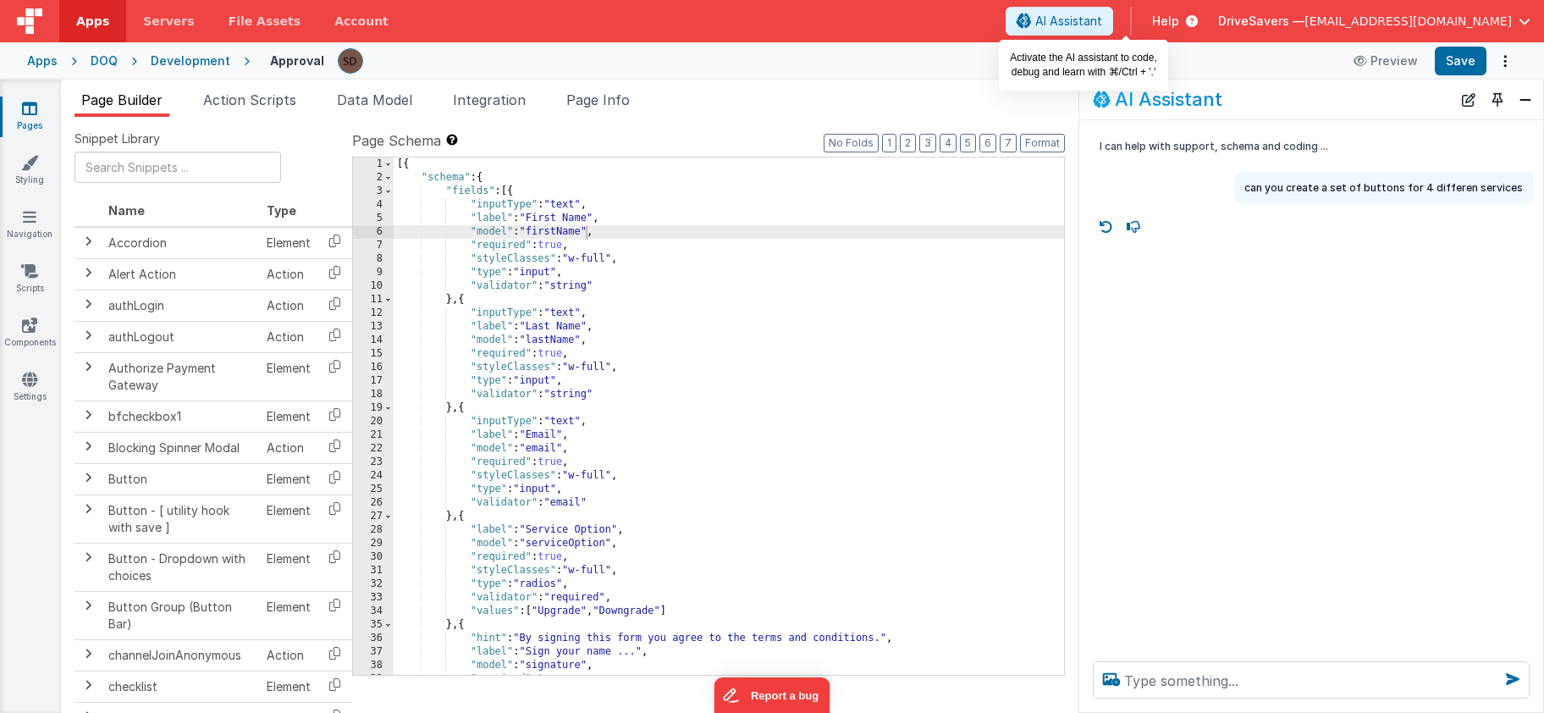
click at [1102, 21] on span "AI Assistant" at bounding box center [1068, 21] width 67 height 17
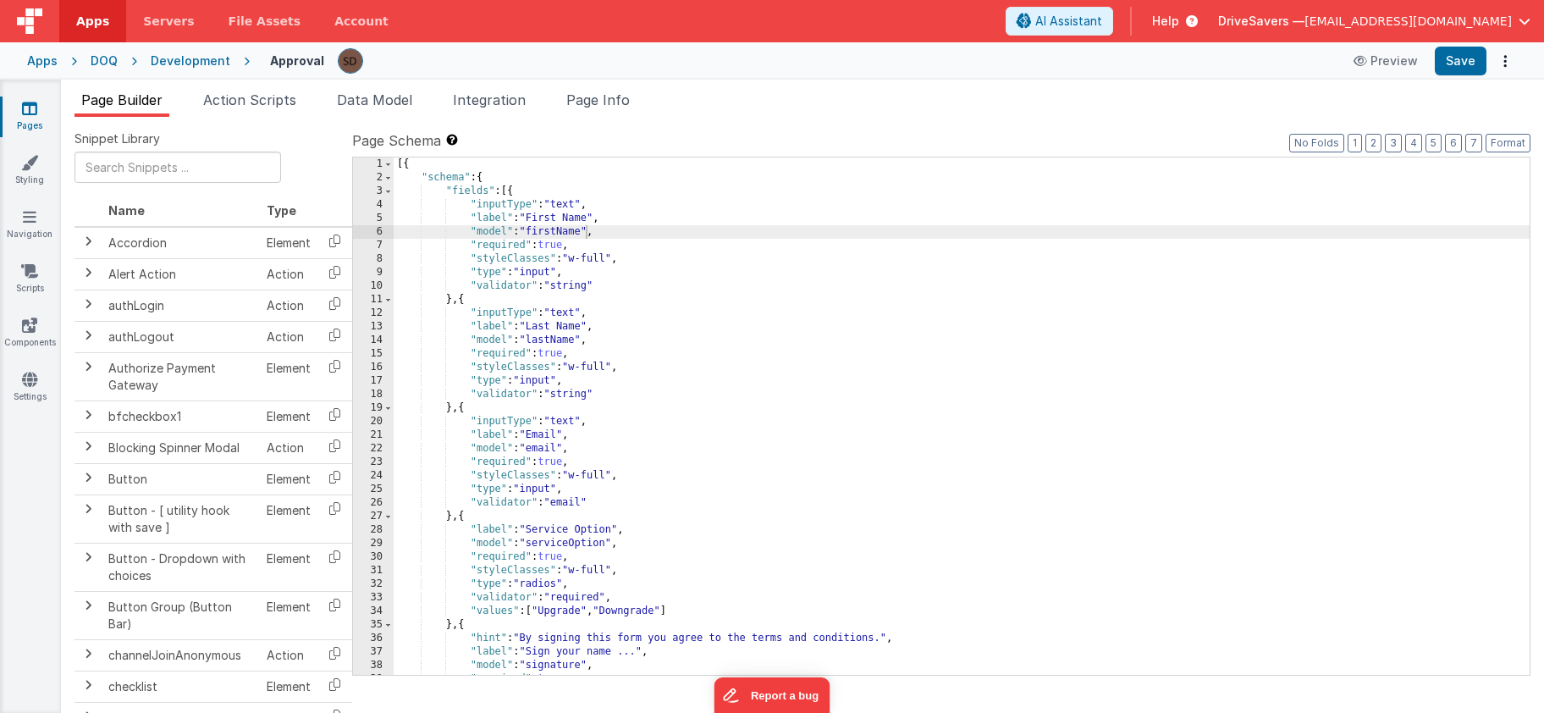
click at [1102, 21] on span "AI Assistant" at bounding box center [1068, 21] width 67 height 17
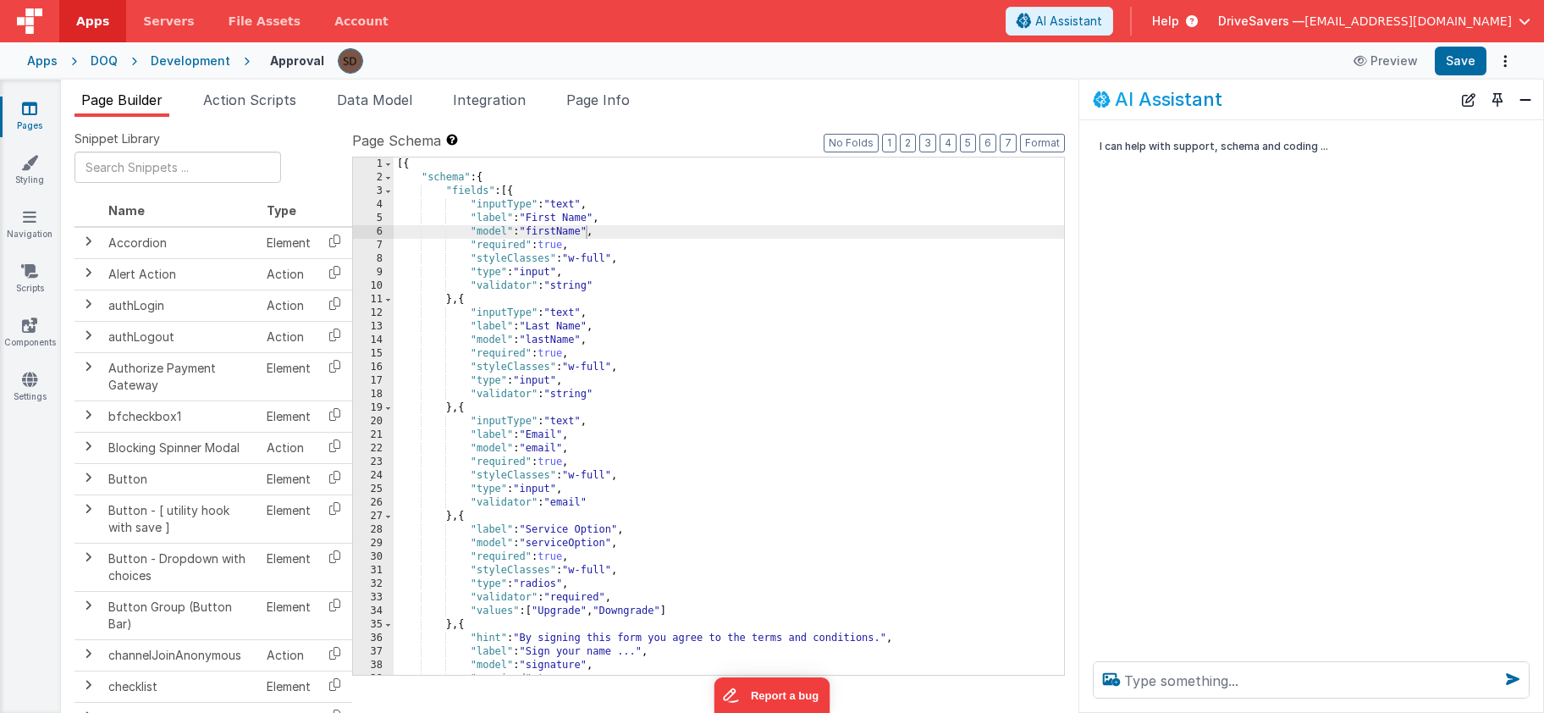
click at [1442, 19] on span "[EMAIL_ADDRESS][DOMAIN_NAME]" at bounding box center [1408, 21] width 207 height 17
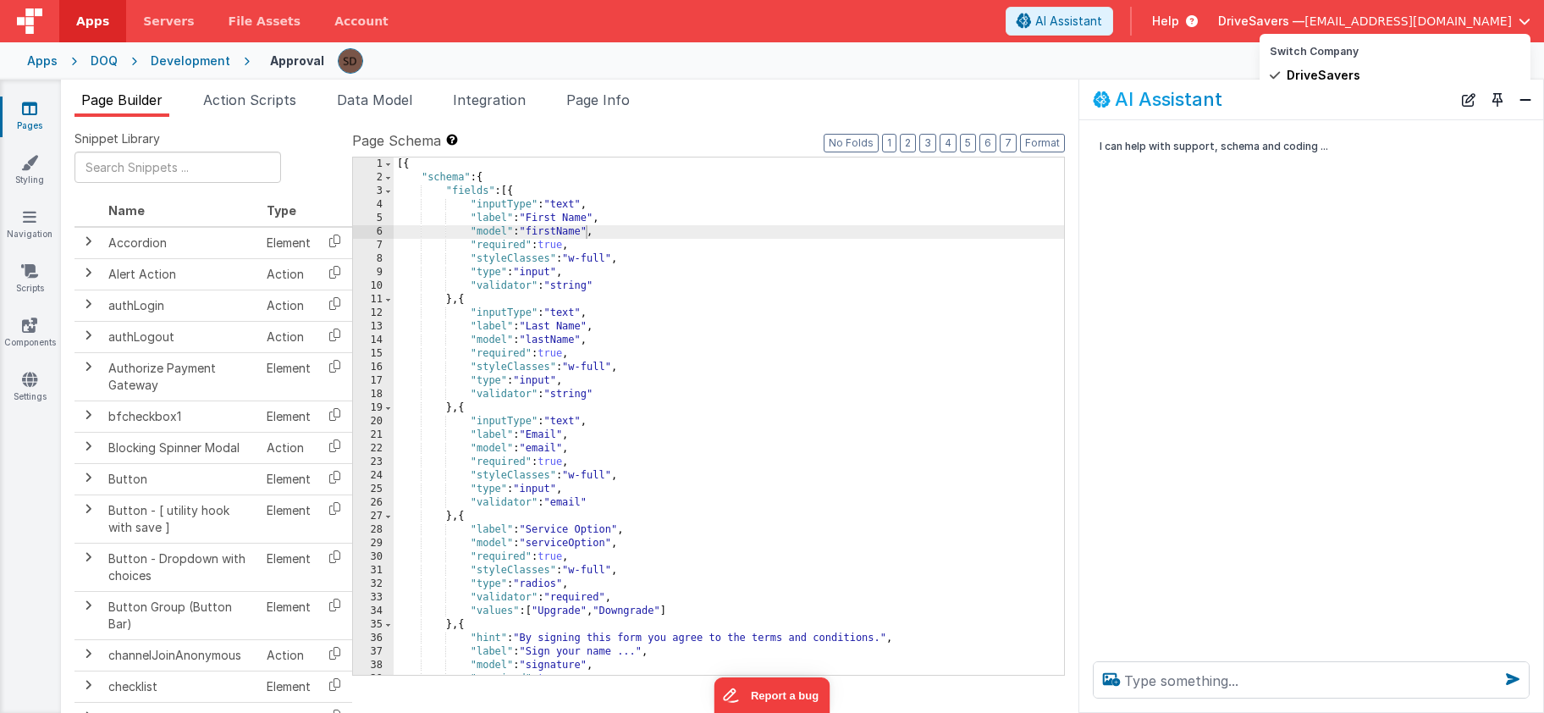
click at [834, 66] on button at bounding box center [772, 356] width 1544 height 713
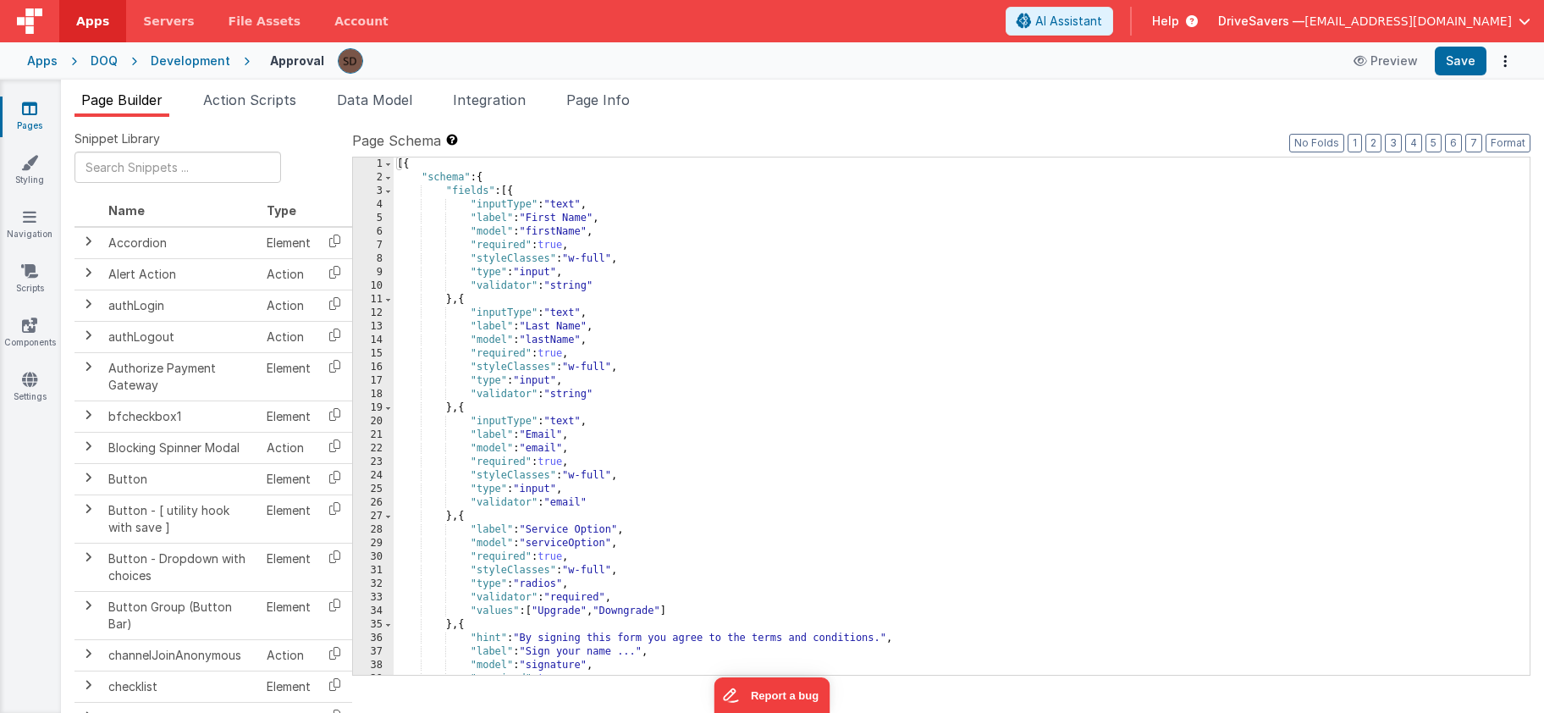
click at [1032, 22] on icon at bounding box center [1024, 21] width 15 height 1
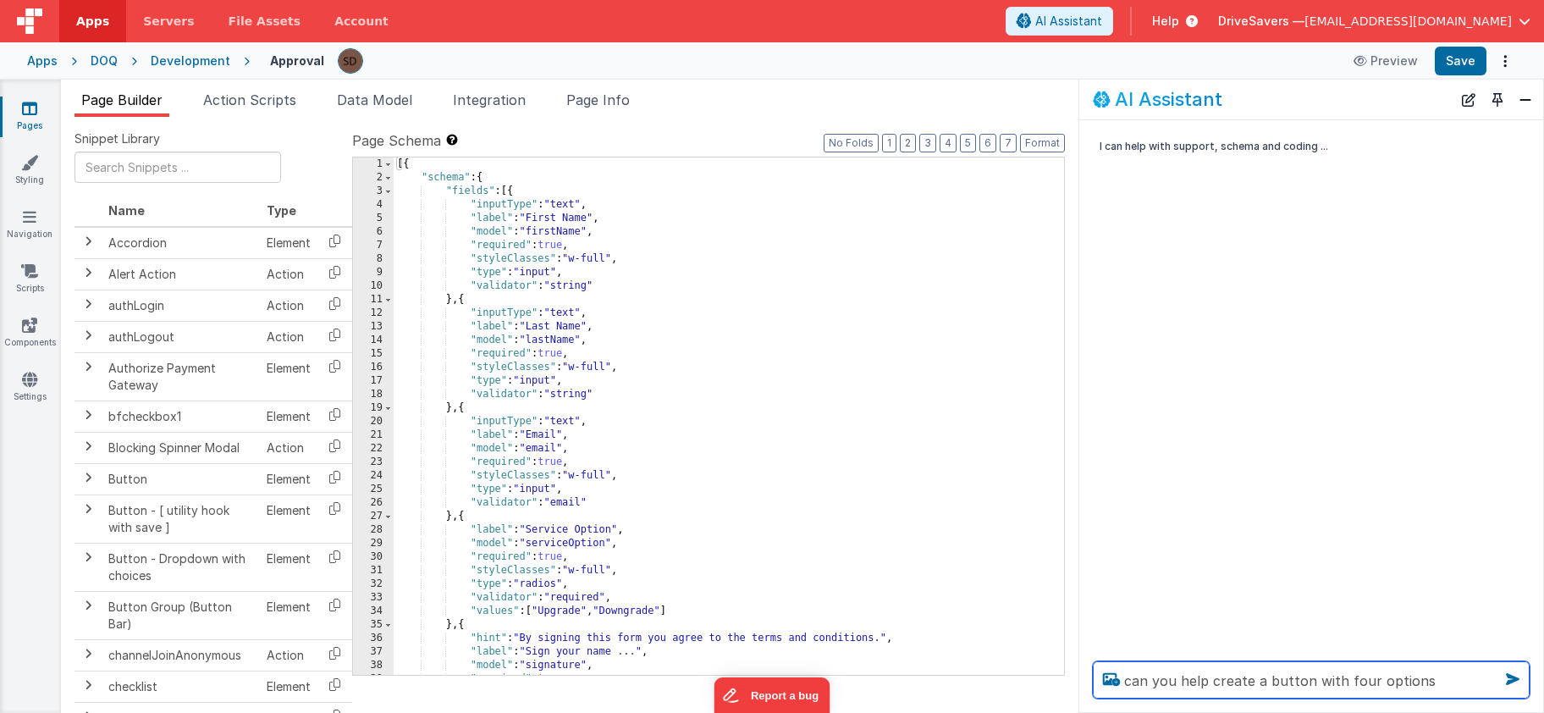
type textarea "can you help create a button with four options"
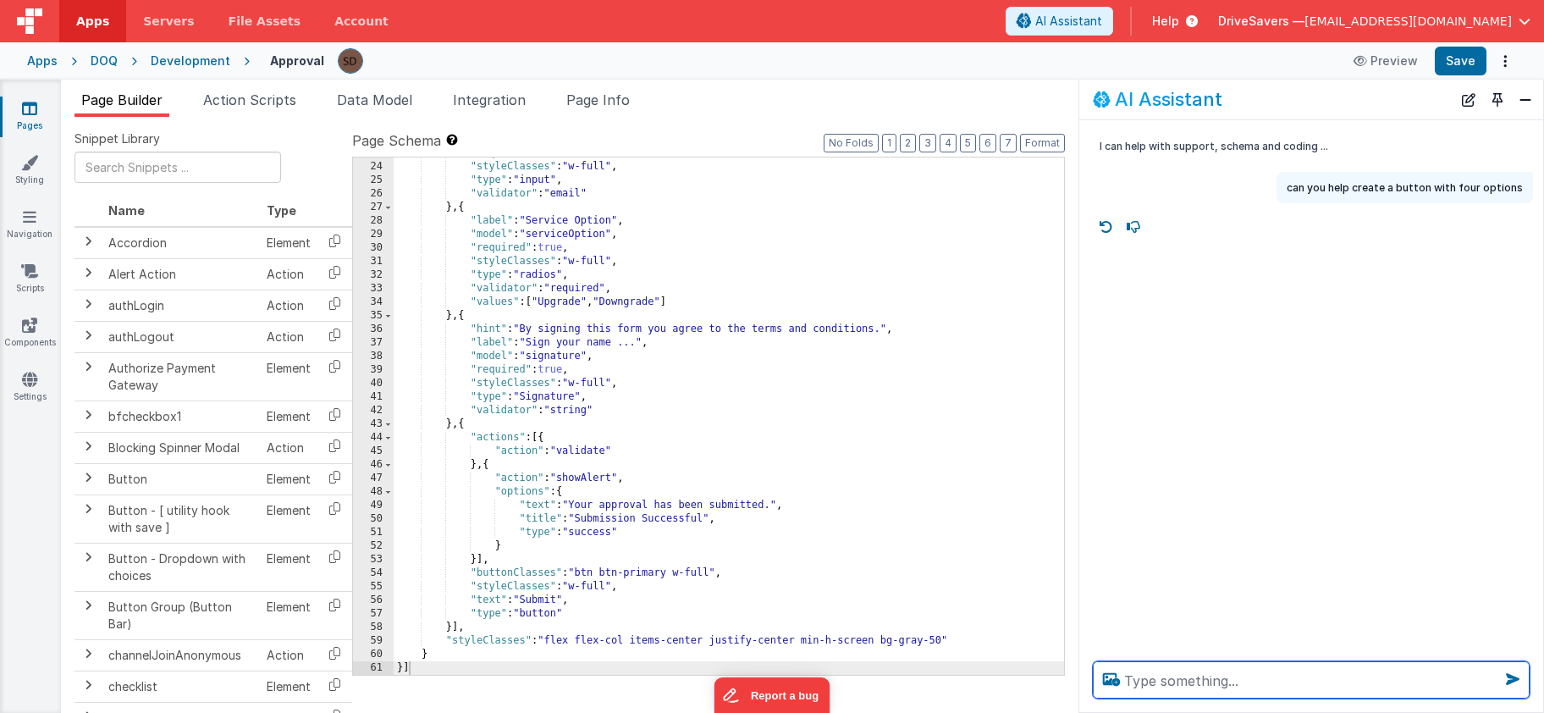
scroll to position [294, 0]
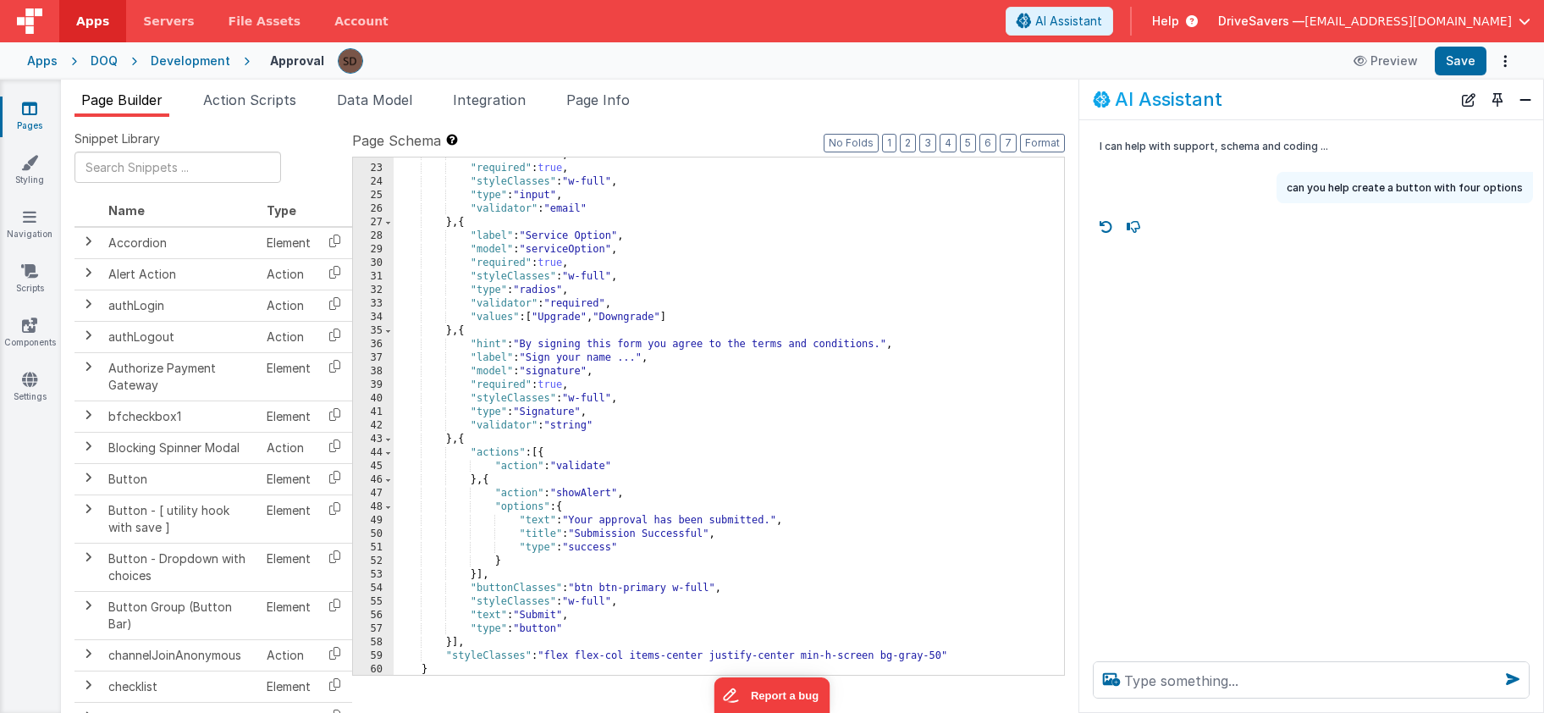
click at [36, 19] on img at bounding box center [29, 20] width 25 height 25
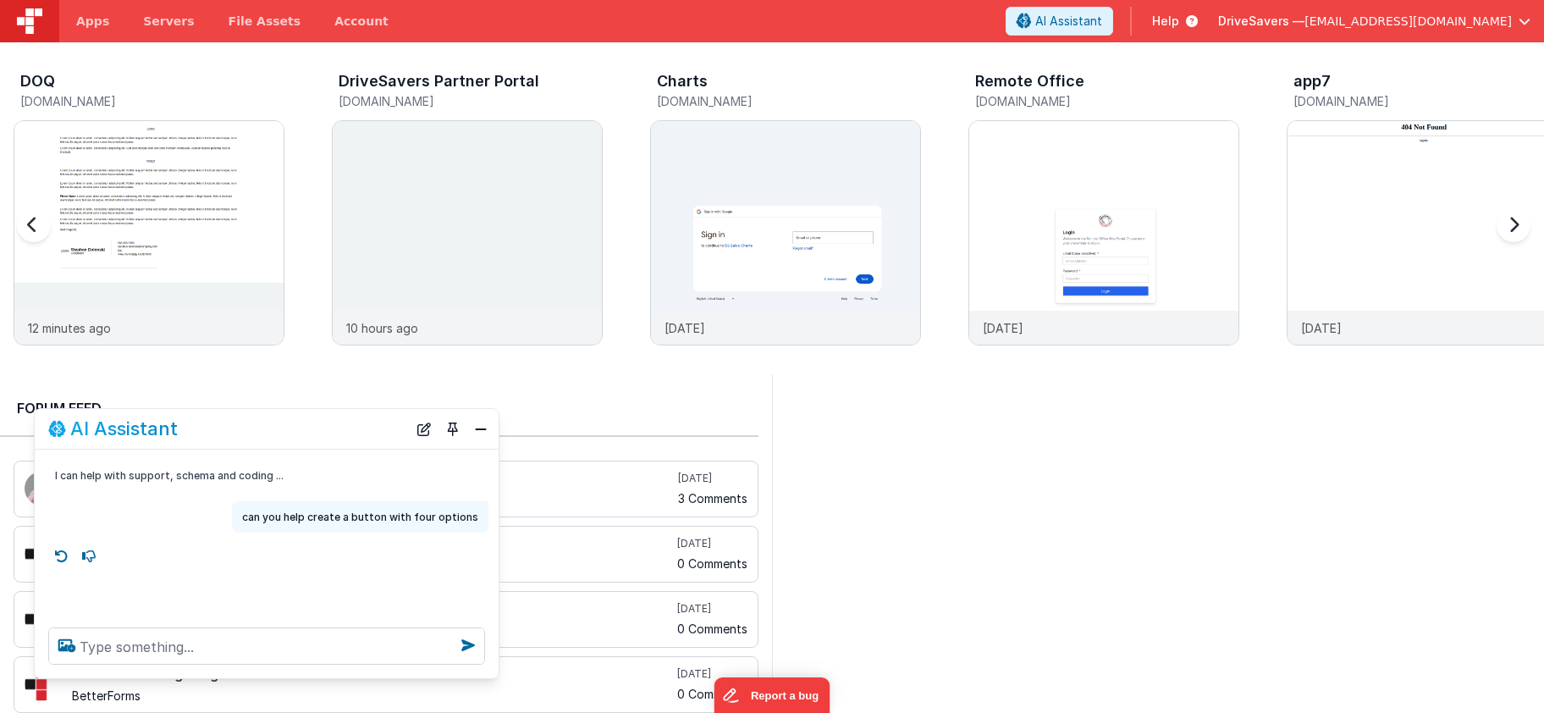
click at [51, 91] on div "DOQ" at bounding box center [152, 84] width 264 height 22
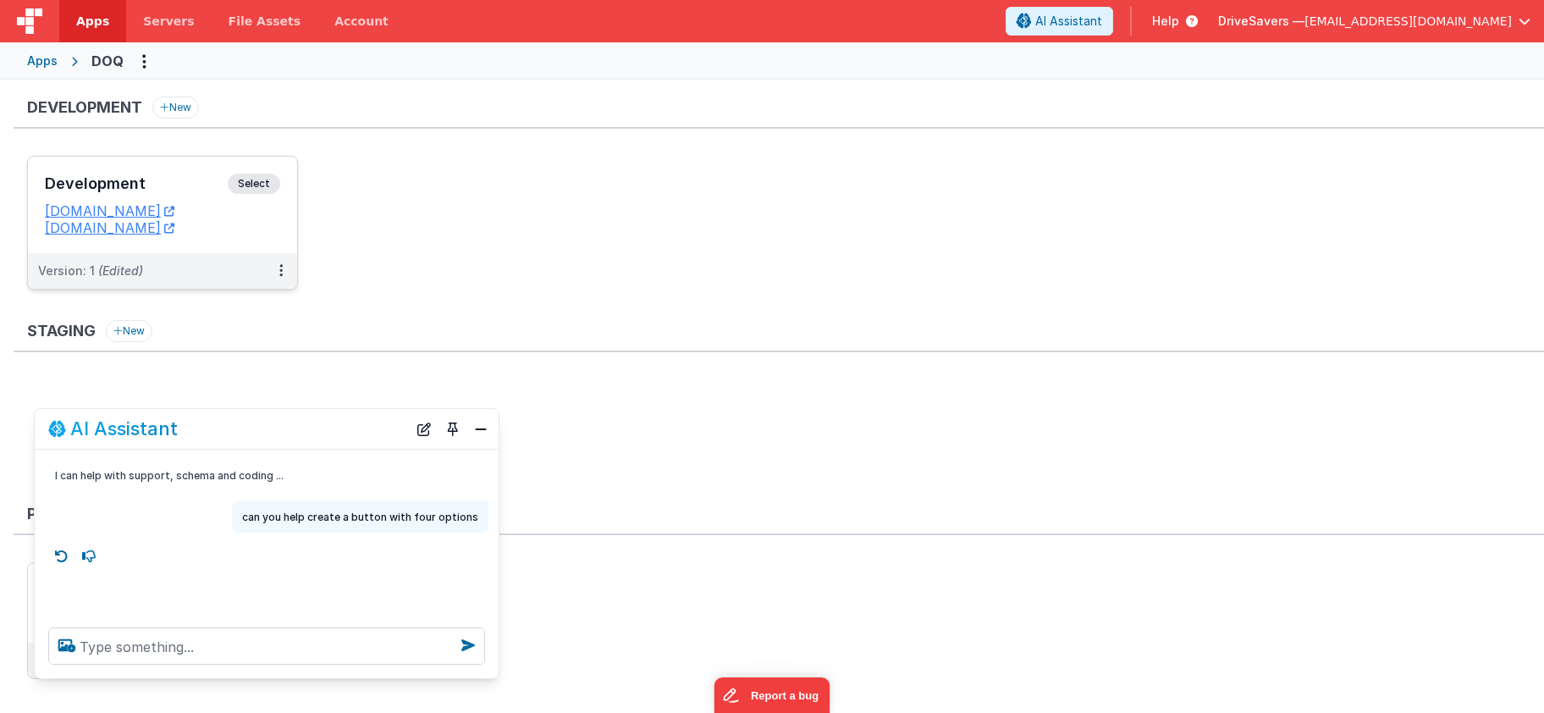
click at [251, 186] on span "Select" at bounding box center [254, 184] width 52 height 20
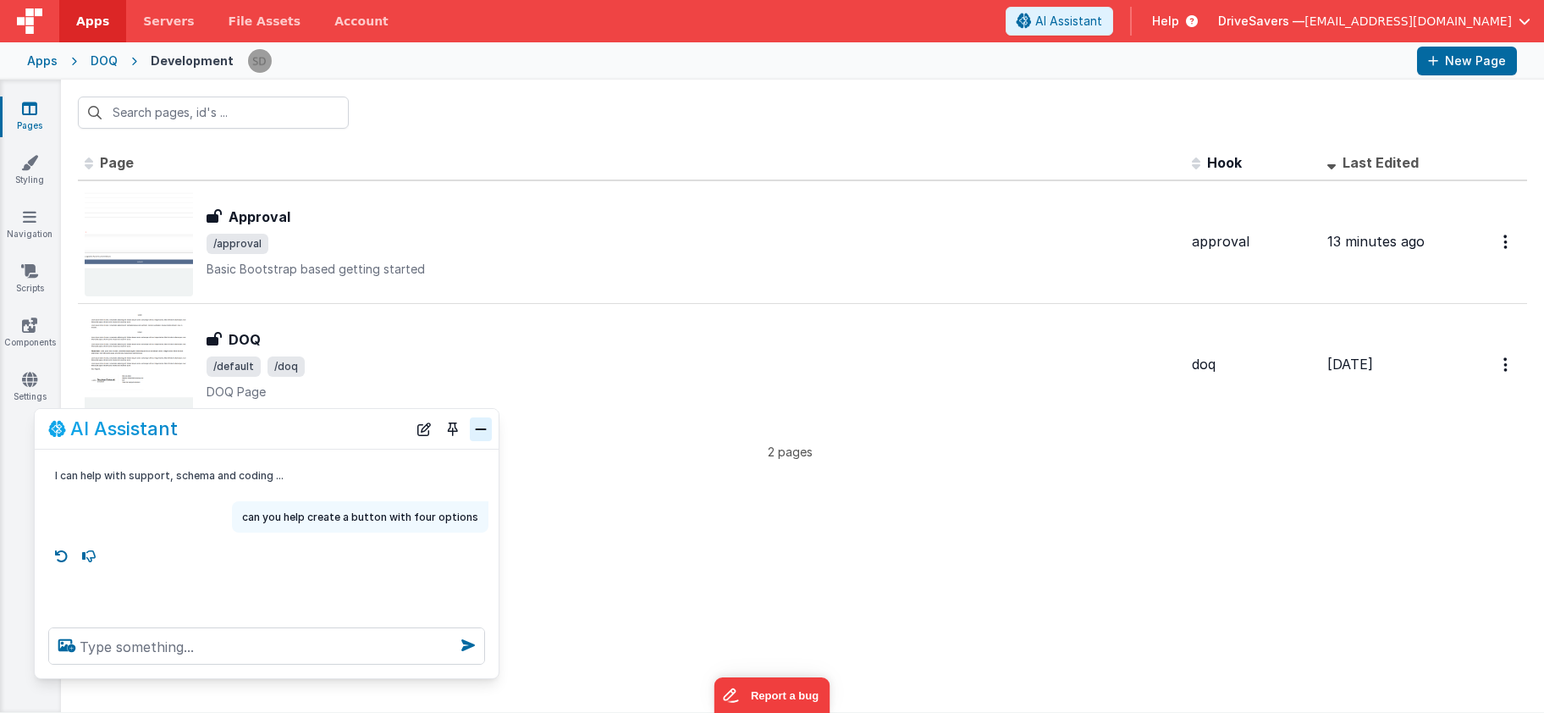
click at [472, 427] on button "Close" at bounding box center [481, 429] width 22 height 24
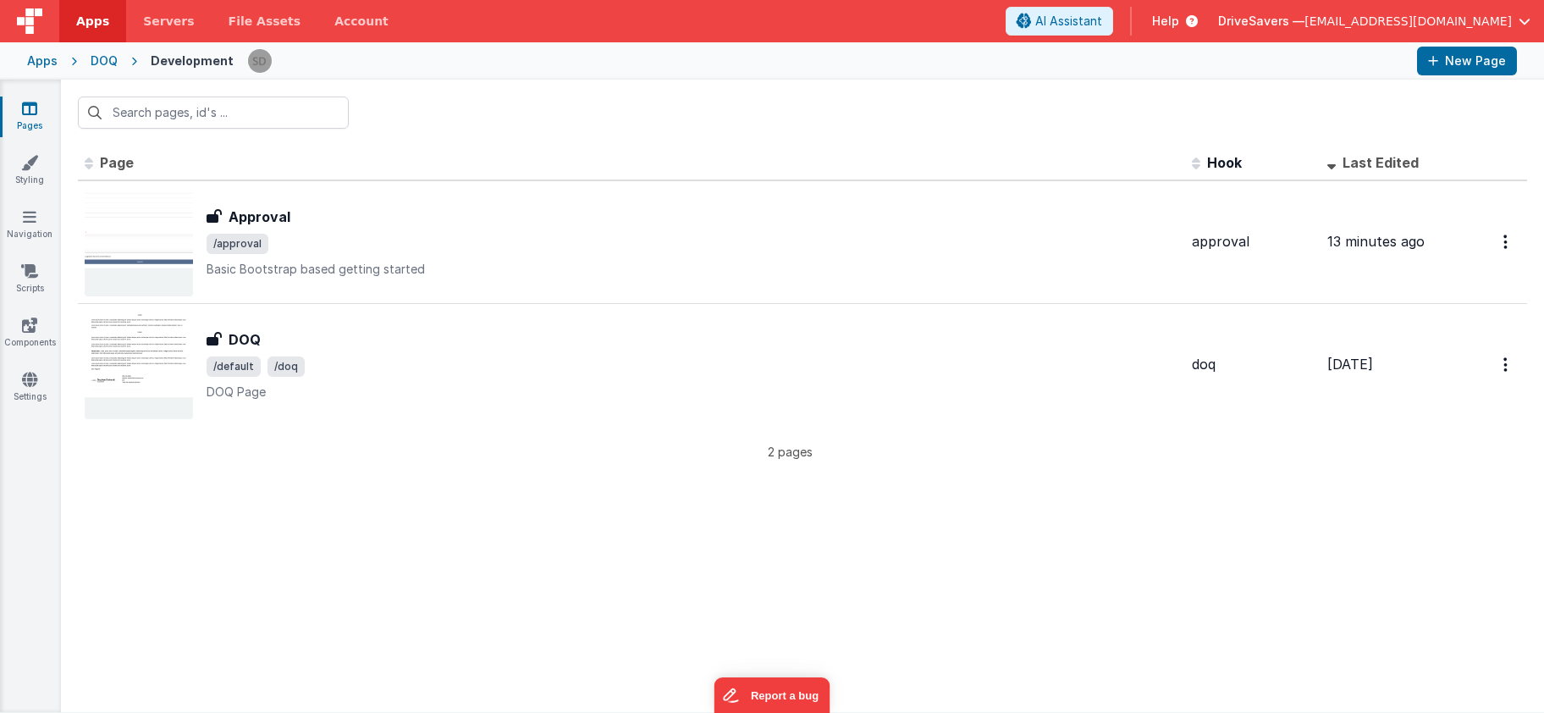
click at [108, 63] on div "DOQ" at bounding box center [104, 60] width 27 height 17
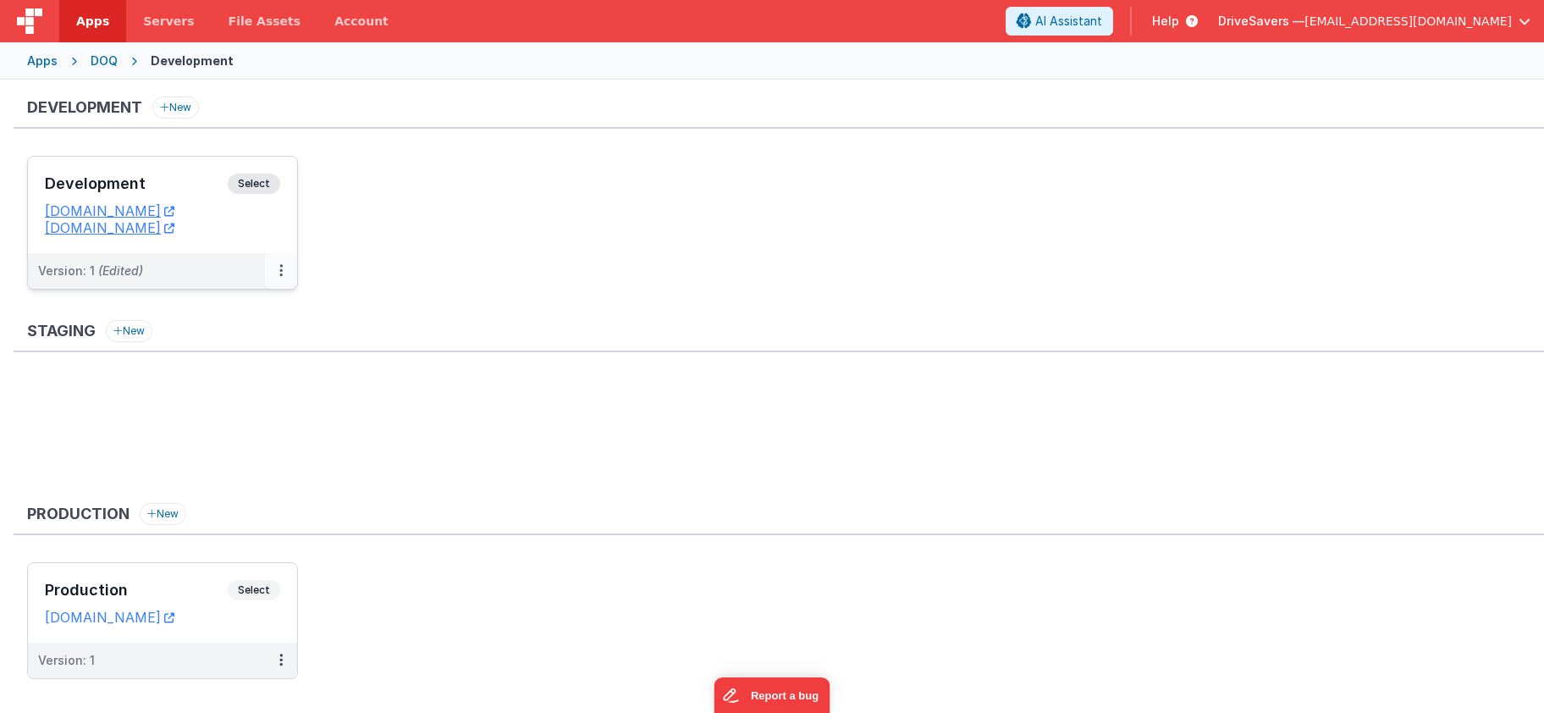
click at [279, 271] on icon at bounding box center [280, 270] width 3 height 1
click at [274, 273] on button at bounding box center [281, 271] width 32 height 36
click at [264, 322] on link "Edit" at bounding box center [222, 309] width 149 height 30
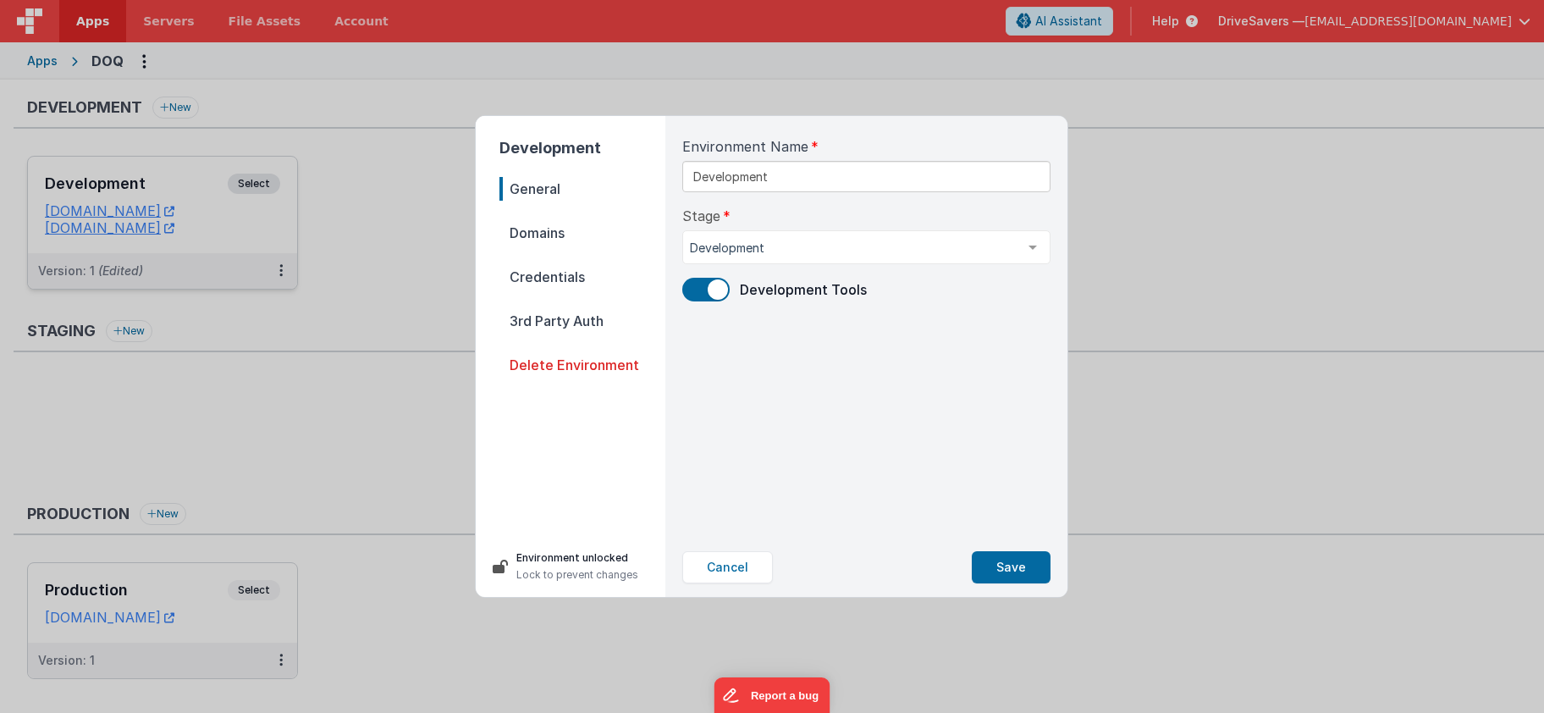
click at [527, 229] on span "Domains" at bounding box center [582, 233] width 166 height 24
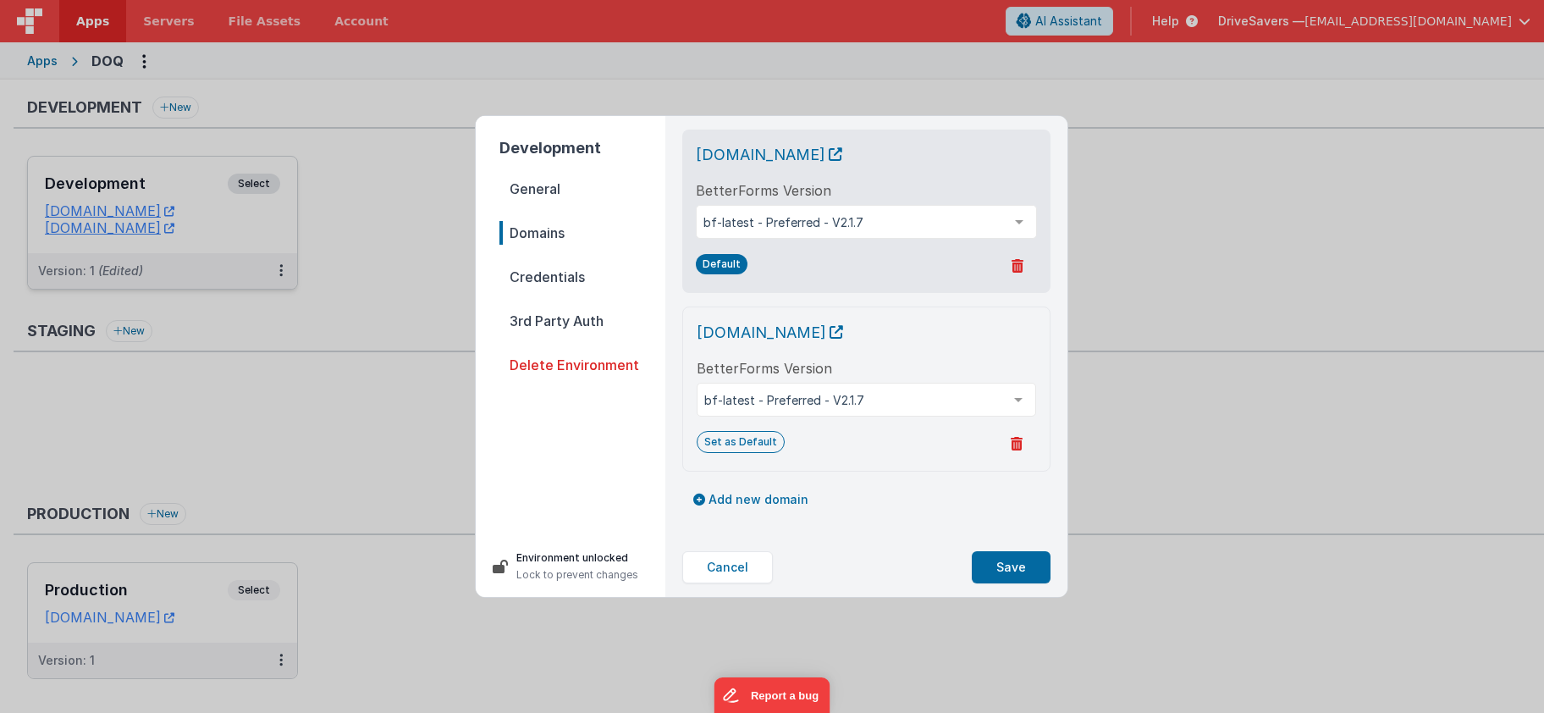
click at [1013, 445] on icon at bounding box center [1017, 444] width 12 height 14
click at [921, 441] on button "Yes, Delete" at bounding box center [934, 444] width 97 height 29
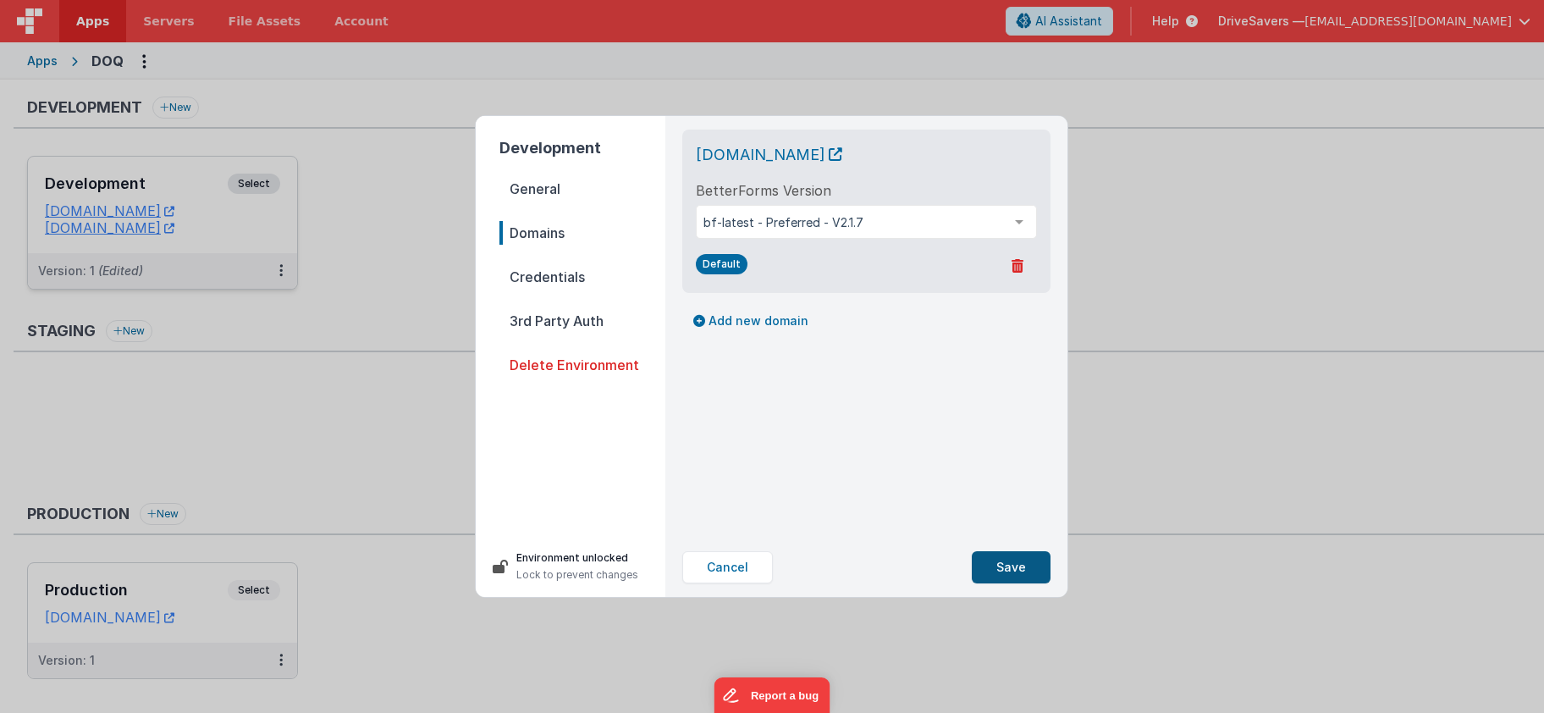
click at [1011, 571] on button "Save" at bounding box center [1011, 567] width 79 height 32
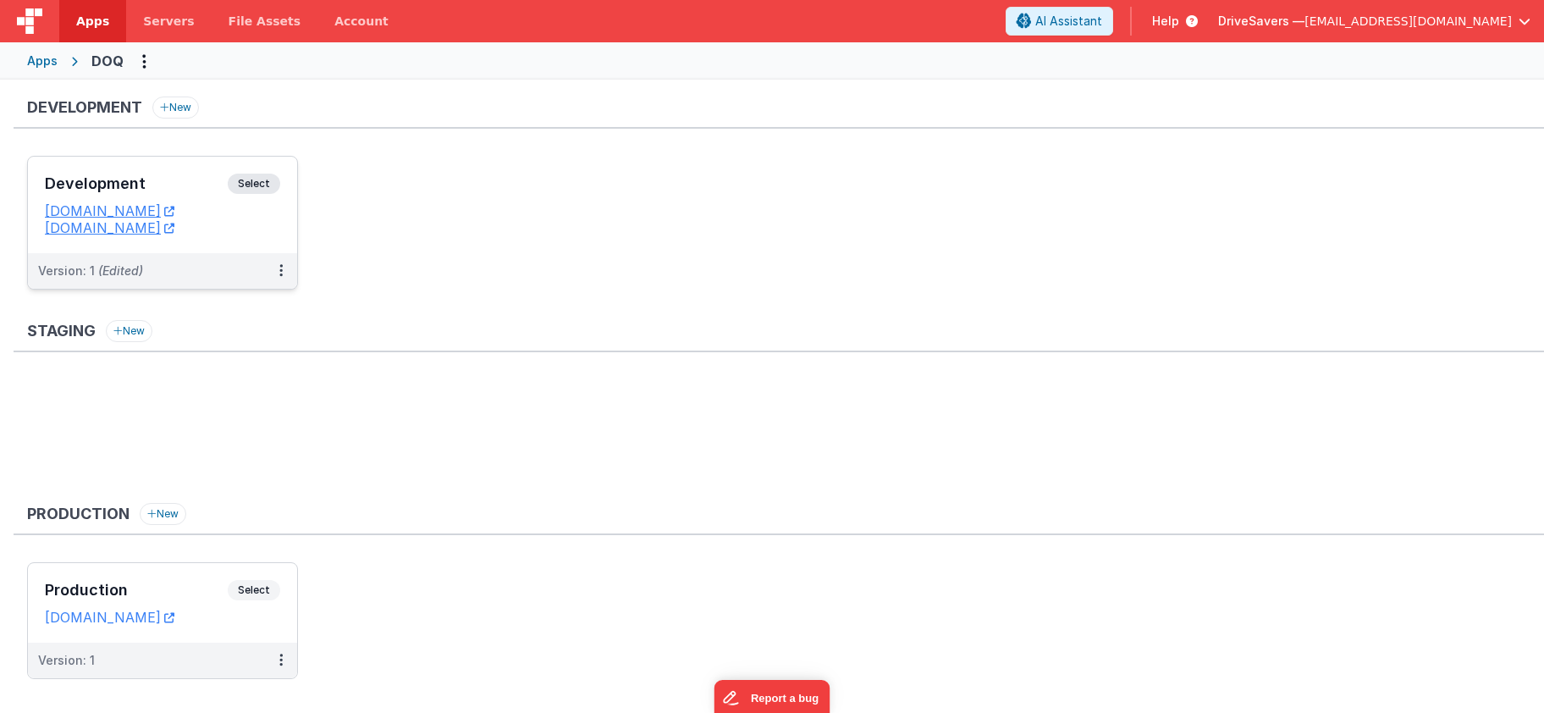
click at [264, 188] on span "Select" at bounding box center [254, 184] width 52 height 20
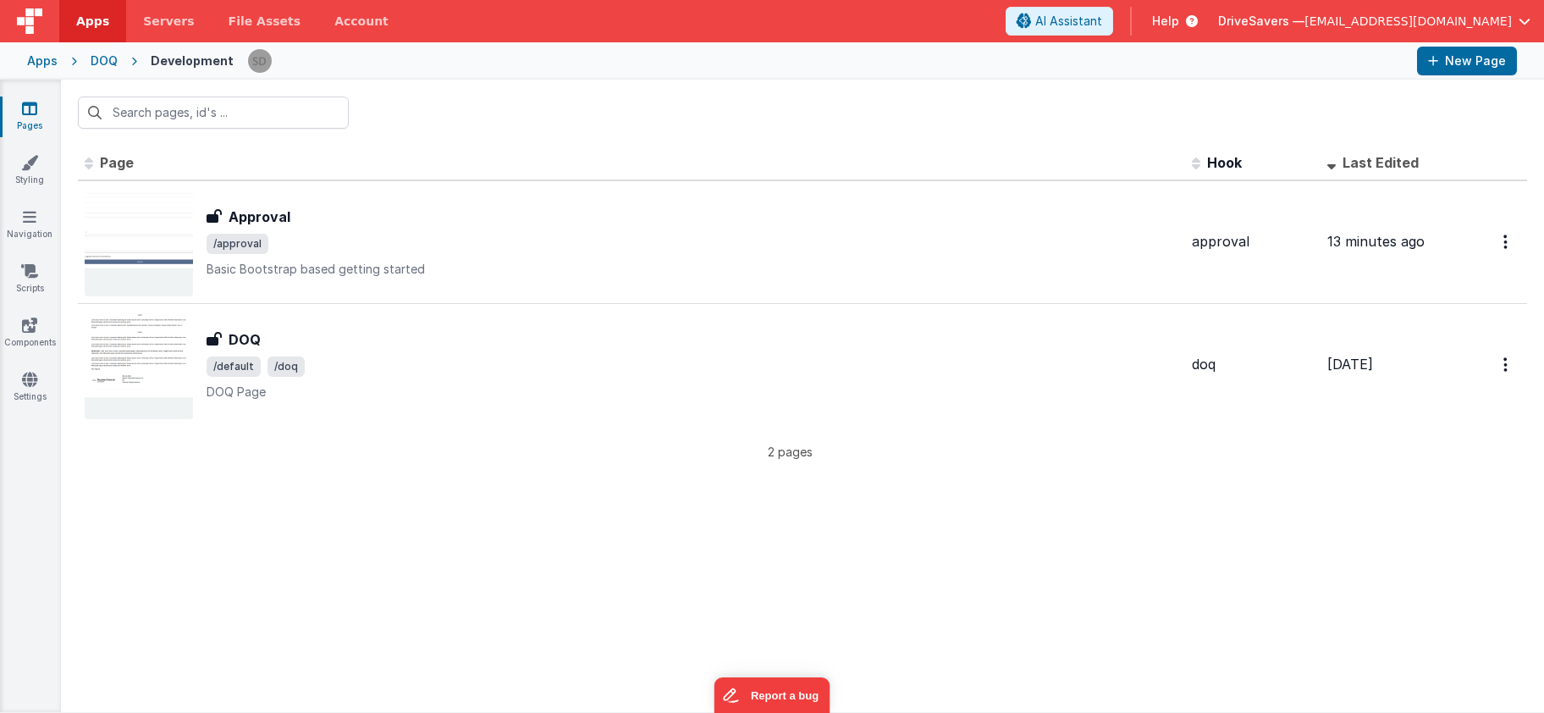
click at [41, 59] on div "Apps" at bounding box center [42, 60] width 30 height 17
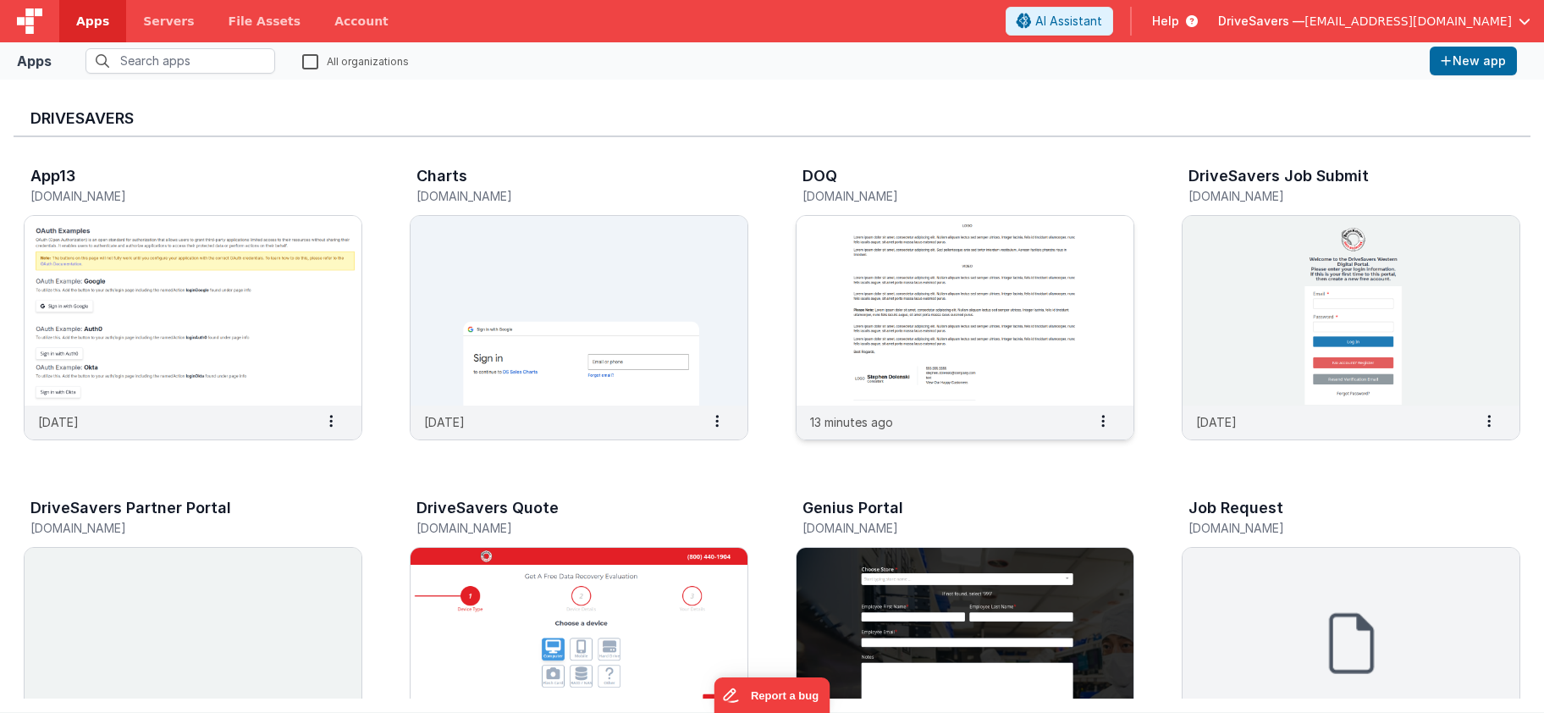
click at [876, 273] on img at bounding box center [965, 311] width 337 height 190
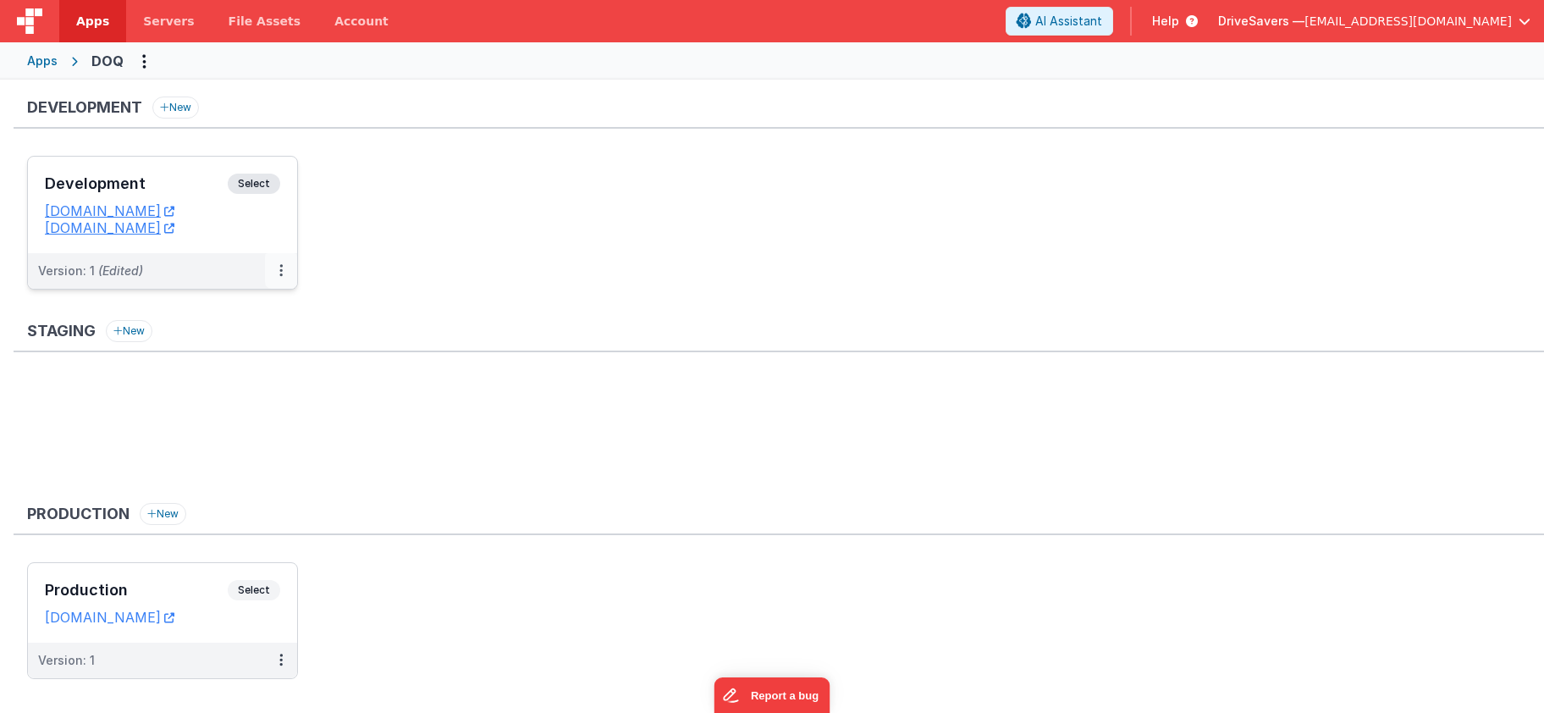
click at [268, 261] on button at bounding box center [281, 271] width 32 height 36
click at [272, 318] on link "Edit" at bounding box center [222, 309] width 149 height 30
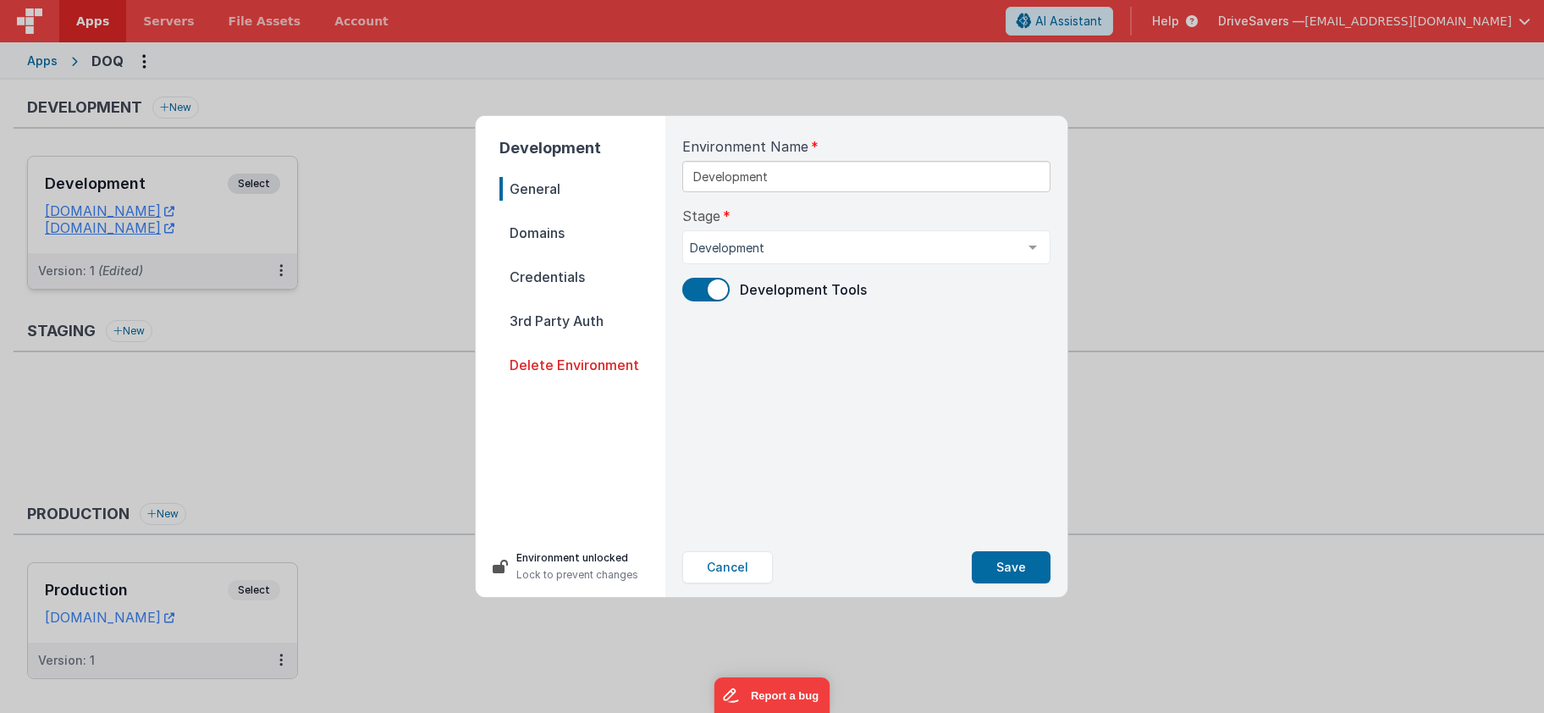
click at [595, 235] on span "Domains" at bounding box center [582, 233] width 166 height 24
